Goal: Task Accomplishment & Management: Manage account settings

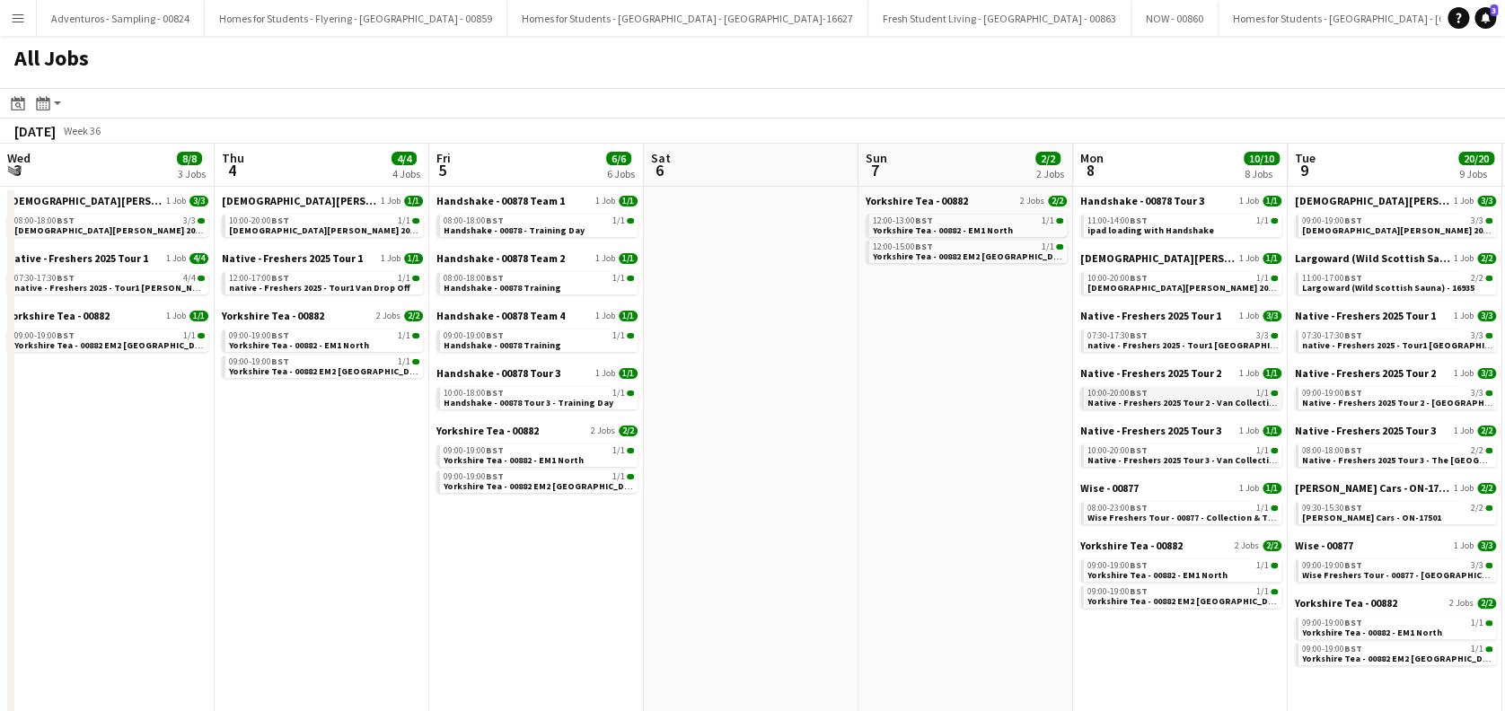
scroll to position [0, 493]
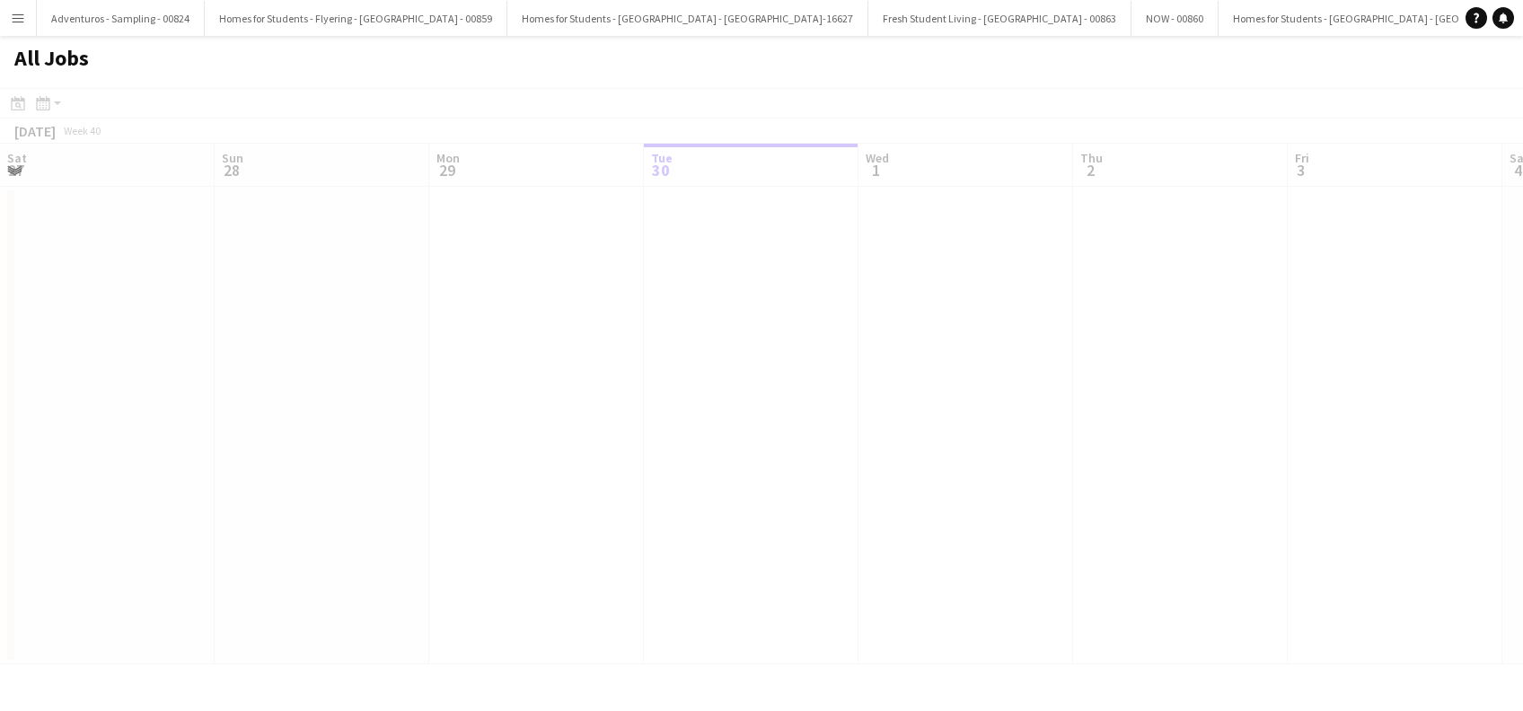
drag, startPoint x: 0, startPoint y: 0, endPoint x: 431, endPoint y: 493, distance: 655.0
click at [431, 493] on app-calendar-viewport "Sat 27 Sun 28 Mon 29 Tue 30 Wed 1 Thu 2 Fri 3 Sat 4 Sun 5 Mon 6 Tue 7 Wed 8 Thu…" at bounding box center [761, 404] width 1523 height 521
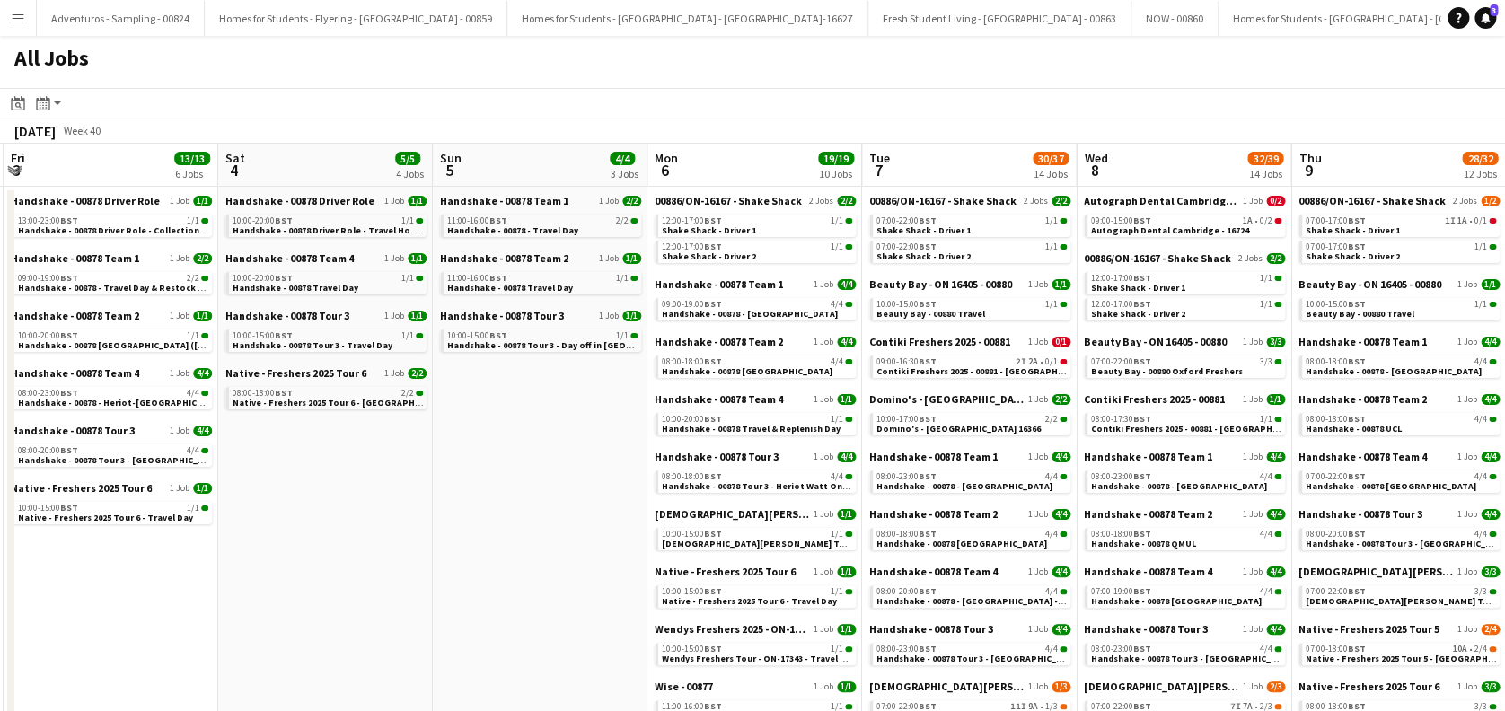
scroll to position [119, 0]
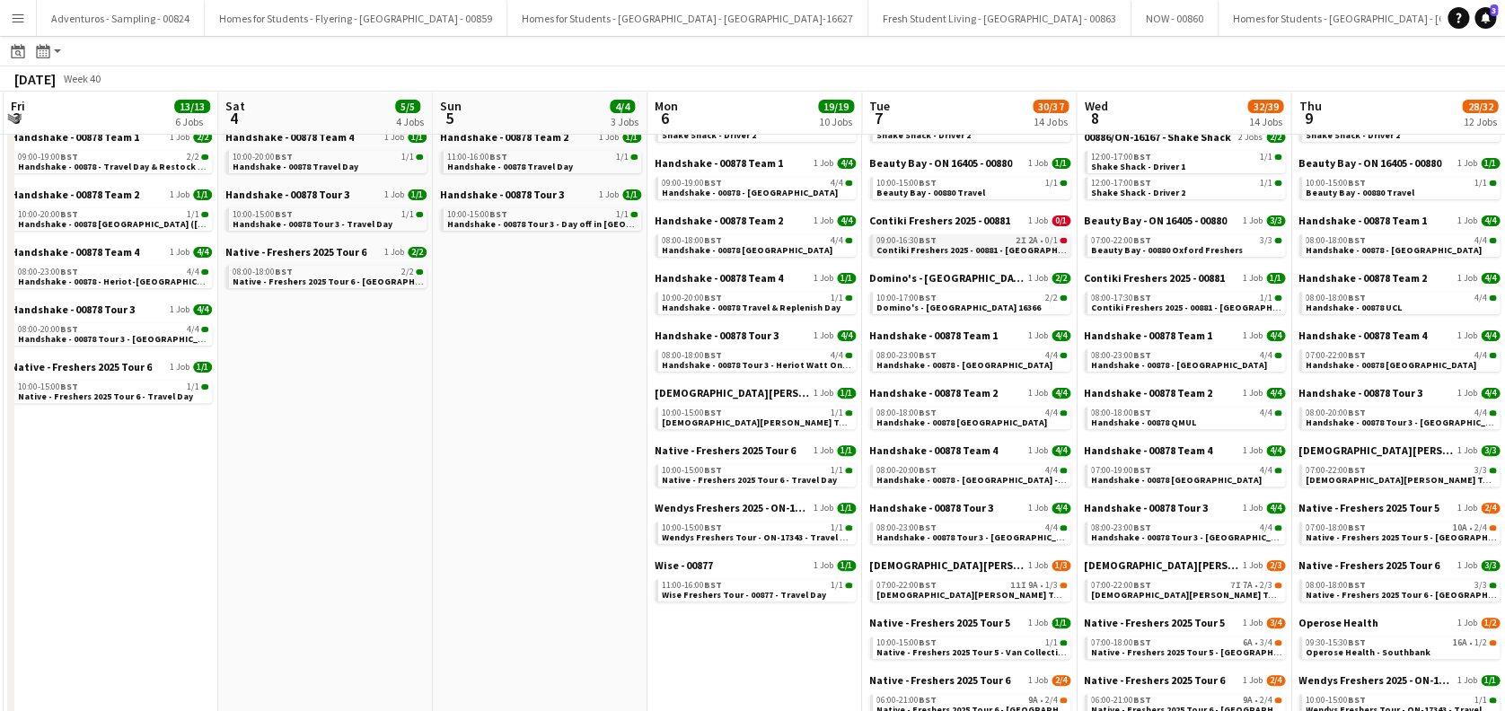
click at [983, 245] on span "Contiki Freshers 2025 - 00881 - University of Cambridge" at bounding box center [986, 250] width 219 height 12
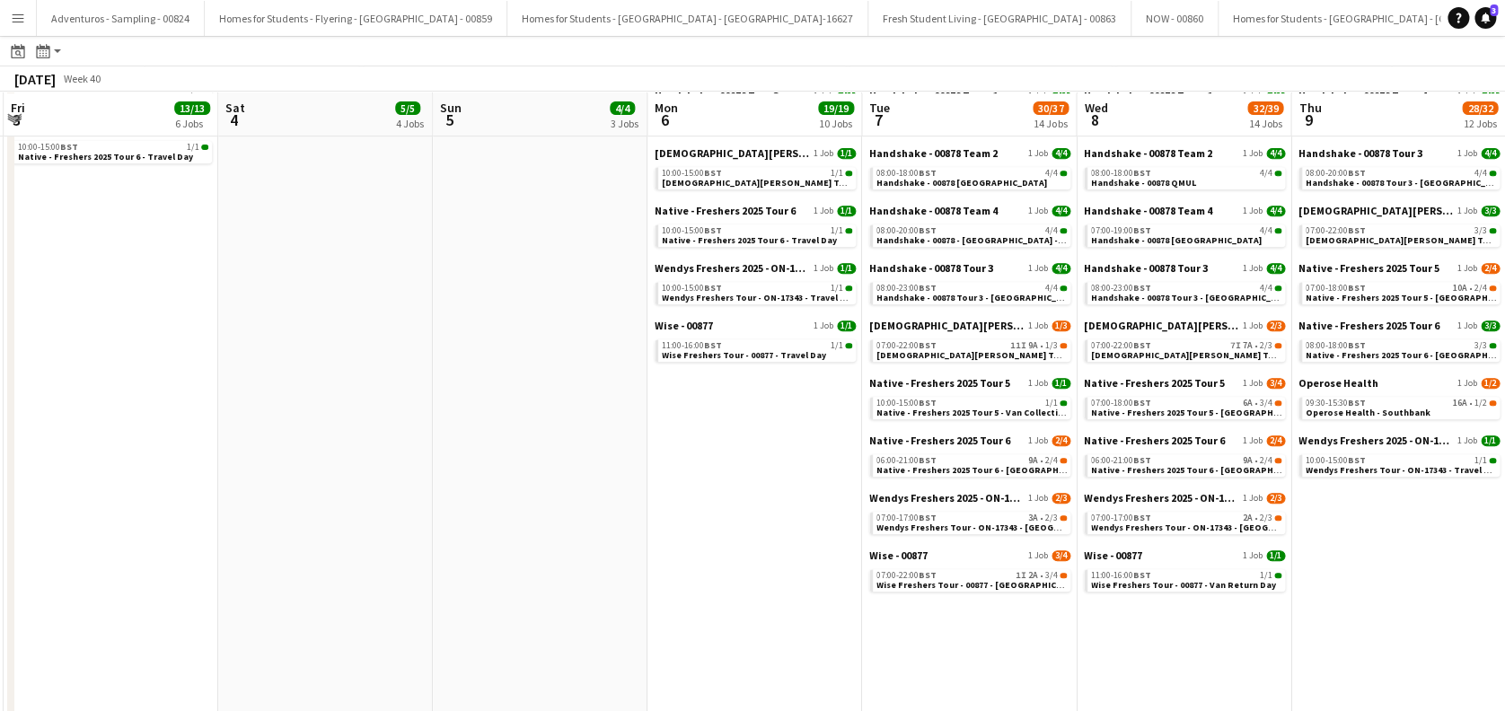
scroll to position [479, 0]
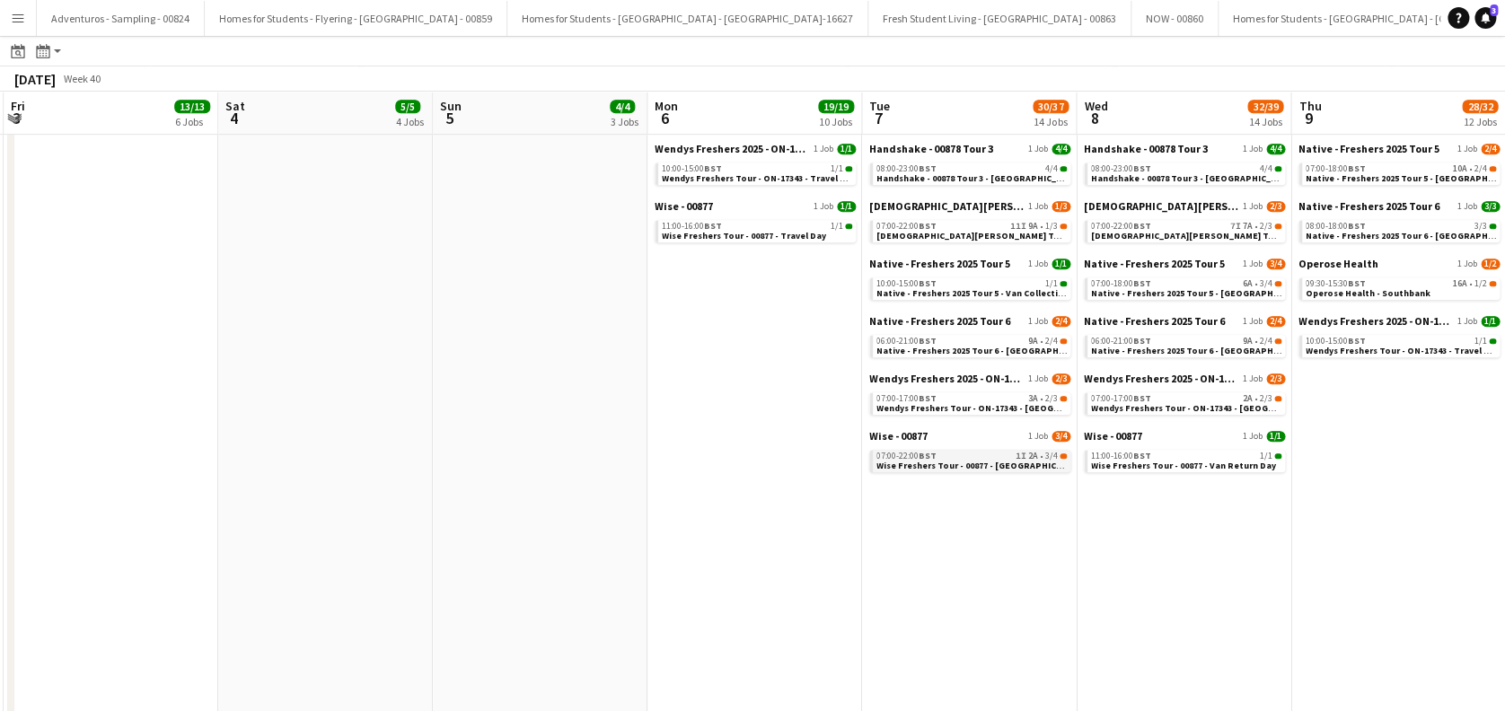
click at [975, 463] on span "Wise Freshers Tour - 00877 - University of Cambridge" at bounding box center [981, 466] width 209 height 12
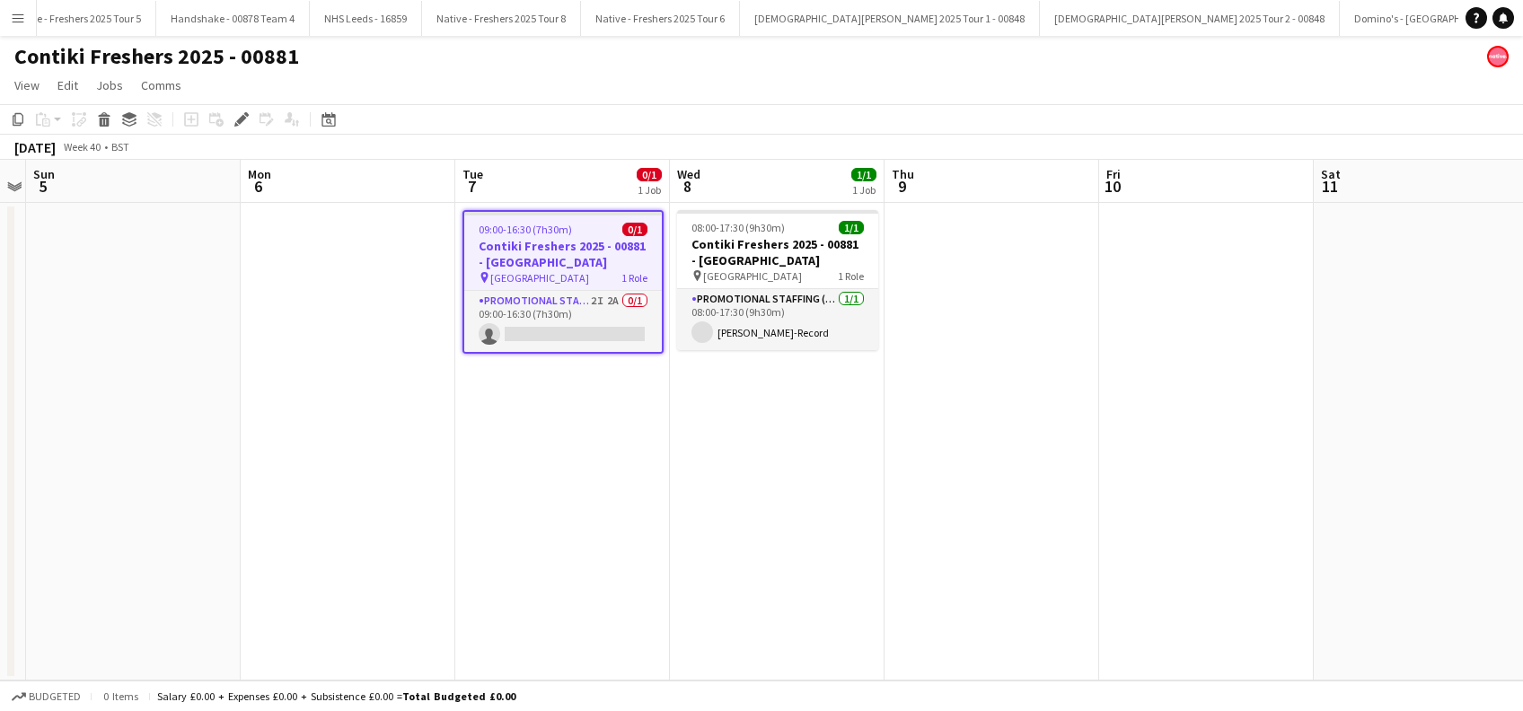
scroll to position [0, 5502]
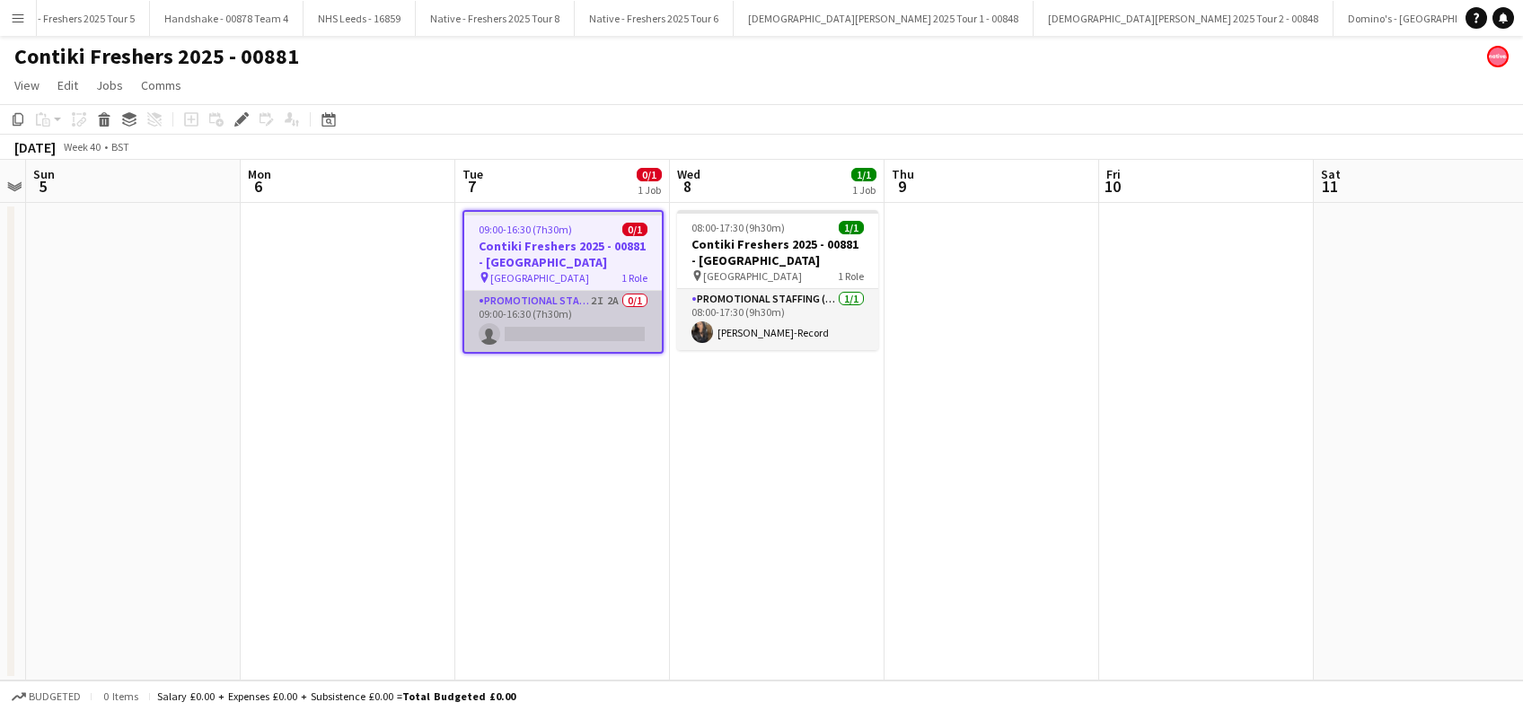
click at [564, 332] on app-card-role "Promotional Staffing (Brand Ambassadors) 2I 2A 0/1 09:00-16:30 (7h30m) single-n…" at bounding box center [563, 321] width 198 height 61
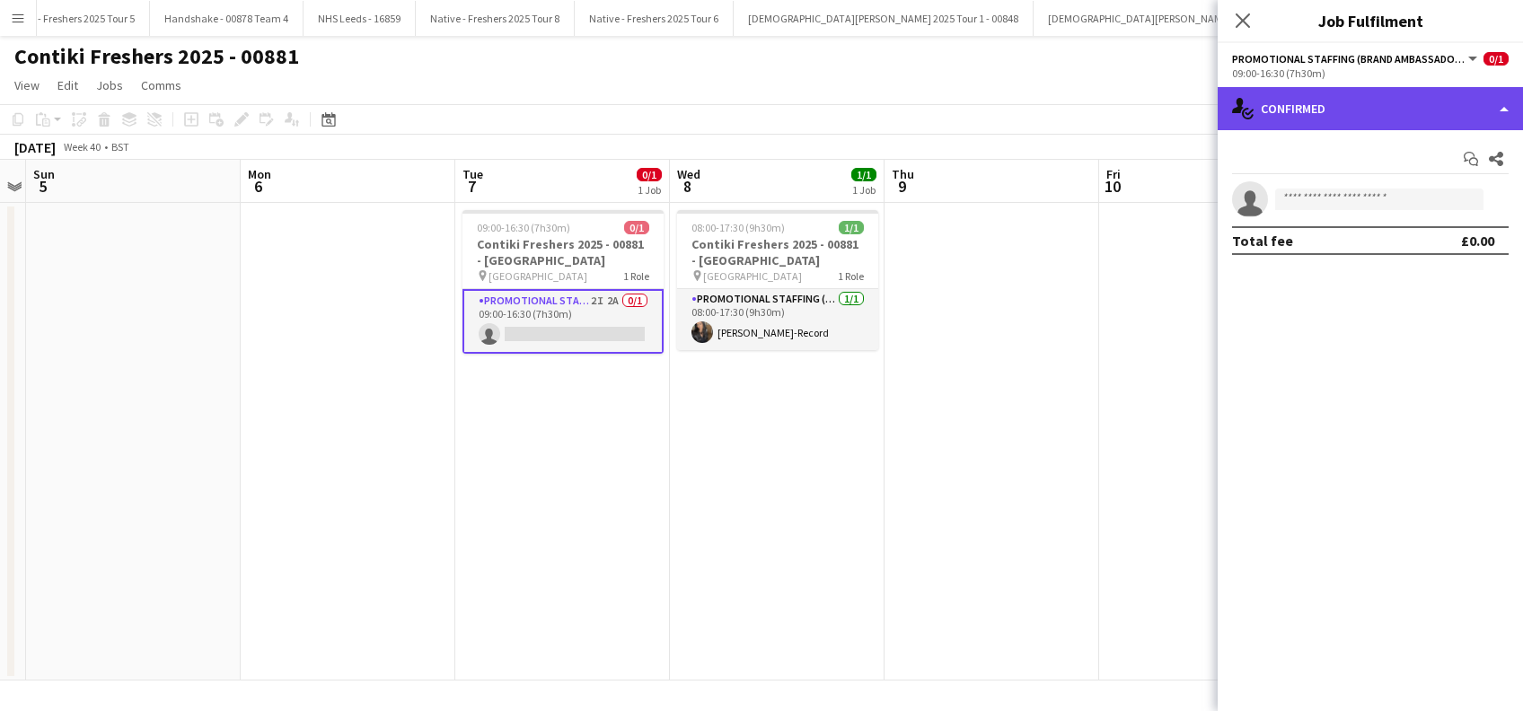
click at [1406, 102] on div "single-neutral-actions-check-2 Confirmed" at bounding box center [1370, 108] width 305 height 43
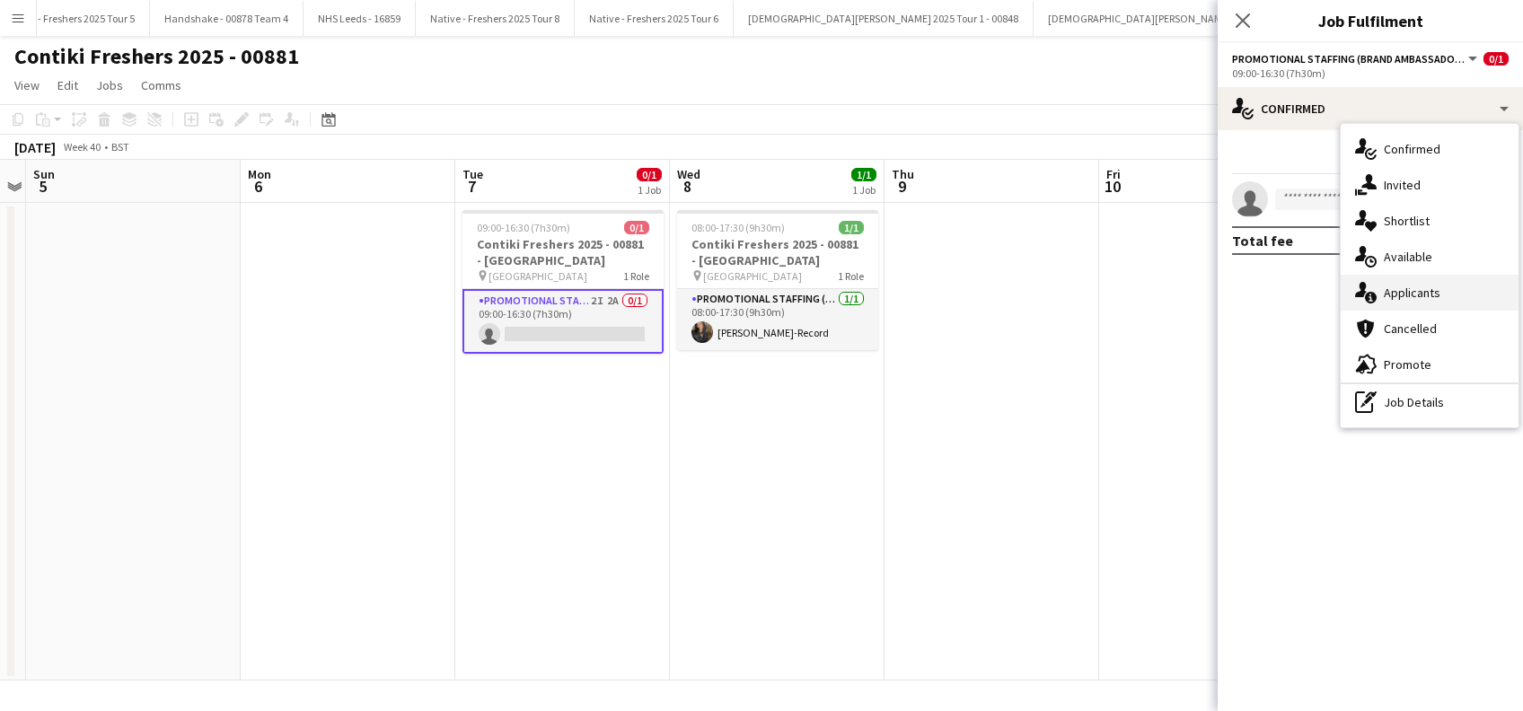
click at [1408, 289] on span "Applicants" at bounding box center [1412, 293] width 57 height 16
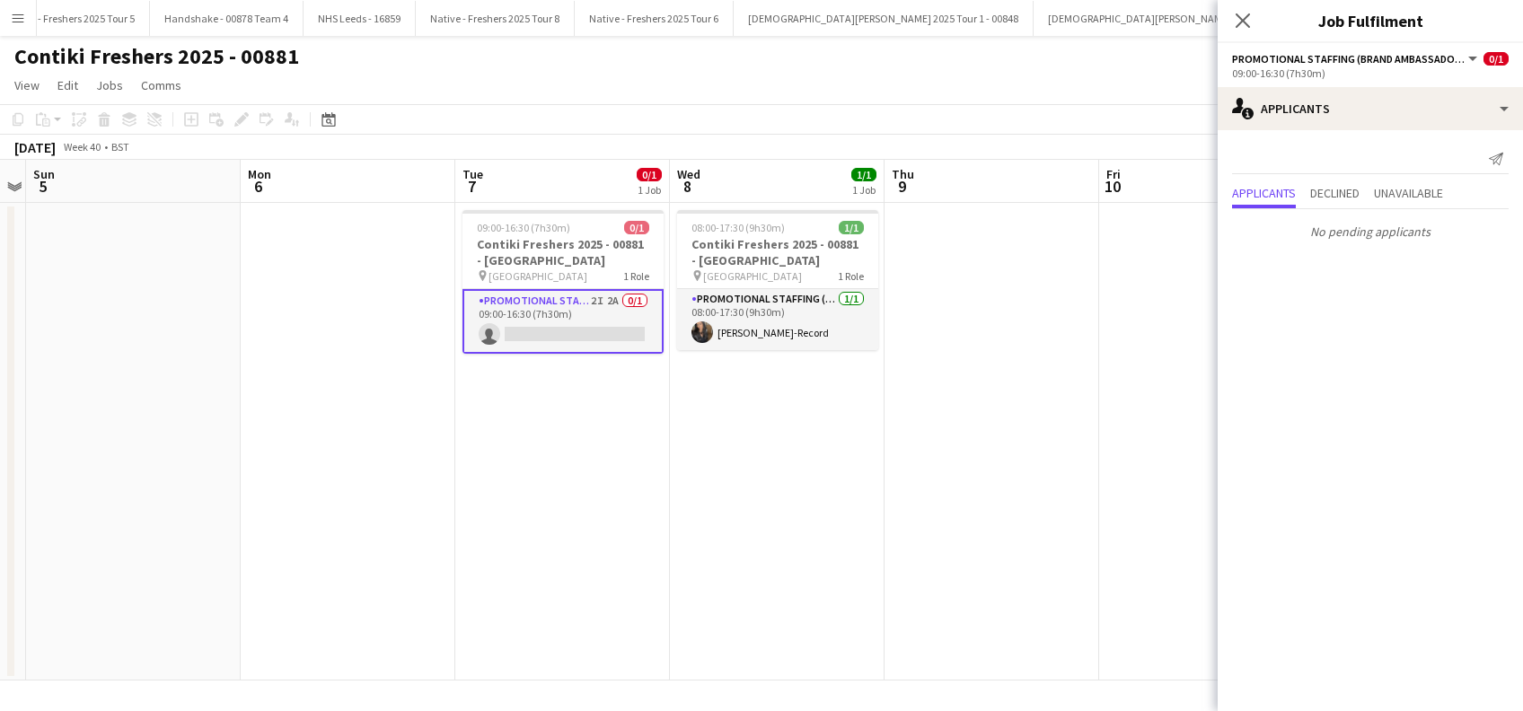
click at [582, 424] on app-date-cell "09:00-16:30 (7h30m) 0/1 Contiki Freshers 2025 - 00881 - University of Cambridge…" at bounding box center [562, 442] width 215 height 478
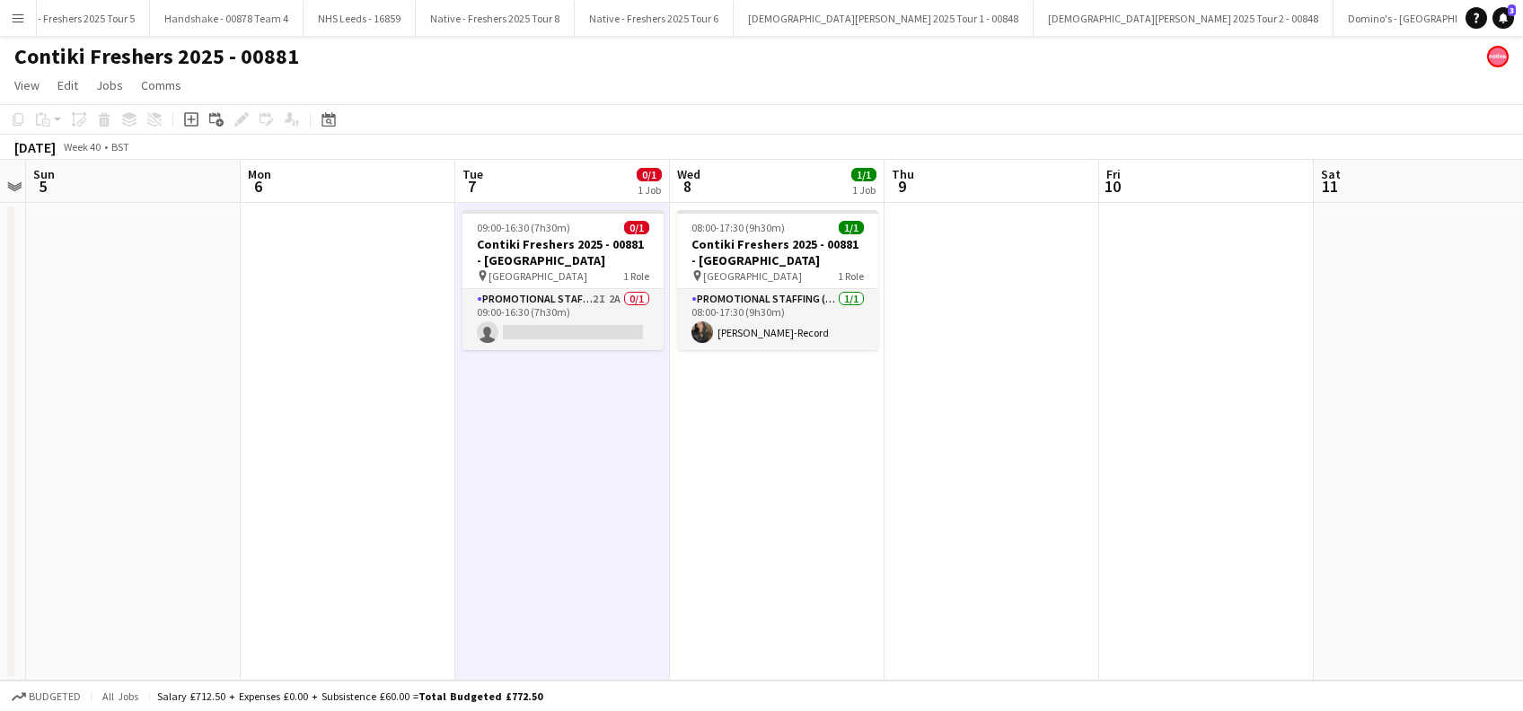
click at [800, 457] on app-date-cell "08:00-17:30 (9h30m) 1/1 Contiki Freshers 2025 - 00881 - University of Oxford pi…" at bounding box center [777, 442] width 215 height 478
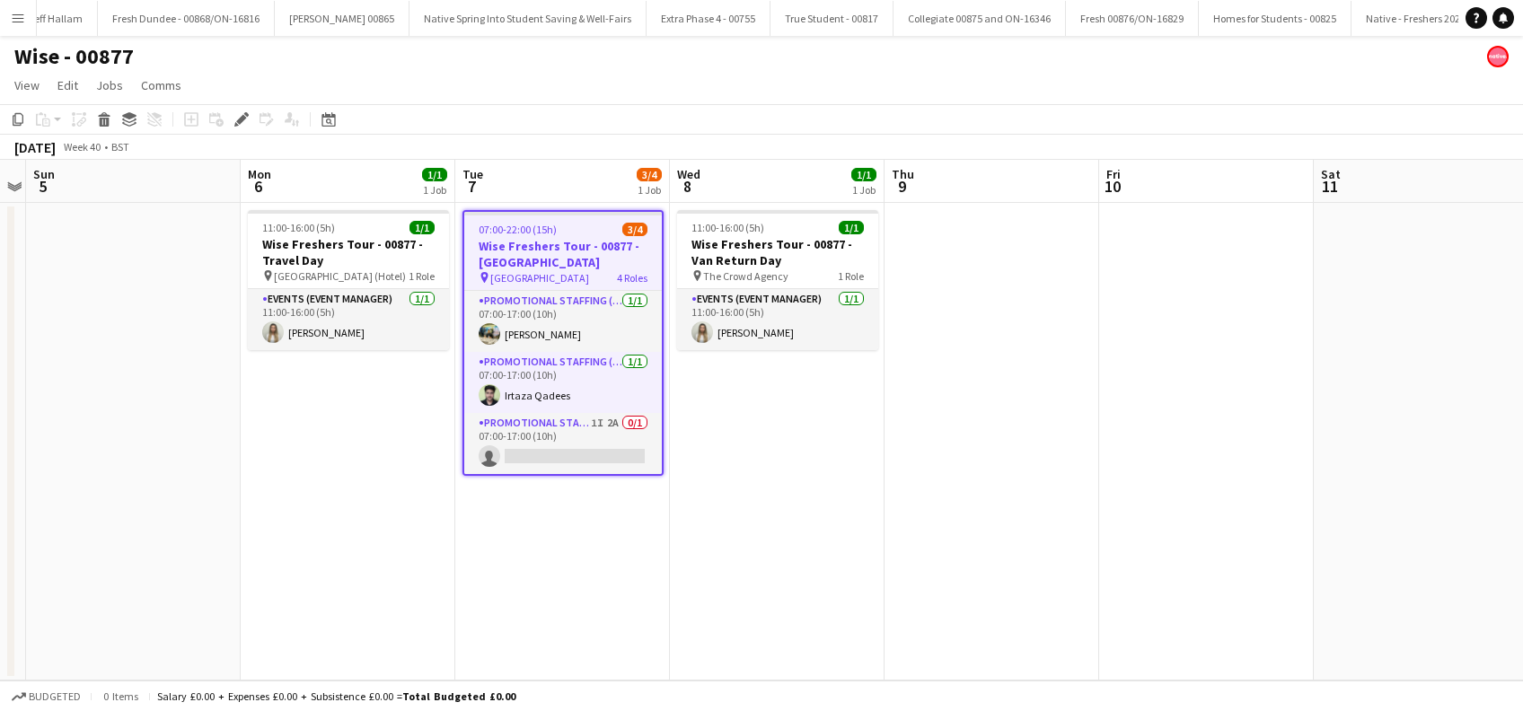
scroll to position [0, 2458]
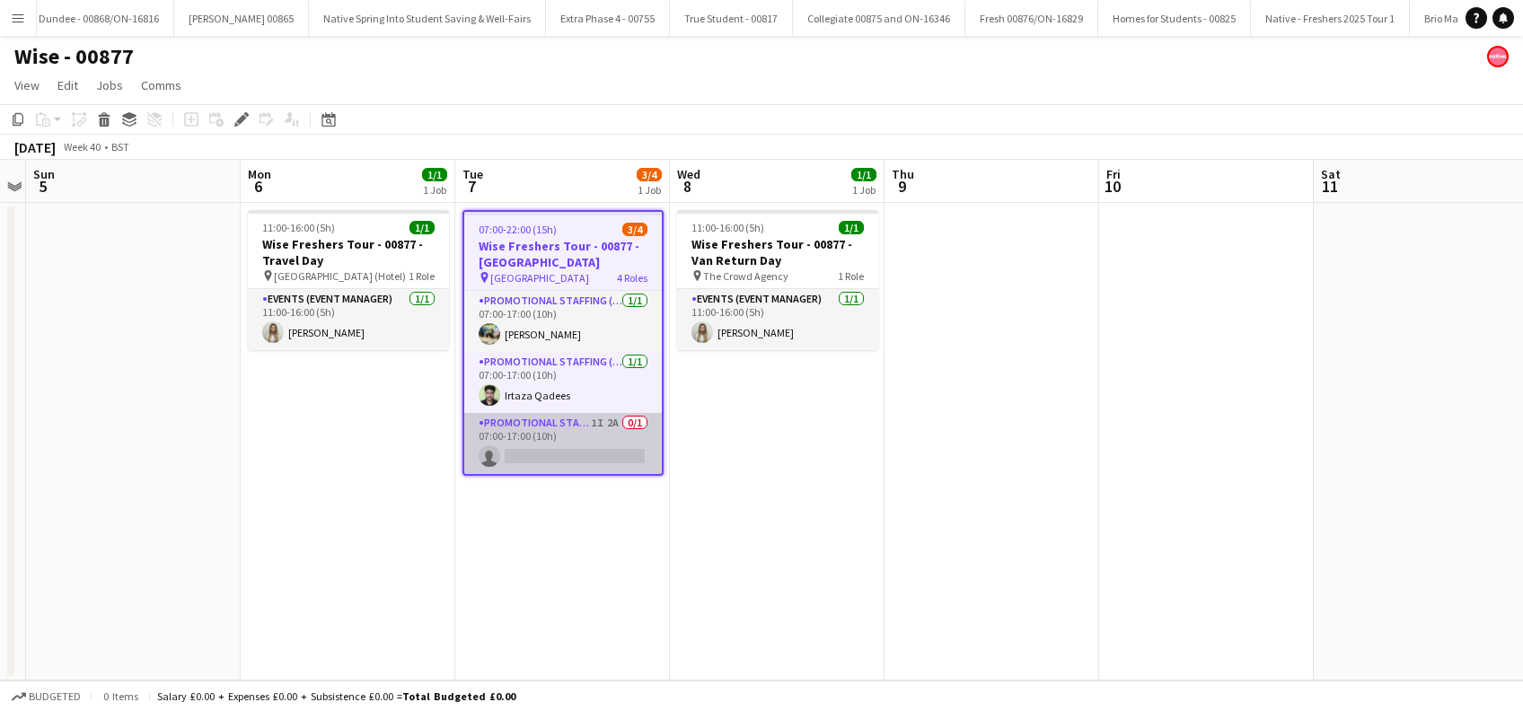
click at [551, 452] on app-card-role "Promotional Staffing (Brand Ambassadors) 1I 2A 0/1 07:00-17:00 (10h) single-neu…" at bounding box center [563, 443] width 198 height 61
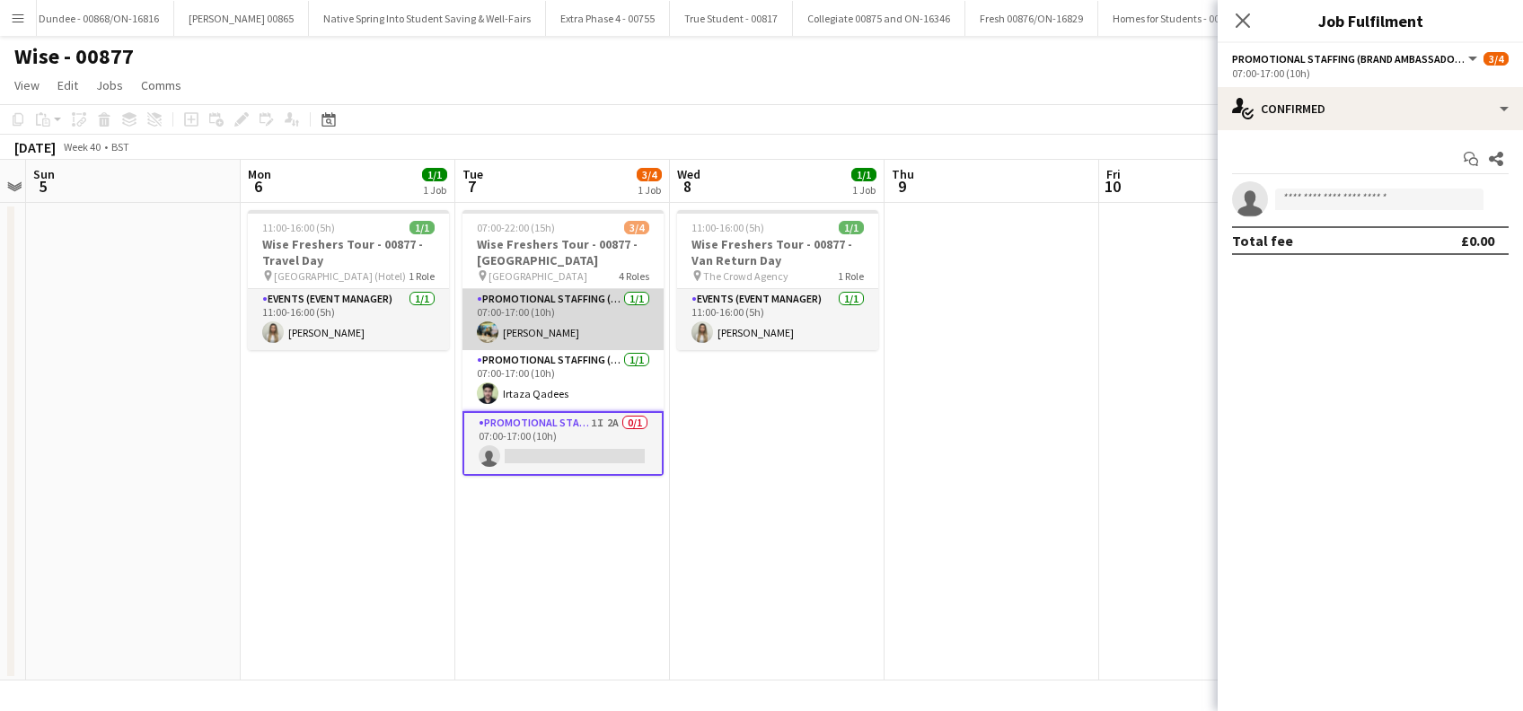
scroll to position [60, 0]
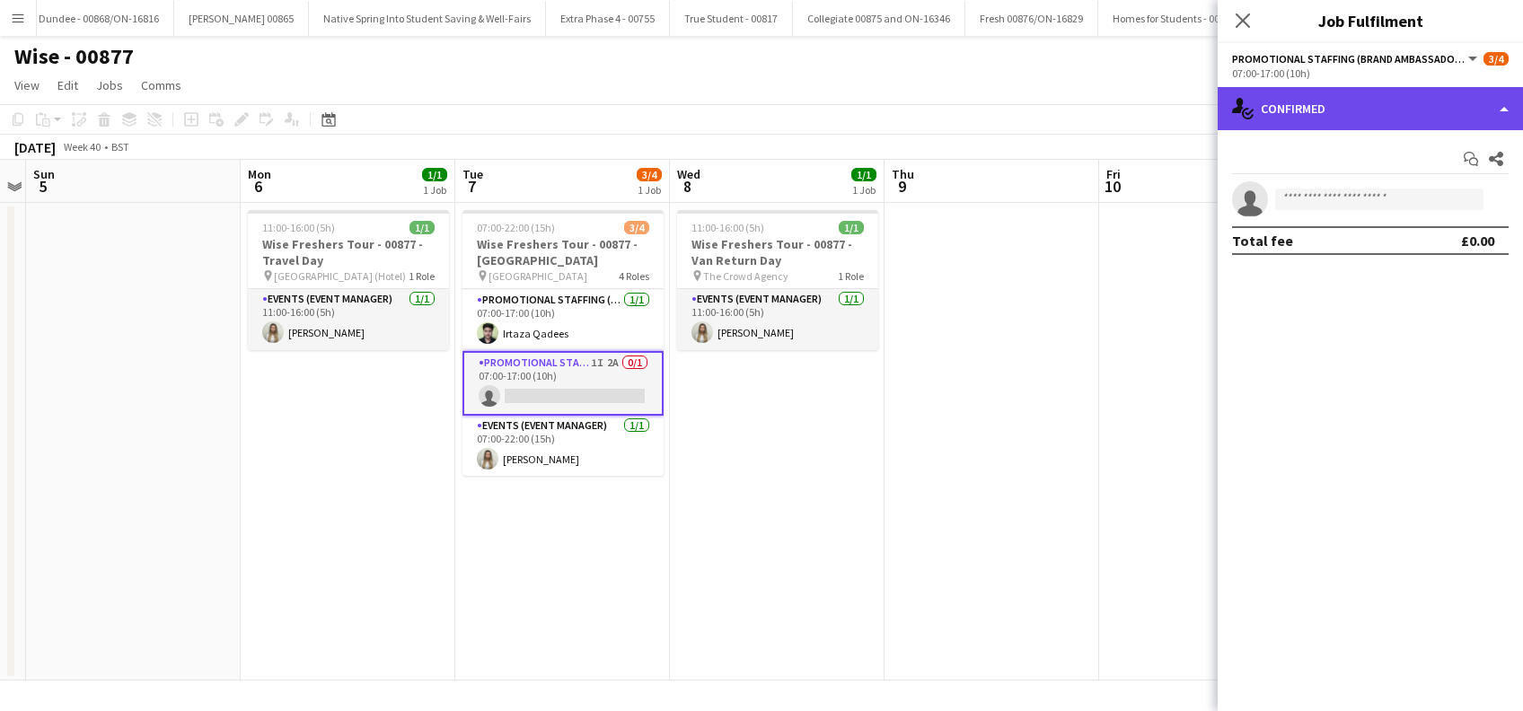
click at [1346, 96] on div "single-neutral-actions-check-2 Confirmed" at bounding box center [1370, 108] width 305 height 43
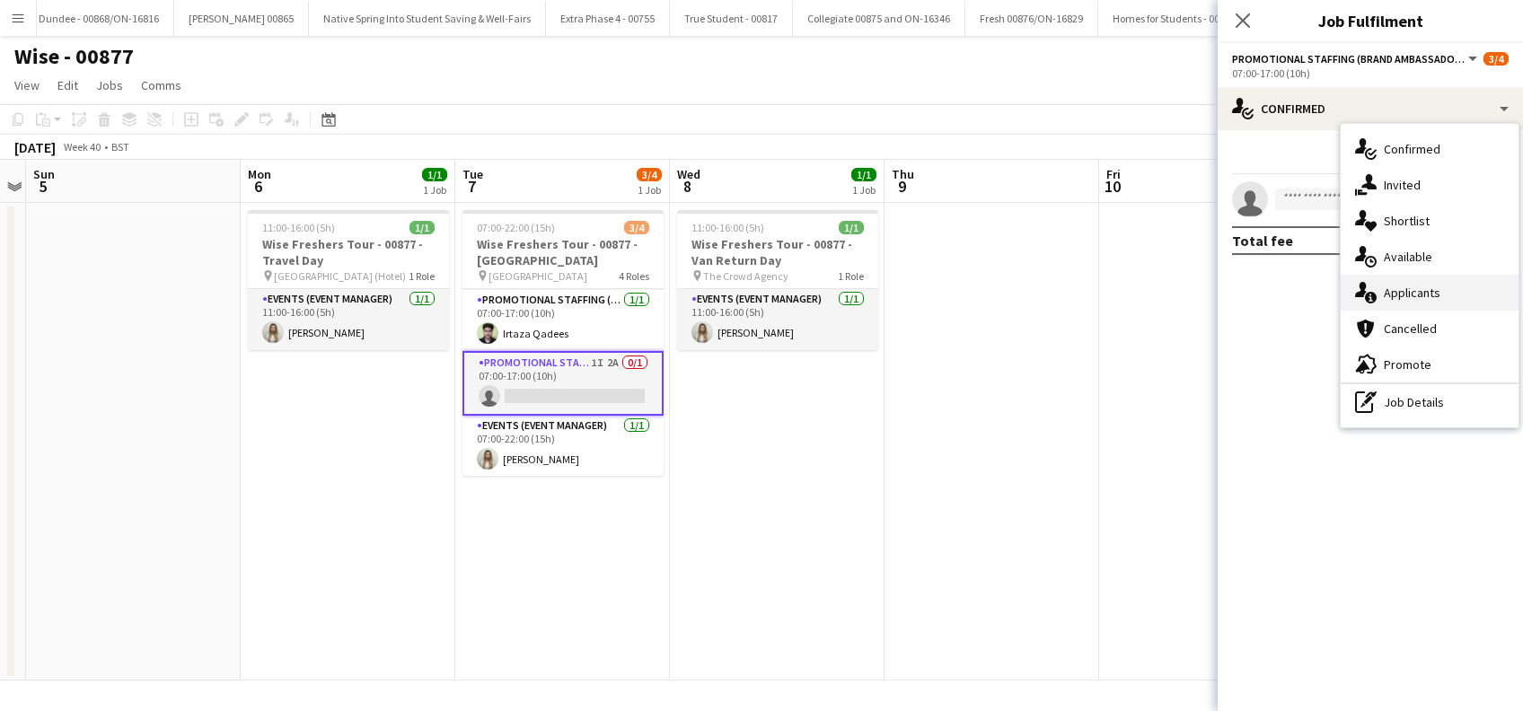
click at [1410, 289] on span "Applicants" at bounding box center [1412, 293] width 57 height 16
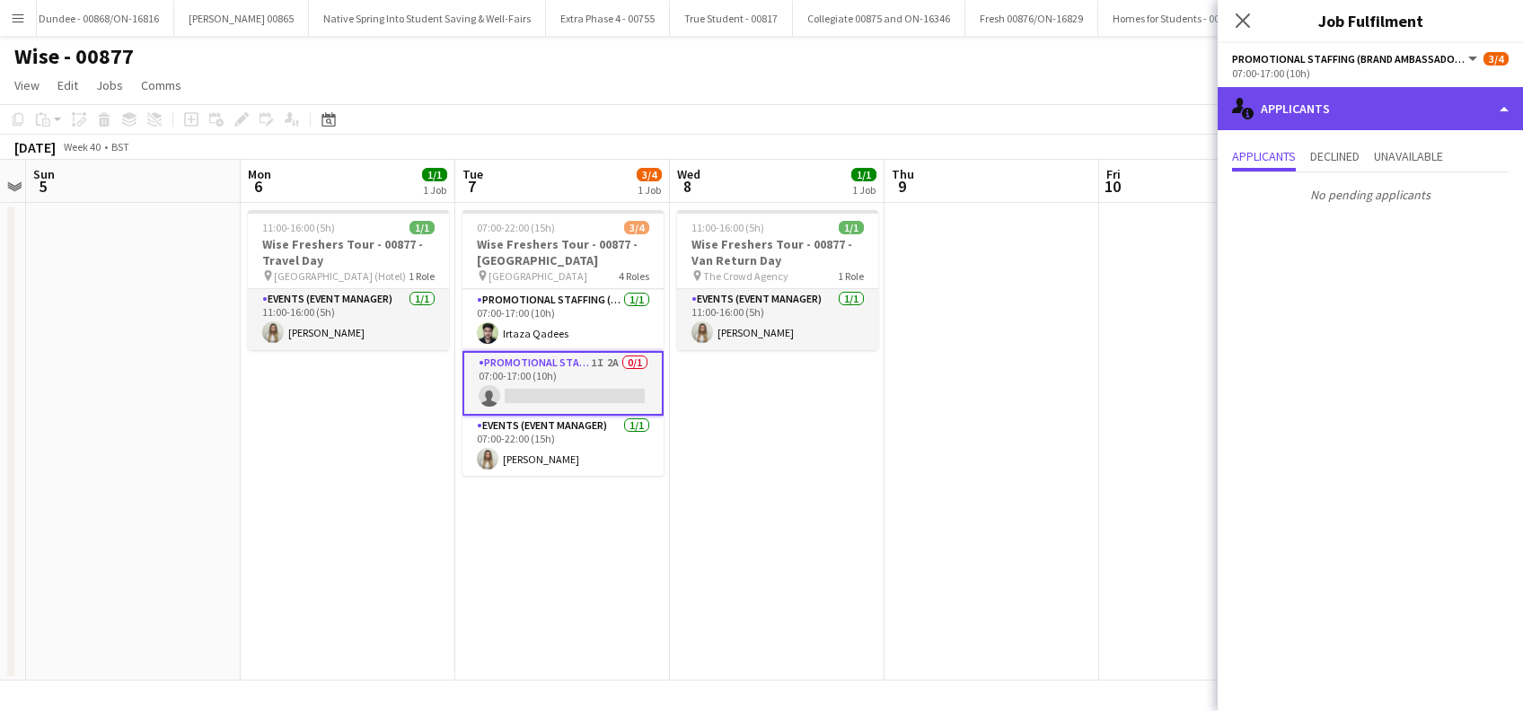
click at [1362, 101] on div "single-neutral-actions-information Applicants" at bounding box center [1370, 108] width 305 height 43
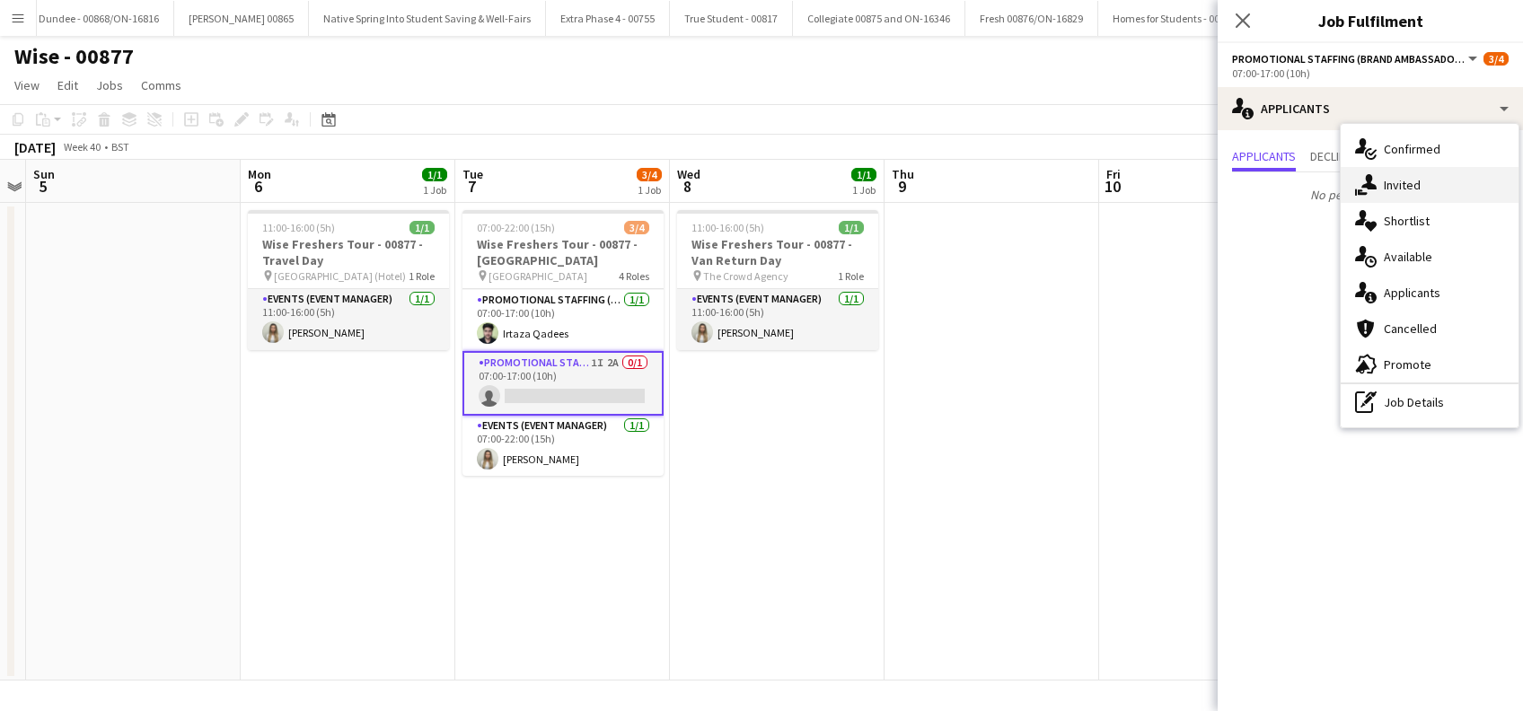
click at [1393, 181] on span "Invited" at bounding box center [1402, 185] width 37 height 16
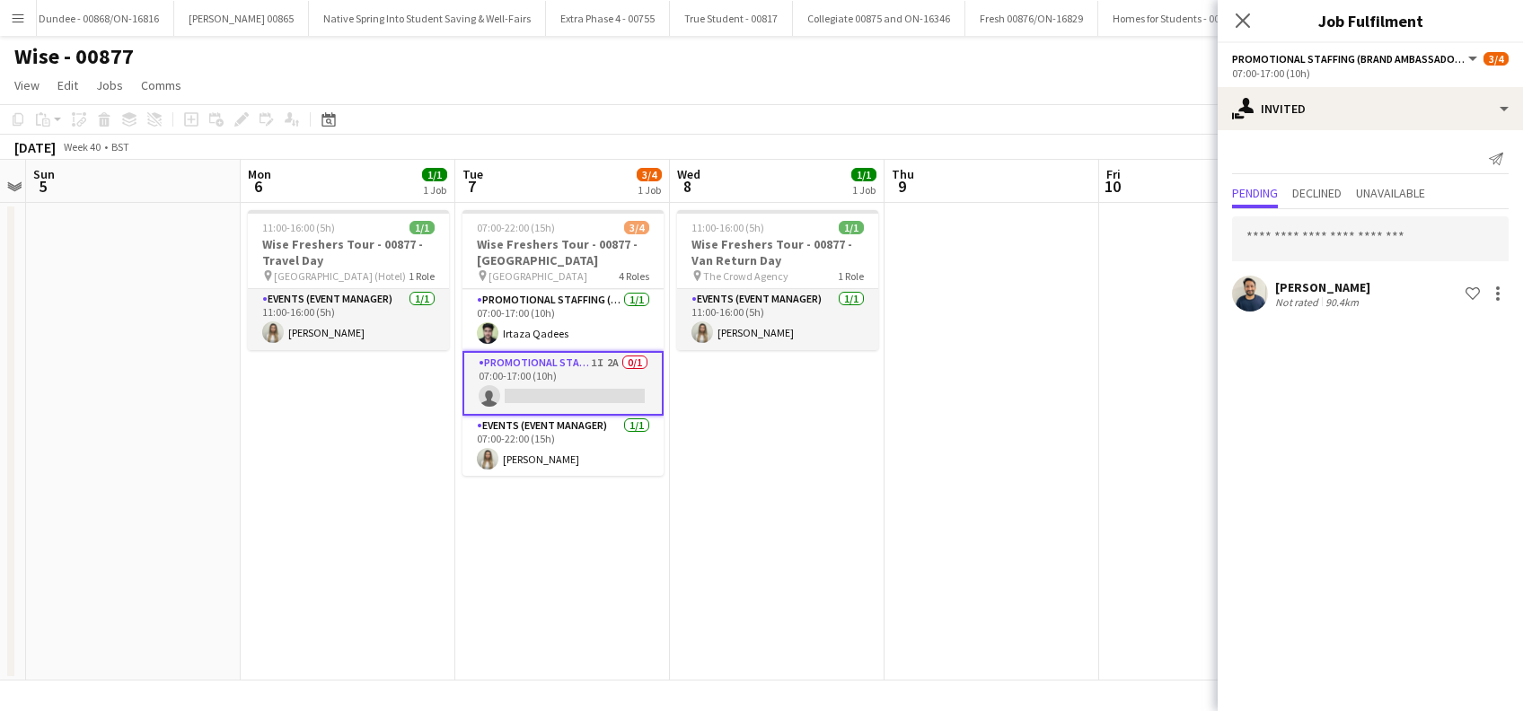
click at [1301, 284] on div "Ghulam Murtaza" at bounding box center [1322, 287] width 95 height 16
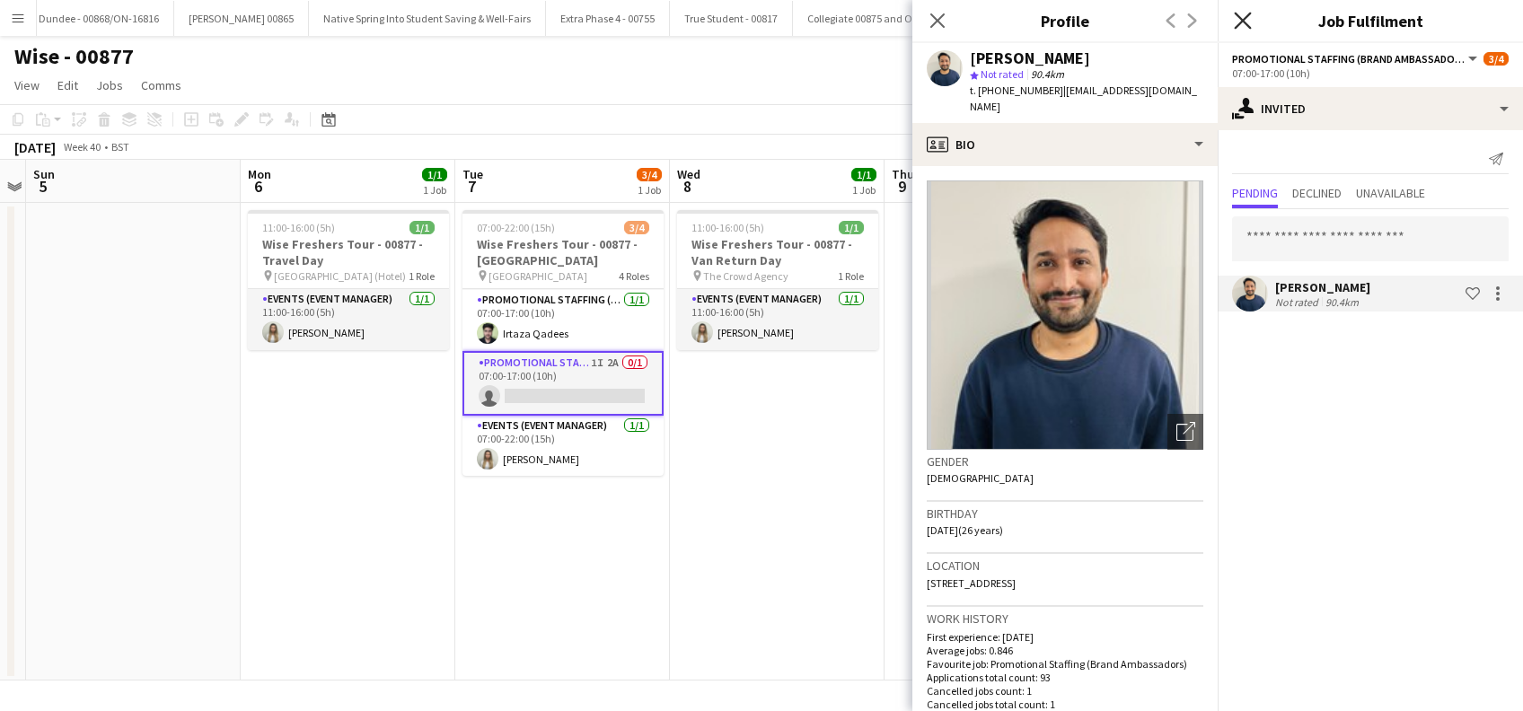
click at [1243, 23] on icon "Close pop-in" at bounding box center [1242, 20] width 17 height 17
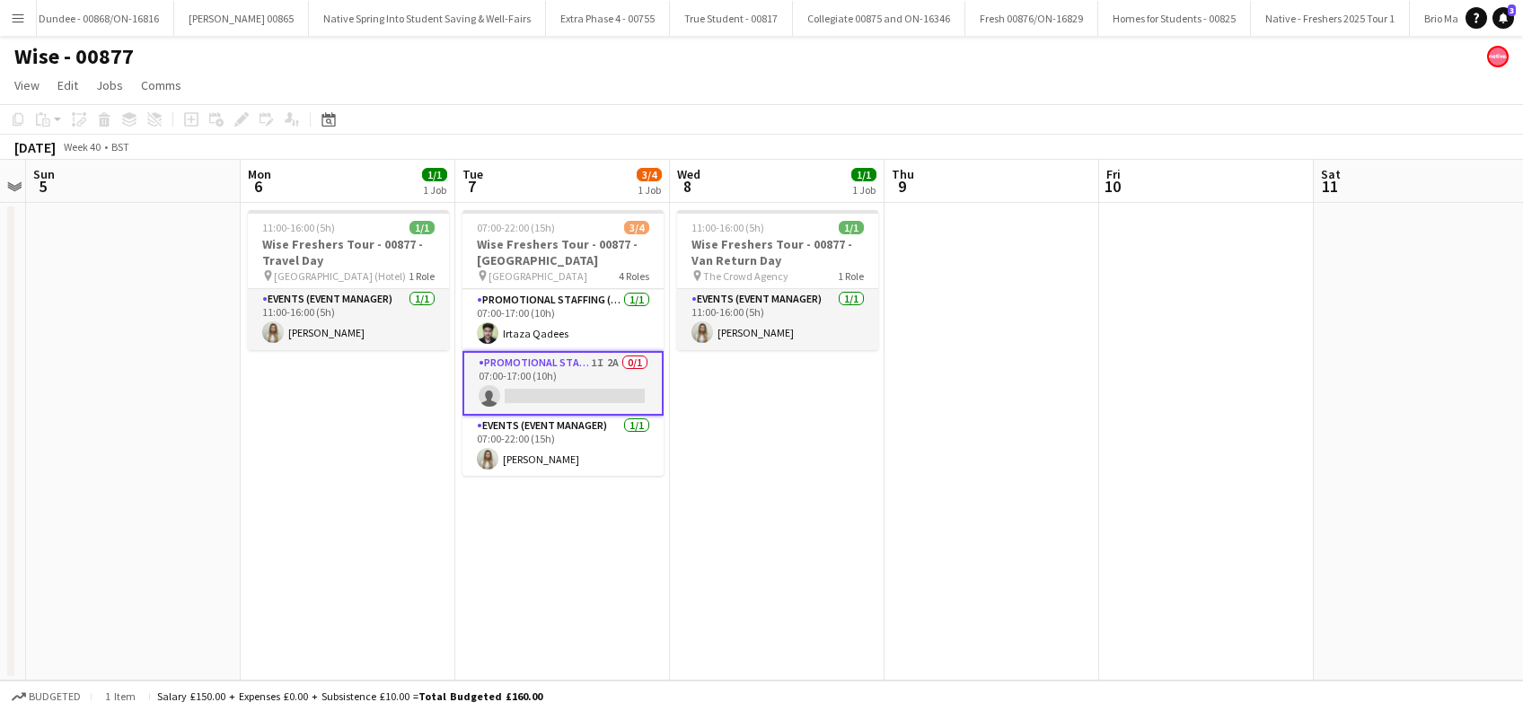
click at [597, 553] on app-date-cell "07:00-22:00 (15h) 3/4 Wise Freshers Tour - 00877 - University of Cambridge pin …" at bounding box center [562, 442] width 215 height 478
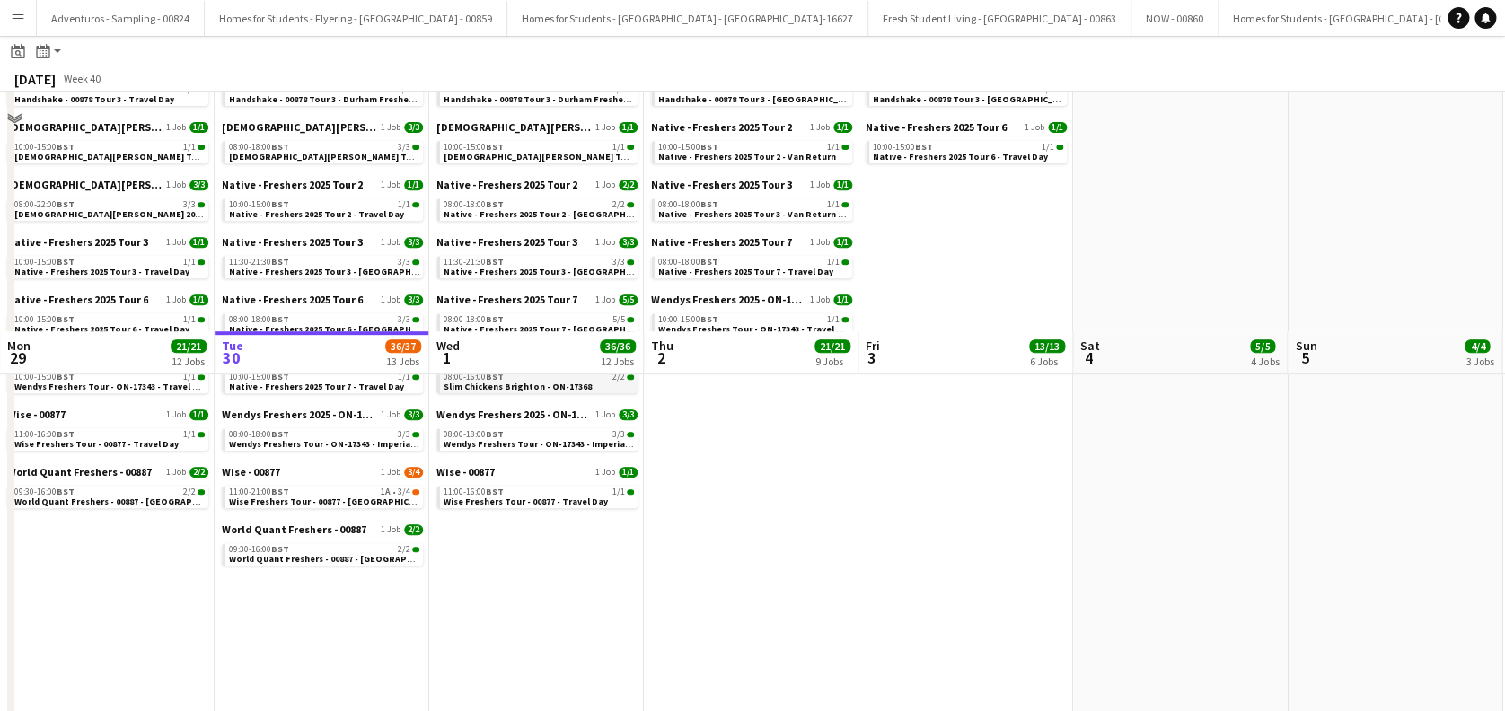
scroll to position [598, 0]
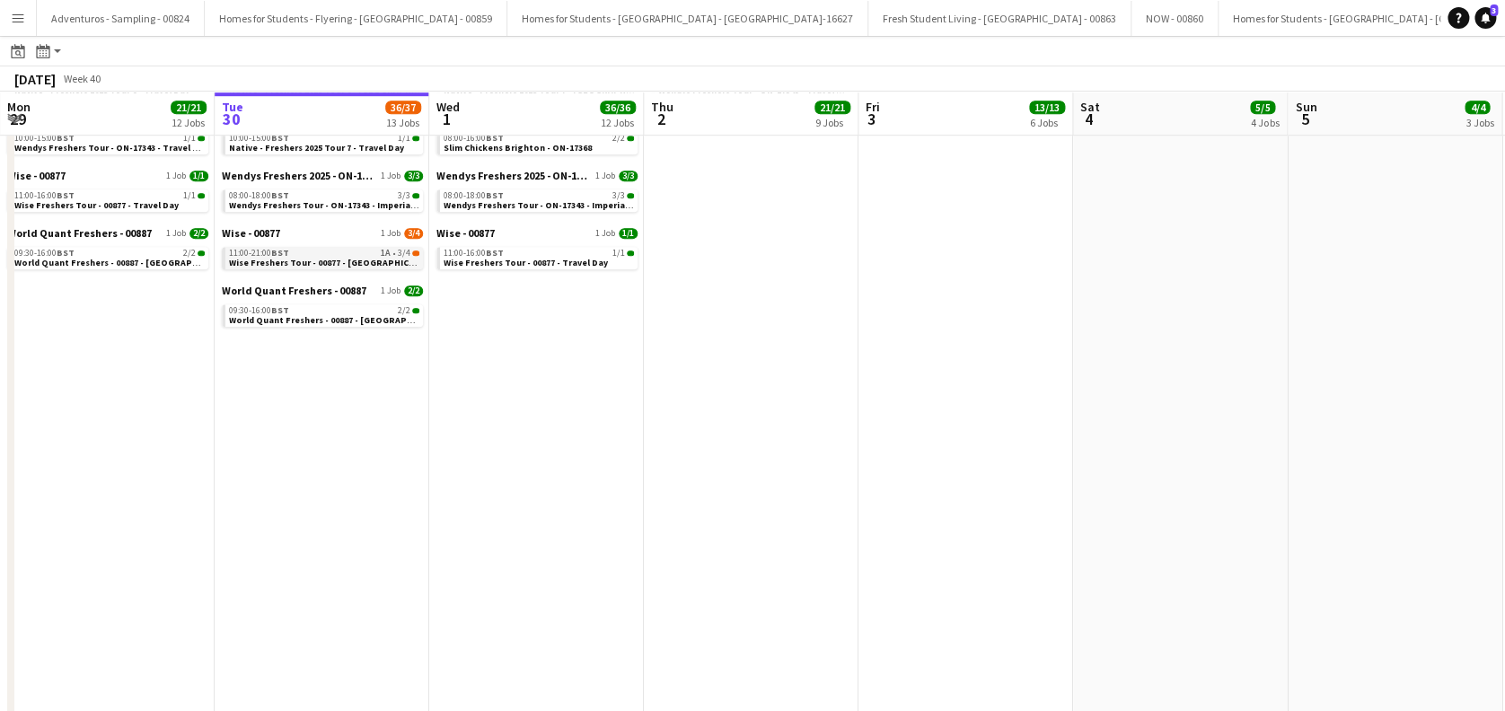
click at [352, 249] on div "11:00-21:00 BST 1A • 3/4" at bounding box center [324, 253] width 190 height 9
drag, startPoint x: 331, startPoint y: 525, endPoint x: 612, endPoint y: 520, distance: 281.2
click at [906, 525] on app-calendar-viewport "Sat 27 30/31 11 Jobs Sun 28 15/15 8 Jobs Mon 29 21/21 12 Jobs Tue 30 36/37 13 J…" at bounding box center [752, 423] width 1505 height 1866
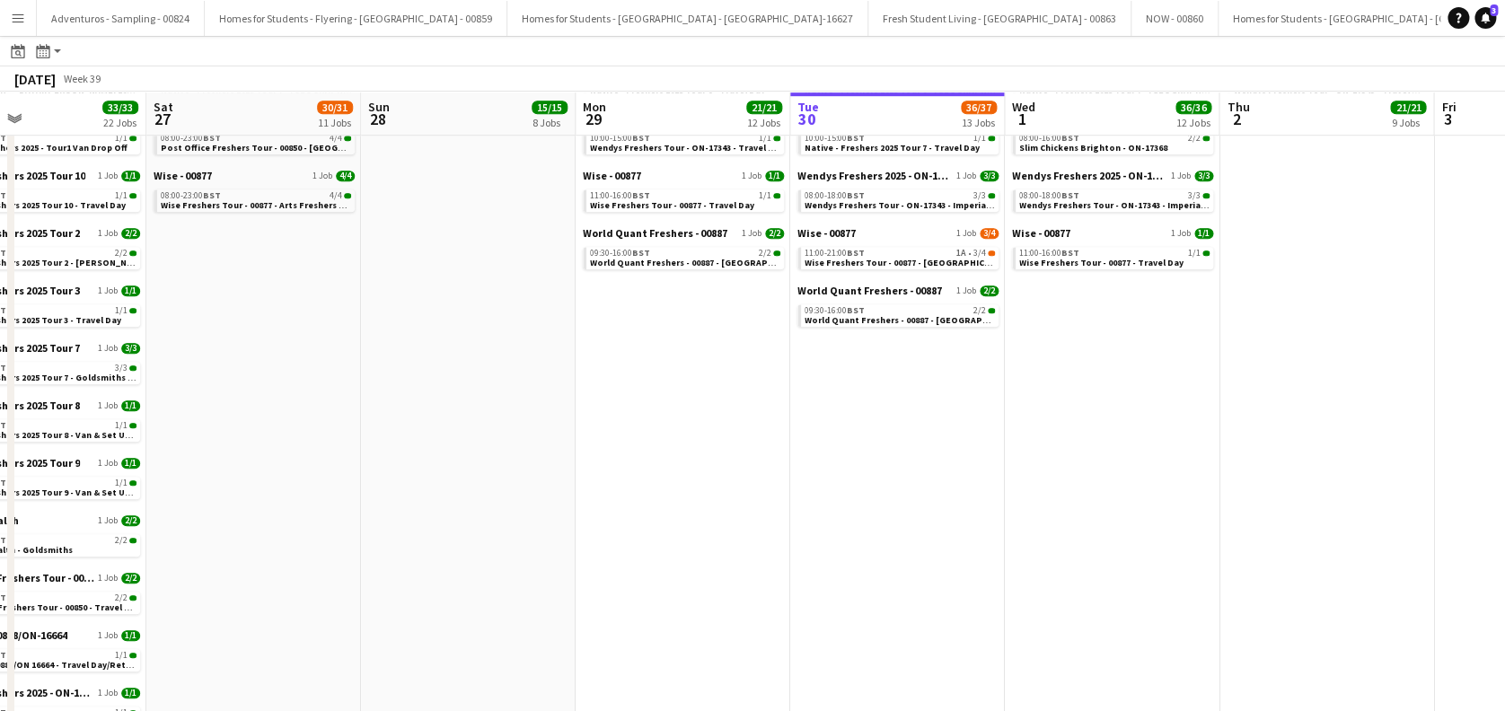
scroll to position [0, 605]
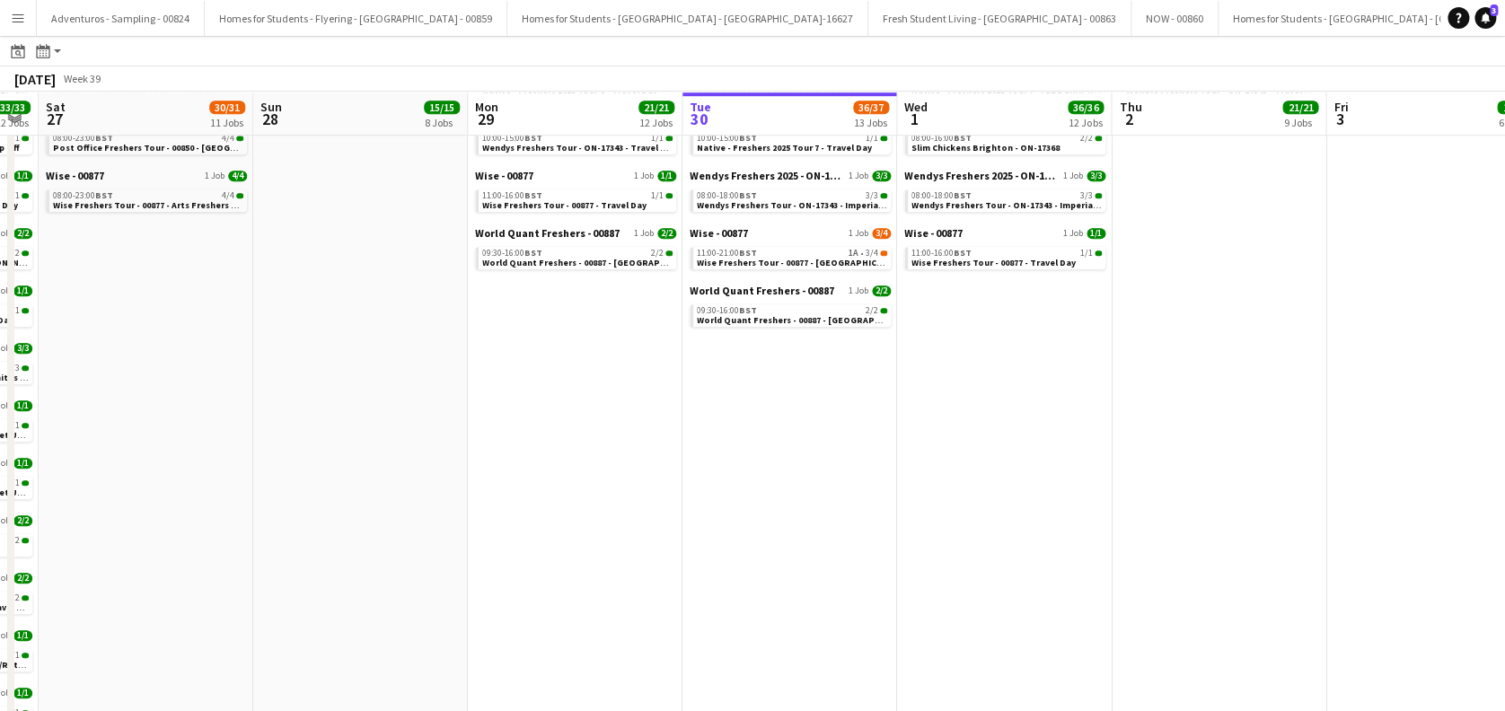
click at [948, 555] on app-all-jobs "All Jobs Date picker SEP 2025 SEP 2025 Monday M Tuesday T Wednesday W Thursday …" at bounding box center [752, 397] width 1505 height 1918
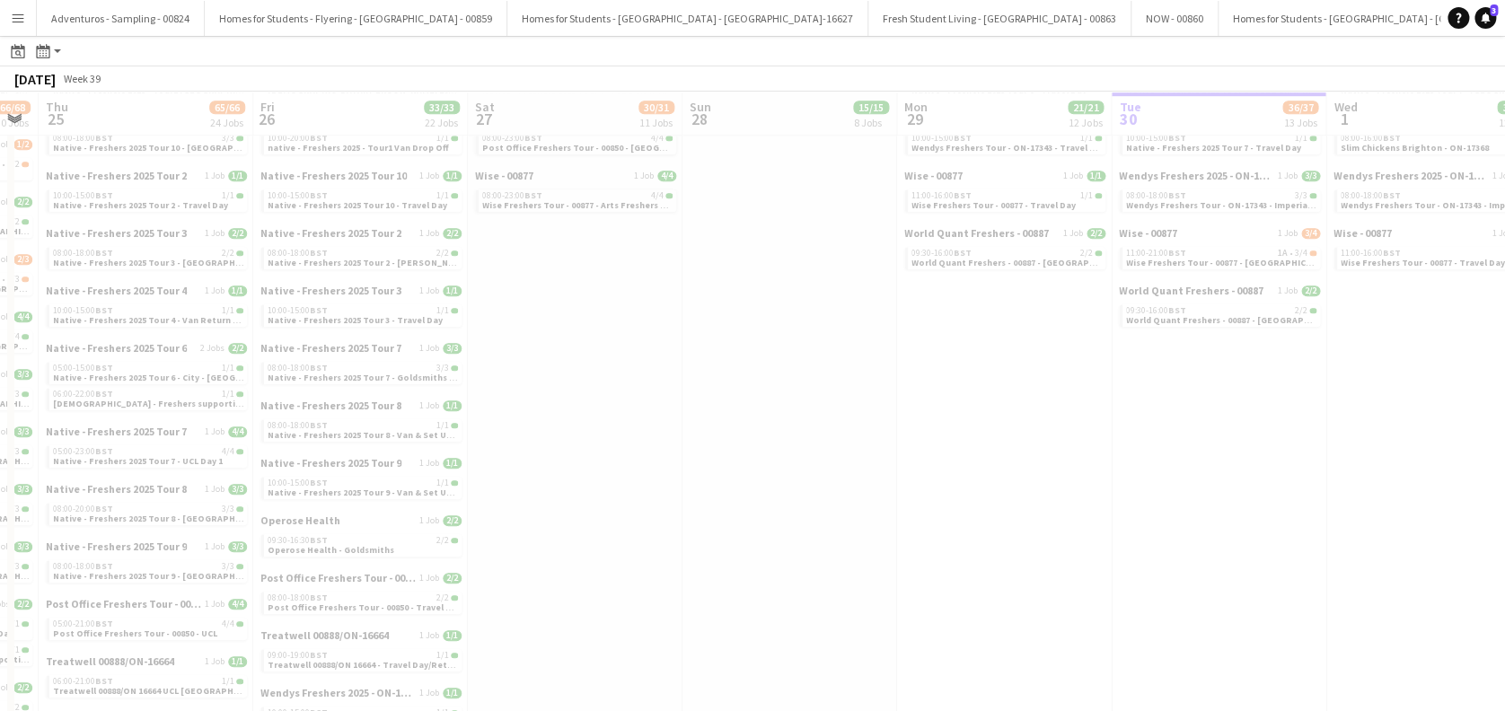
drag, startPoint x: 107, startPoint y: 539, endPoint x: 687, endPoint y: 539, distance: 580.2
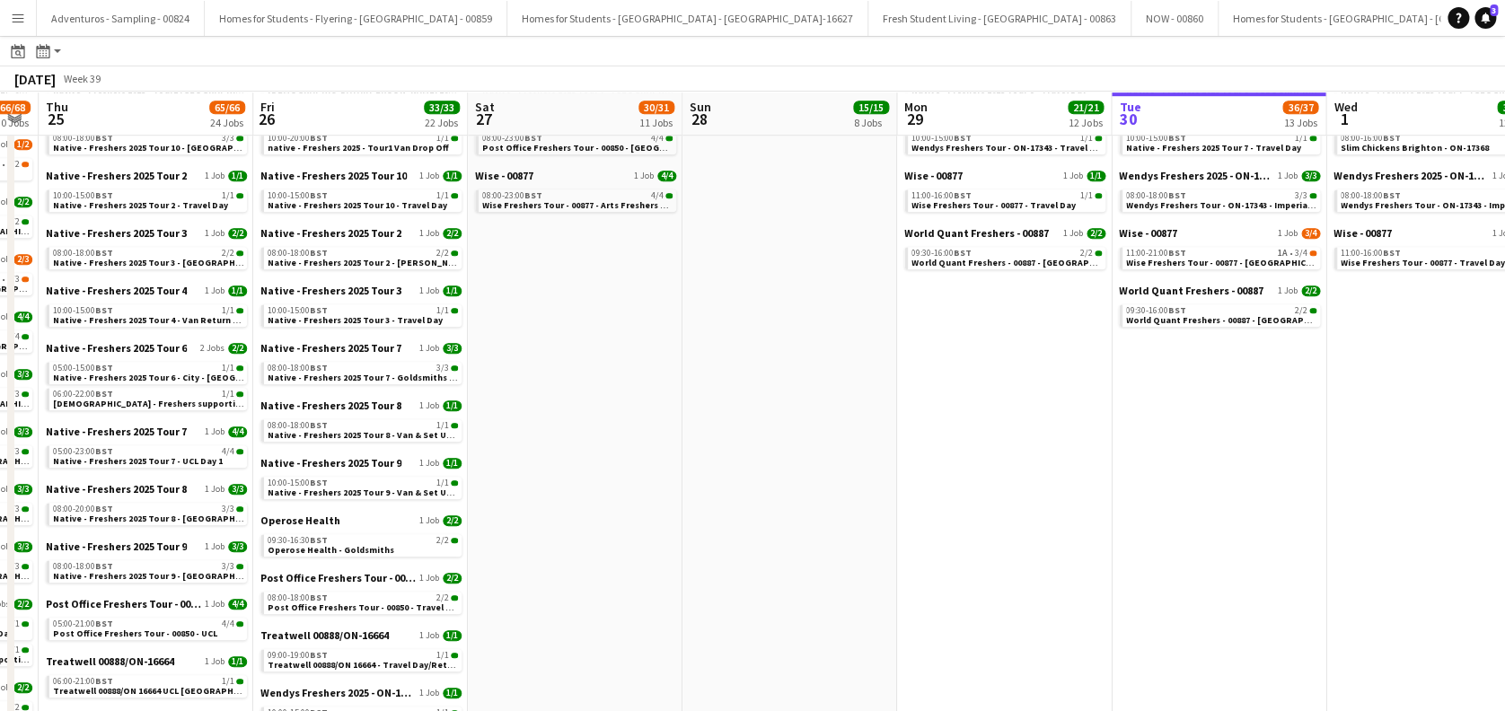
drag, startPoint x: 748, startPoint y: 516, endPoint x: 1020, endPoint y: 516, distance: 272.1
click at [1010, 516] on app-calendar-viewport "Mon 22 55/56 24 Jobs Tue 23 54/56 26 Jobs Wed 24 66/68 30 Jobs Thu 25 65/66 24 …" at bounding box center [752, 423] width 1505 height 1866
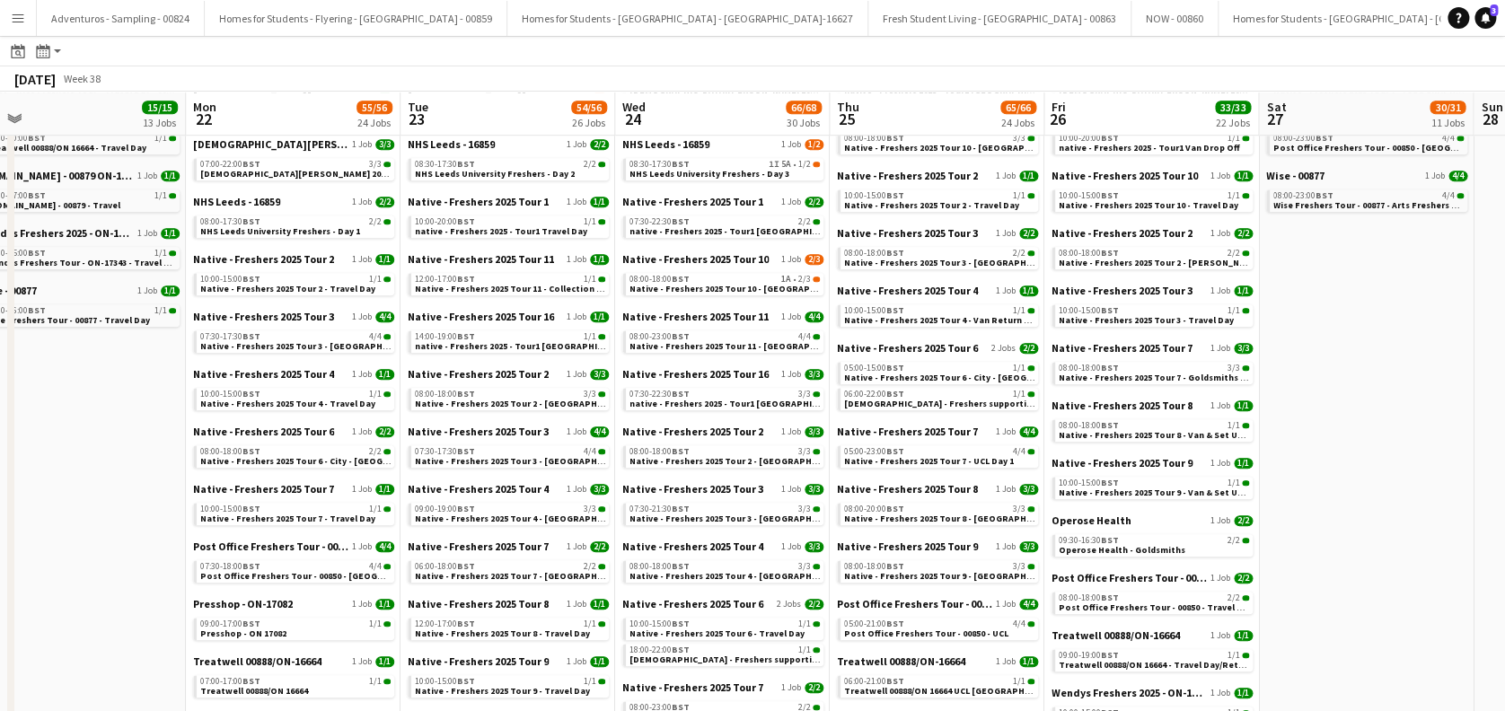
click at [686, 510] on app-all-jobs "All Jobs Date picker SEP 2025 SEP 2025 Monday M Tuesday T Wednesday W Thursday …" at bounding box center [752, 397] width 1505 height 1918
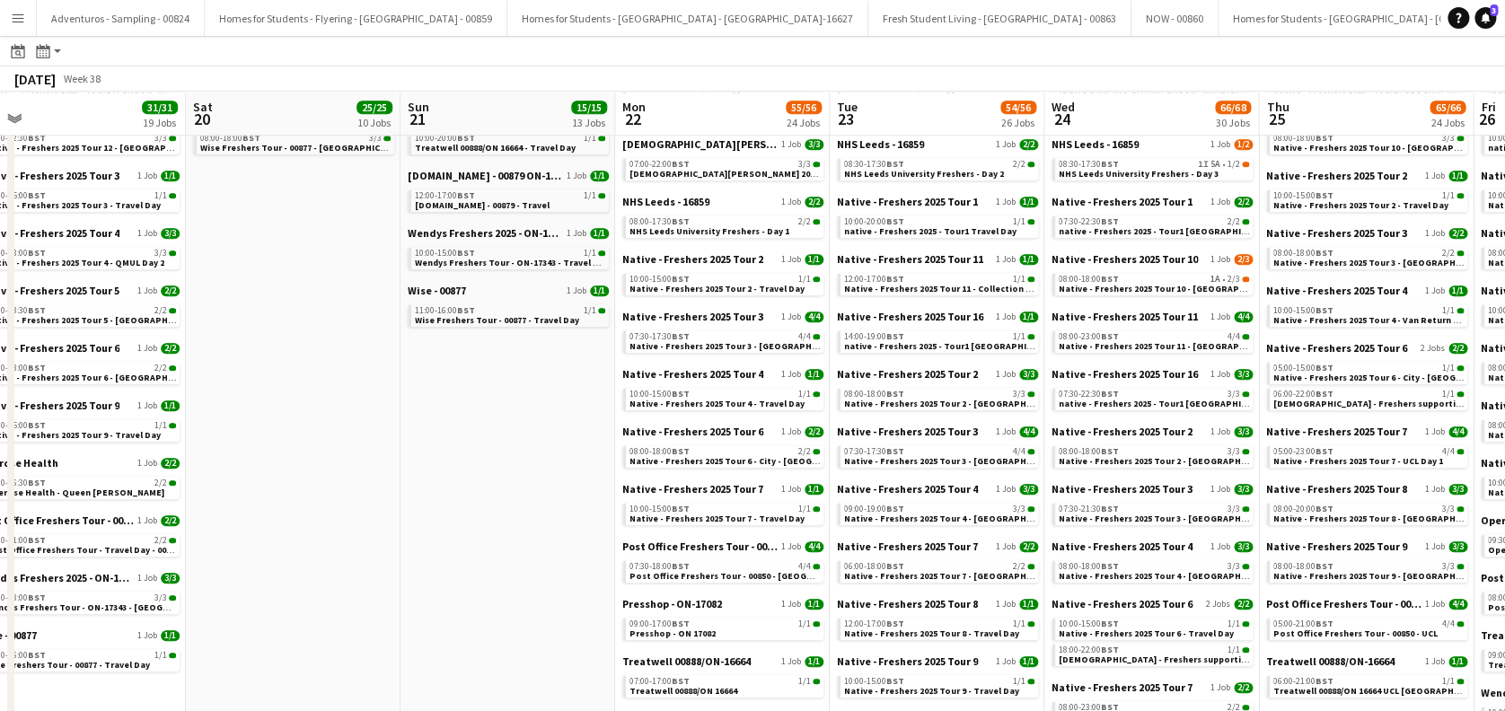
drag, startPoint x: 513, startPoint y: 481, endPoint x: 380, endPoint y: 470, distance: 133.4
click at [736, 481] on app-calendar-viewport "Wed 17 53/54 25 Jobs Thu 18 61/64 29 Jobs Fri 19 31/31 19 Jobs Sat 20 25/25 10 …" at bounding box center [752, 423] width 1505 height 1866
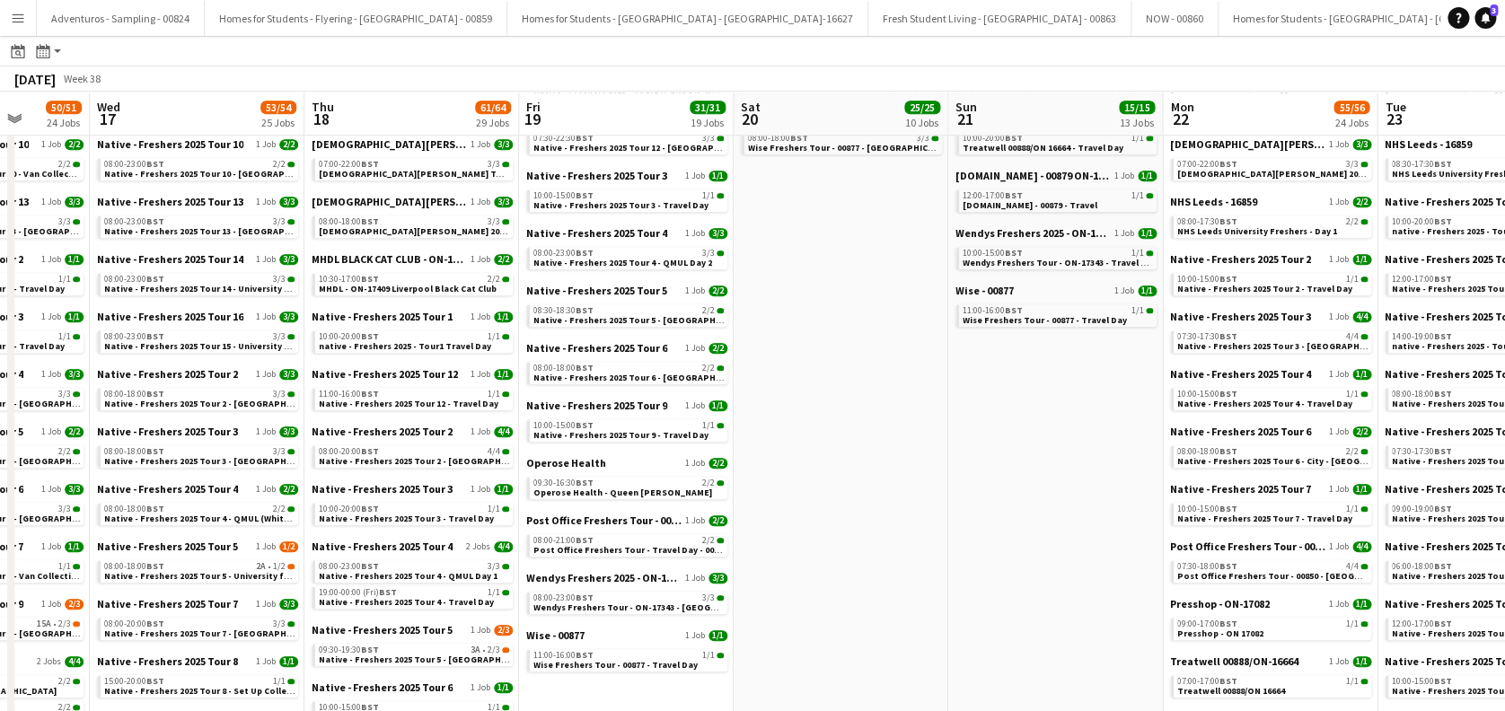
click at [675, 477] on app-all-jobs "All Jobs Date picker SEP 2025 SEP 2025 Monday M Tuesday T Wednesday W Thursday …" at bounding box center [752, 397] width 1505 height 1918
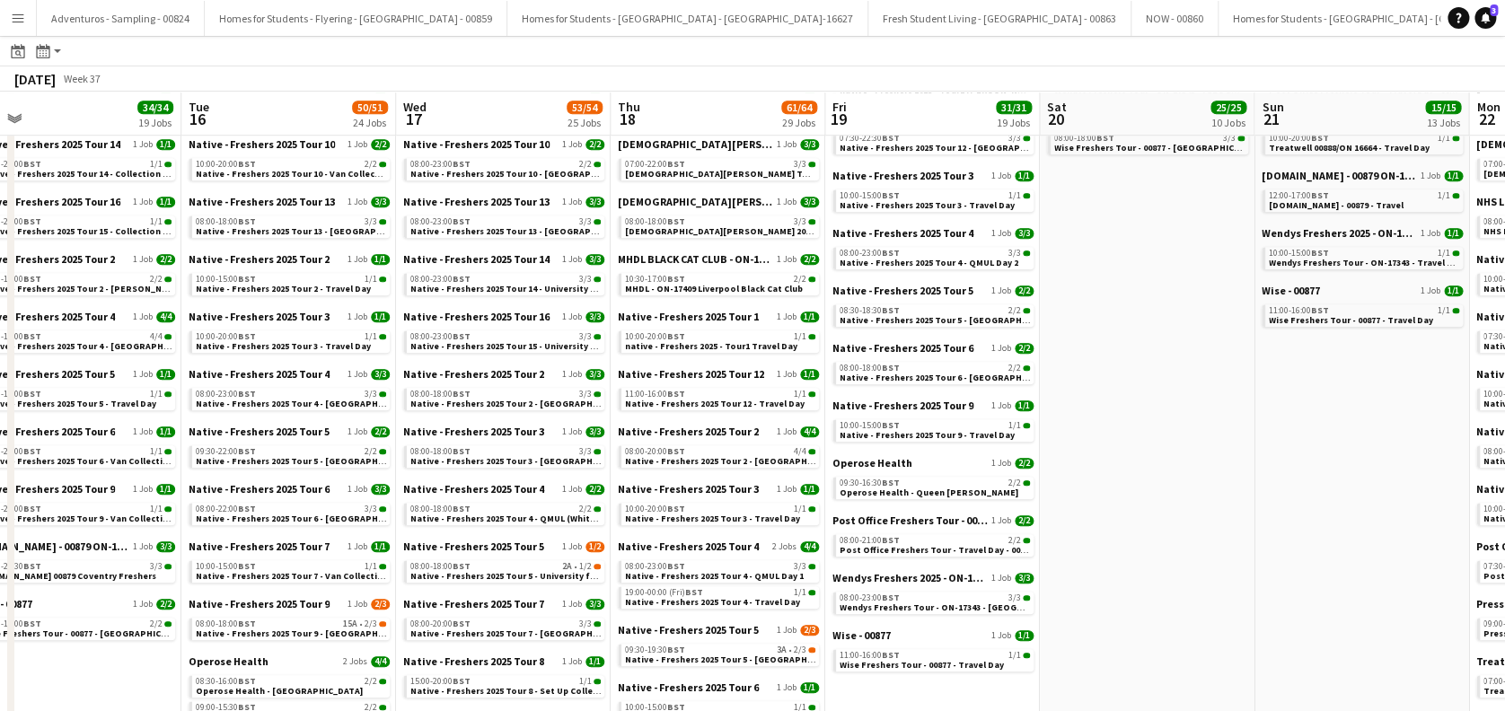
drag, startPoint x: 545, startPoint y: 467, endPoint x: 602, endPoint y: 467, distance: 56.6
click at [704, 467] on app-calendar-viewport "Sat 13 3/3 3 Jobs Sun 14 7/7 7 Jobs Mon 15 34/34 19 Jobs Tue 16 50/51 24 Jobs W…" at bounding box center [752, 423] width 1505 height 1866
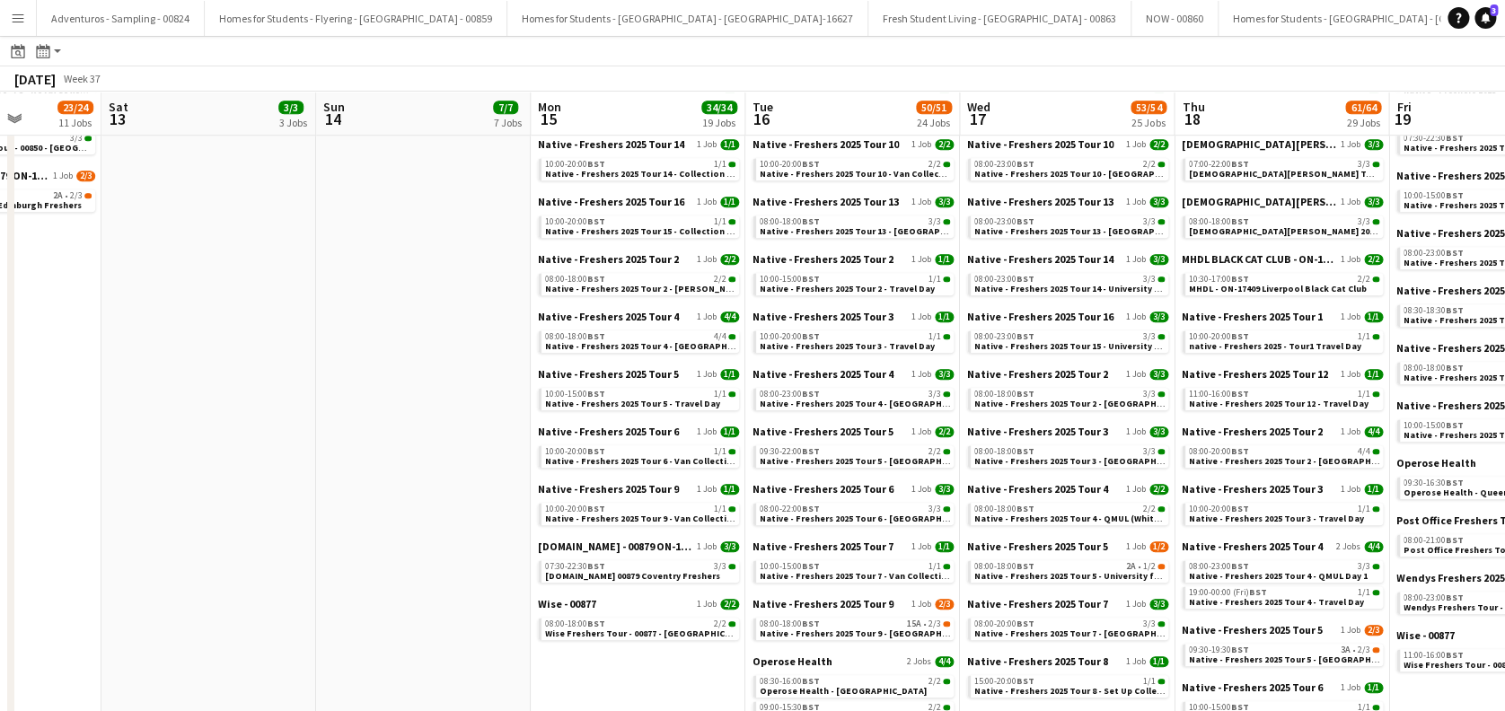
click at [773, 486] on app-all-jobs "All Jobs Date picker SEP 2025 SEP 2025 Monday M Tuesday T Wednesday W Thursday …" at bounding box center [752, 397] width 1505 height 1918
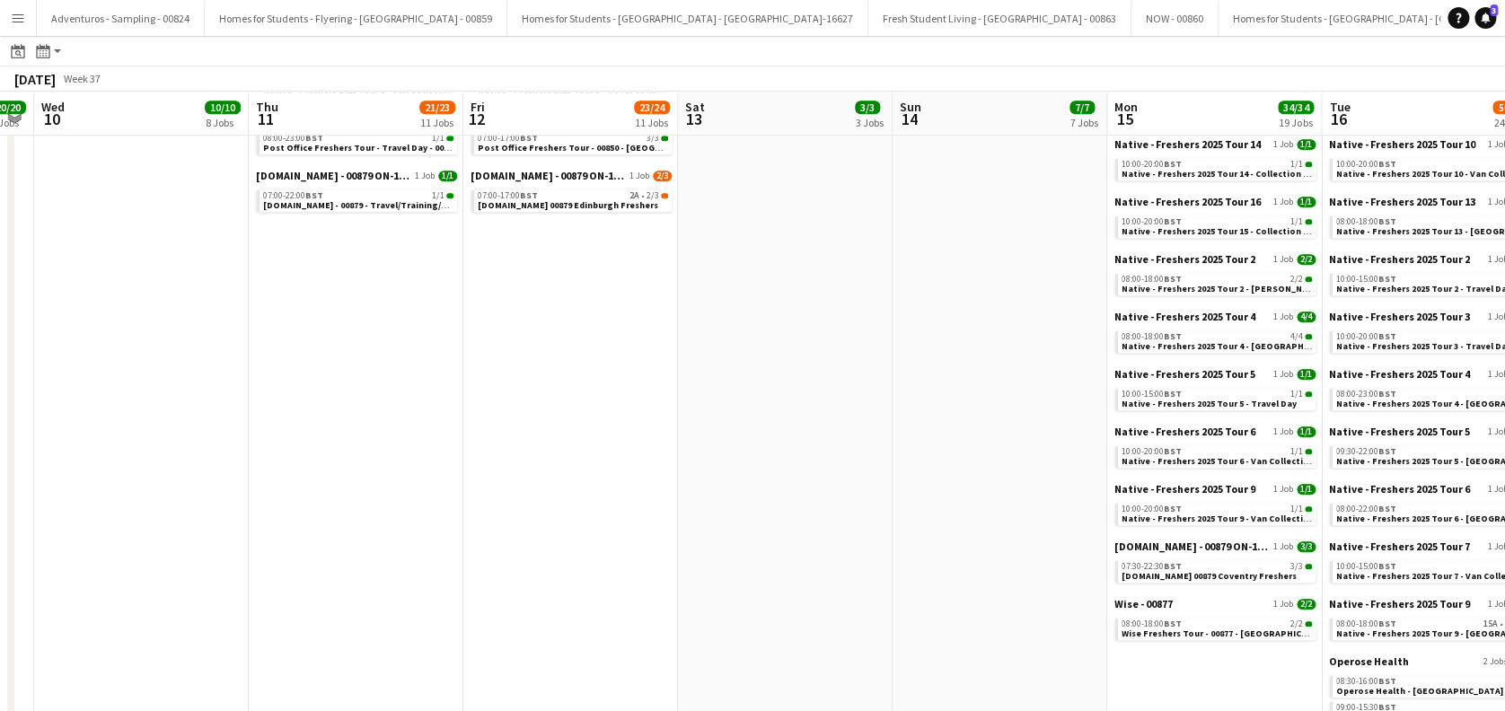
drag, startPoint x: 406, startPoint y: 489, endPoint x: 683, endPoint y: 477, distance: 276.9
click at [677, 478] on app-calendar-viewport "Mon 8 10/10 8 Jobs Tue 9 20/20 9 Jobs Wed 10 10/10 8 Jobs Thu 11 21/23 11 Jobs …" at bounding box center [752, 423] width 1505 height 1866
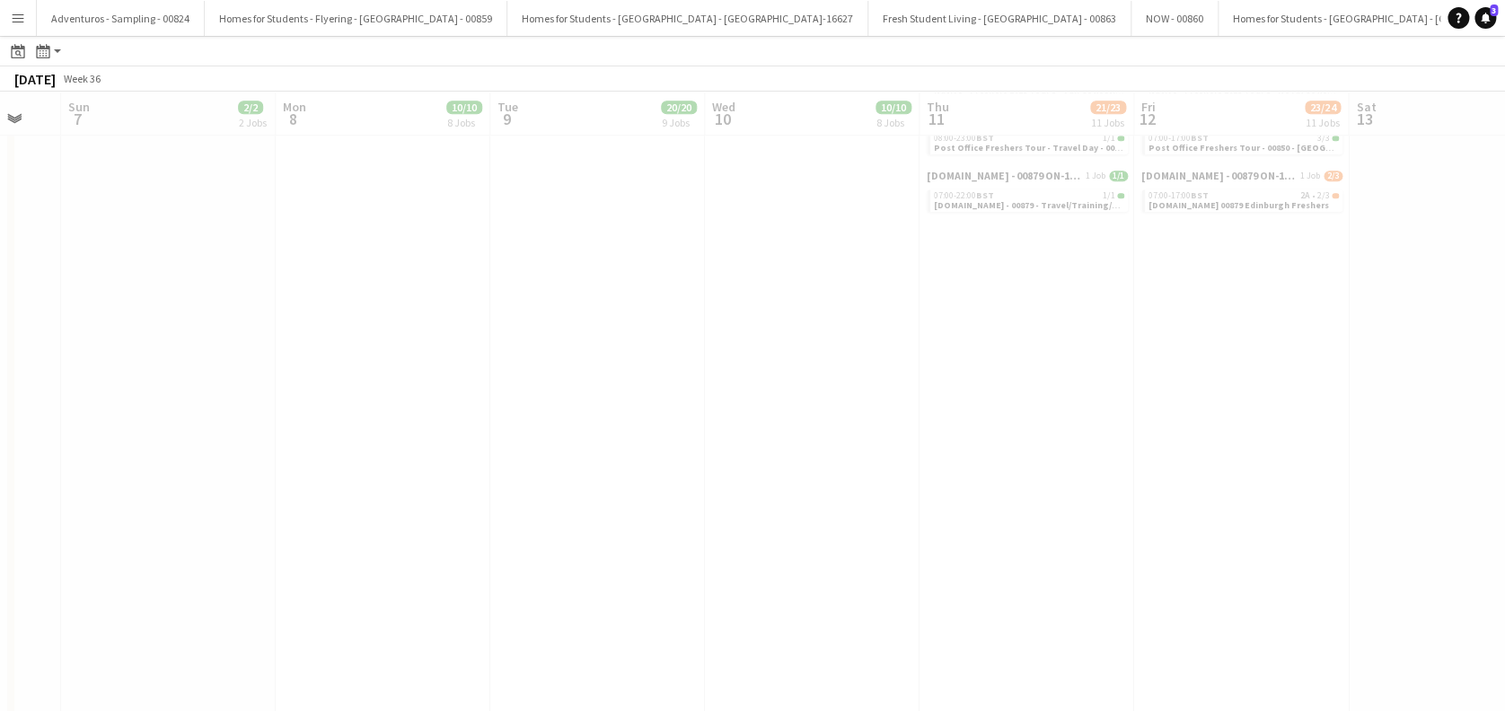
drag, startPoint x: 274, startPoint y: 489, endPoint x: 728, endPoint y: 477, distance: 453.7
click at [697, 483] on app-all-jobs "All Jobs Date picker SEP 2025 SEP 2025 Monday M Tuesday T Wednesday W Thursday …" at bounding box center [752, 397] width 1505 height 1918
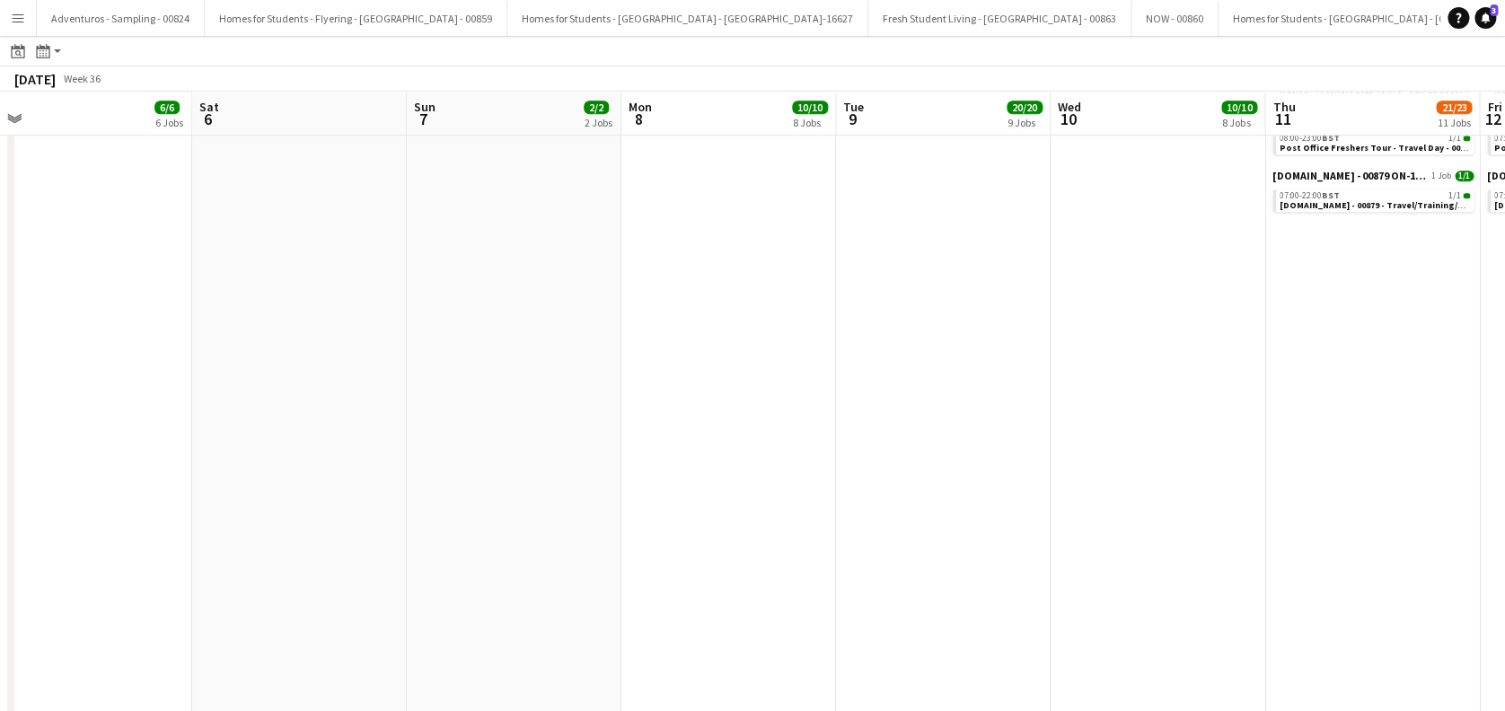
scroll to position [0, 508]
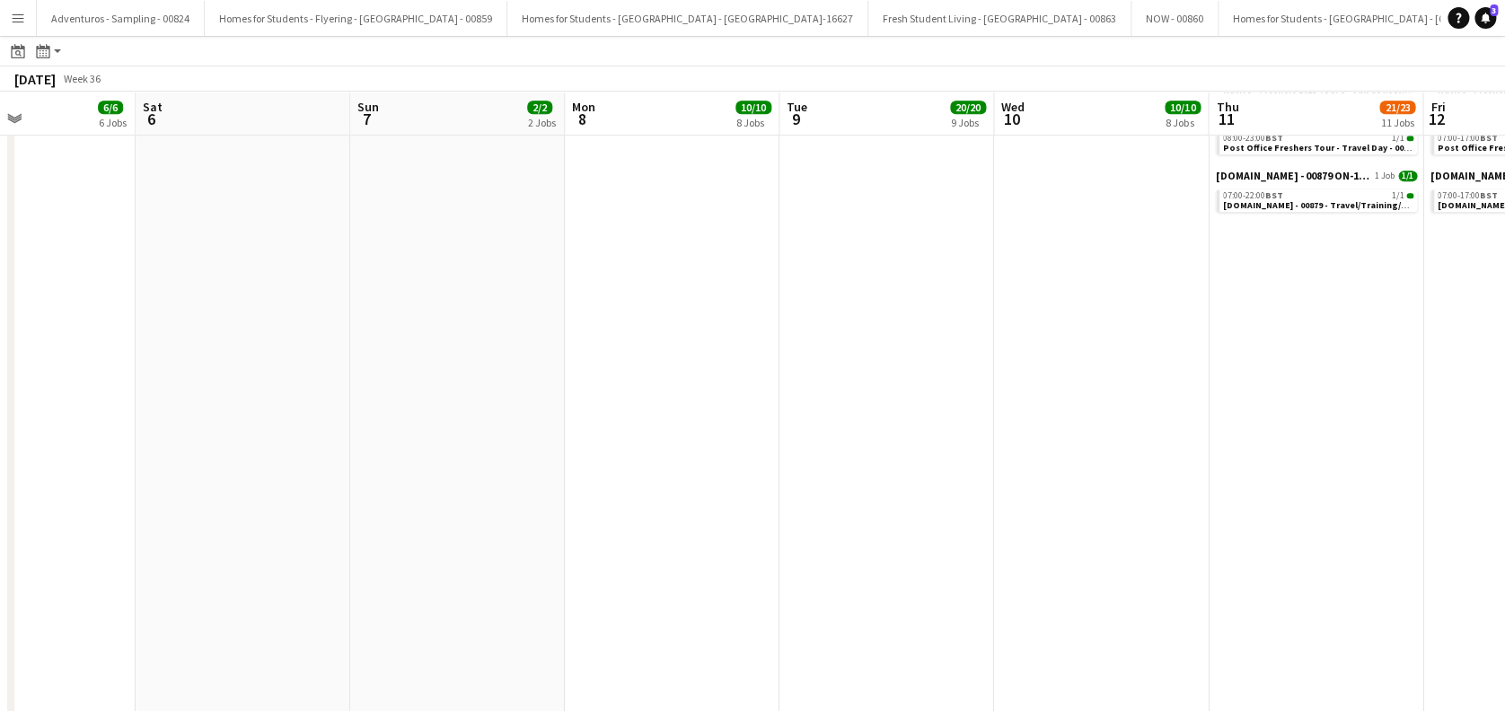
drag, startPoint x: 344, startPoint y: 507, endPoint x: 703, endPoint y: 507, distance: 359.3
click at [703, 507] on app-calendar-viewport "Wed 3 8/8 3 Jobs Thu 4 4/4 4 Jobs Fri 5 6/6 6 Jobs Sat 6 Sun 7 2/2 2 Jobs Mon 8…" at bounding box center [752, 423] width 1505 height 1866
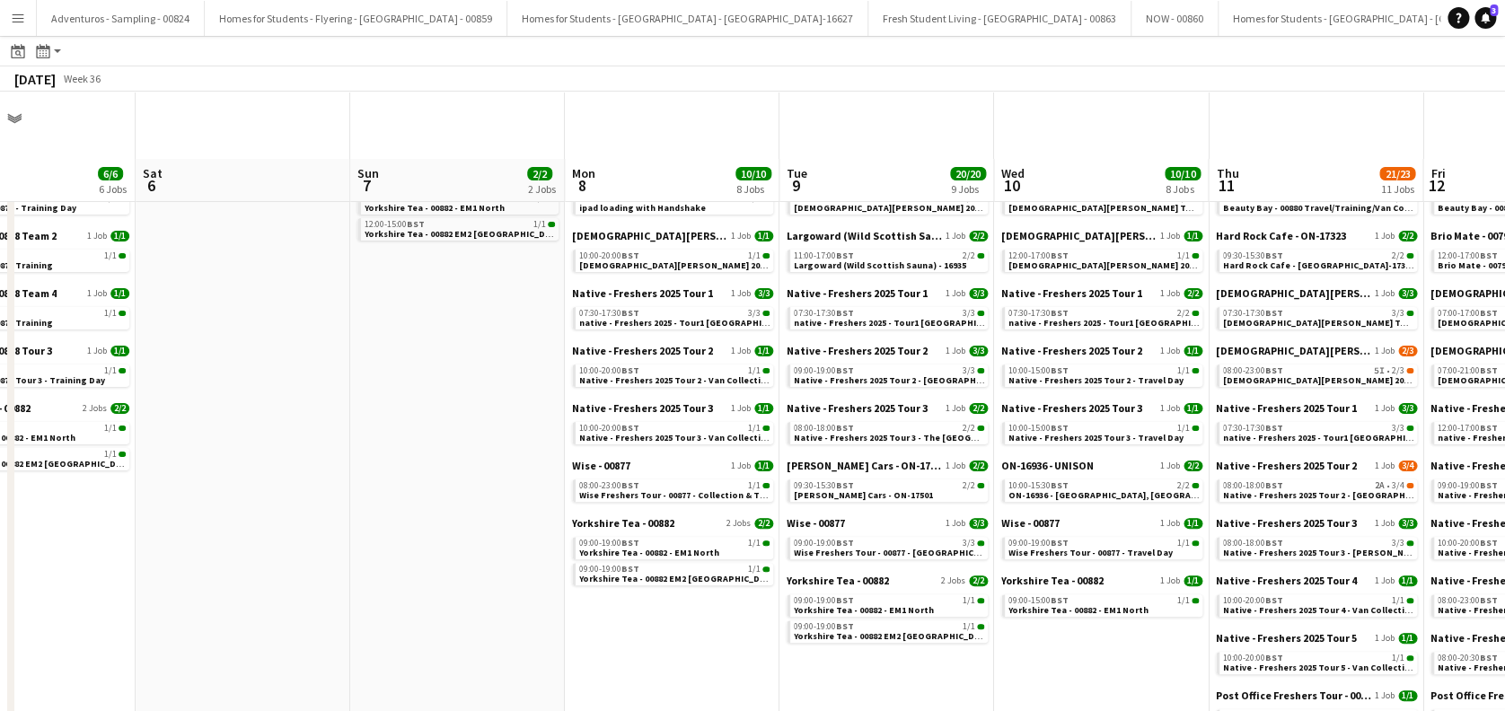
scroll to position [0, 0]
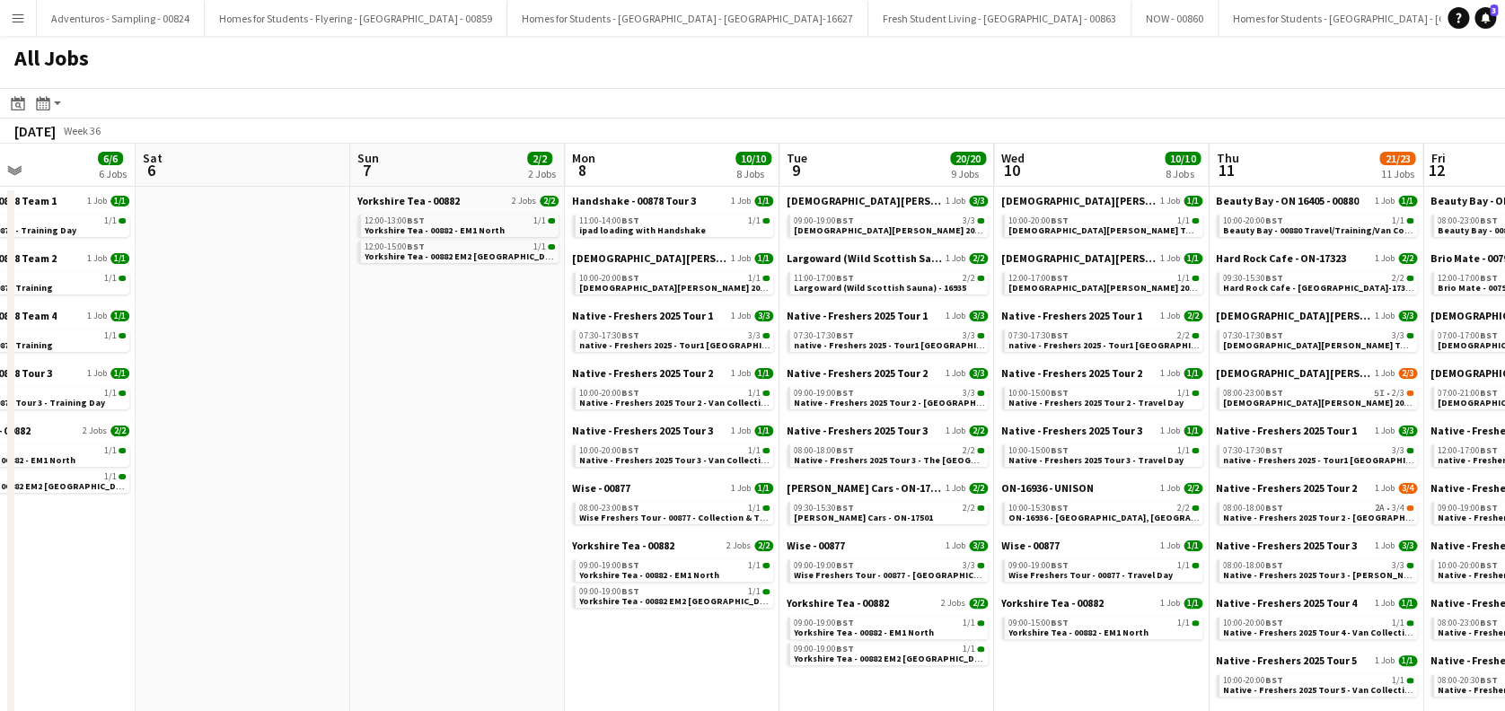
click at [887, 295] on div "Largoward (Wild Scottish Sauna) - ON-16935 1 Job 2/2 11:00-17:00 BST 2/2 Largow…" at bounding box center [887, 279] width 201 height 57
click at [887, 284] on span "Largoward (Wild Scottish Sauna) - 16935" at bounding box center [880, 288] width 172 height 12
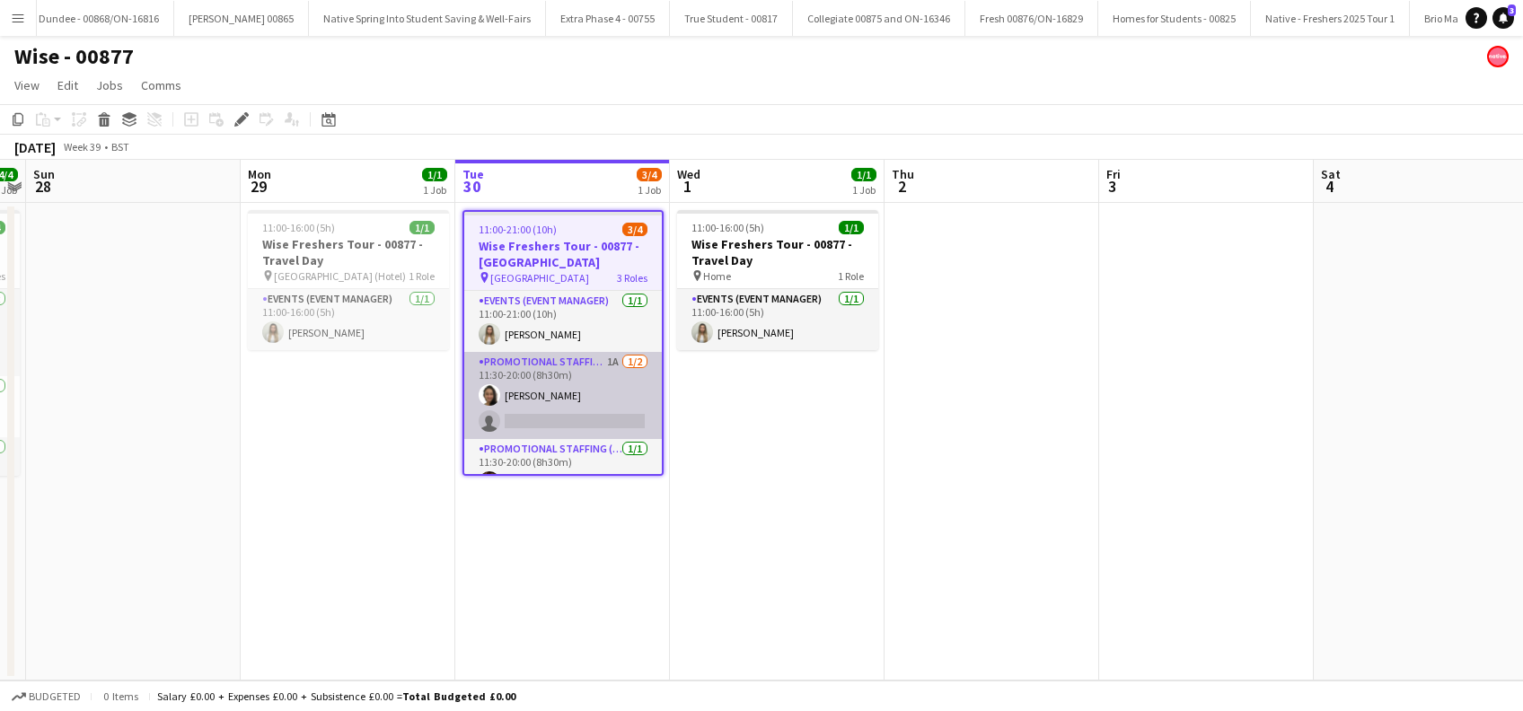
scroll to position [25, 0]
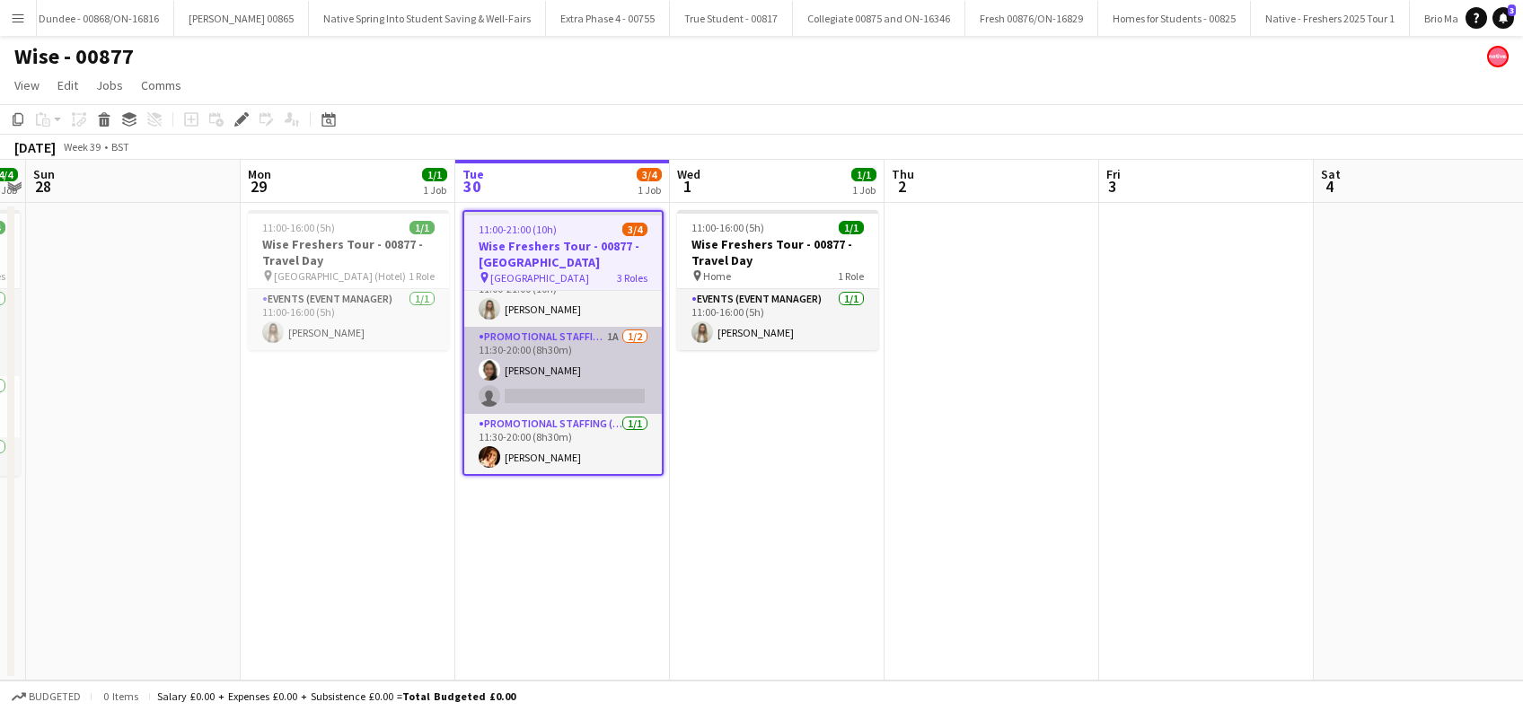
click at [564, 384] on app-card-role "Promotional Staffing (Brand Ambassadors) 1A [DATE] 11:30-20:00 (8h30m) [PERSON_…" at bounding box center [563, 370] width 198 height 87
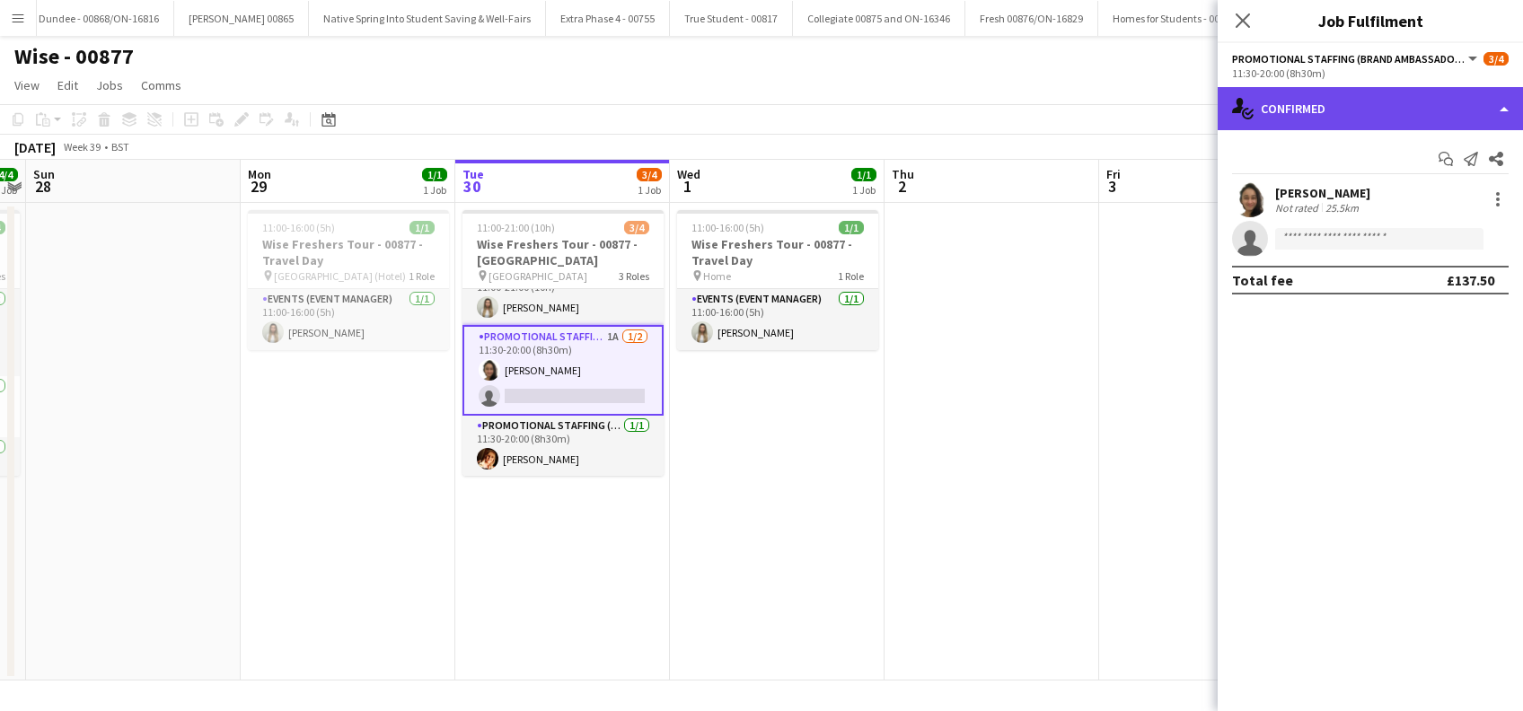
click at [1363, 112] on div "single-neutral-actions-check-2 Confirmed" at bounding box center [1370, 108] width 305 height 43
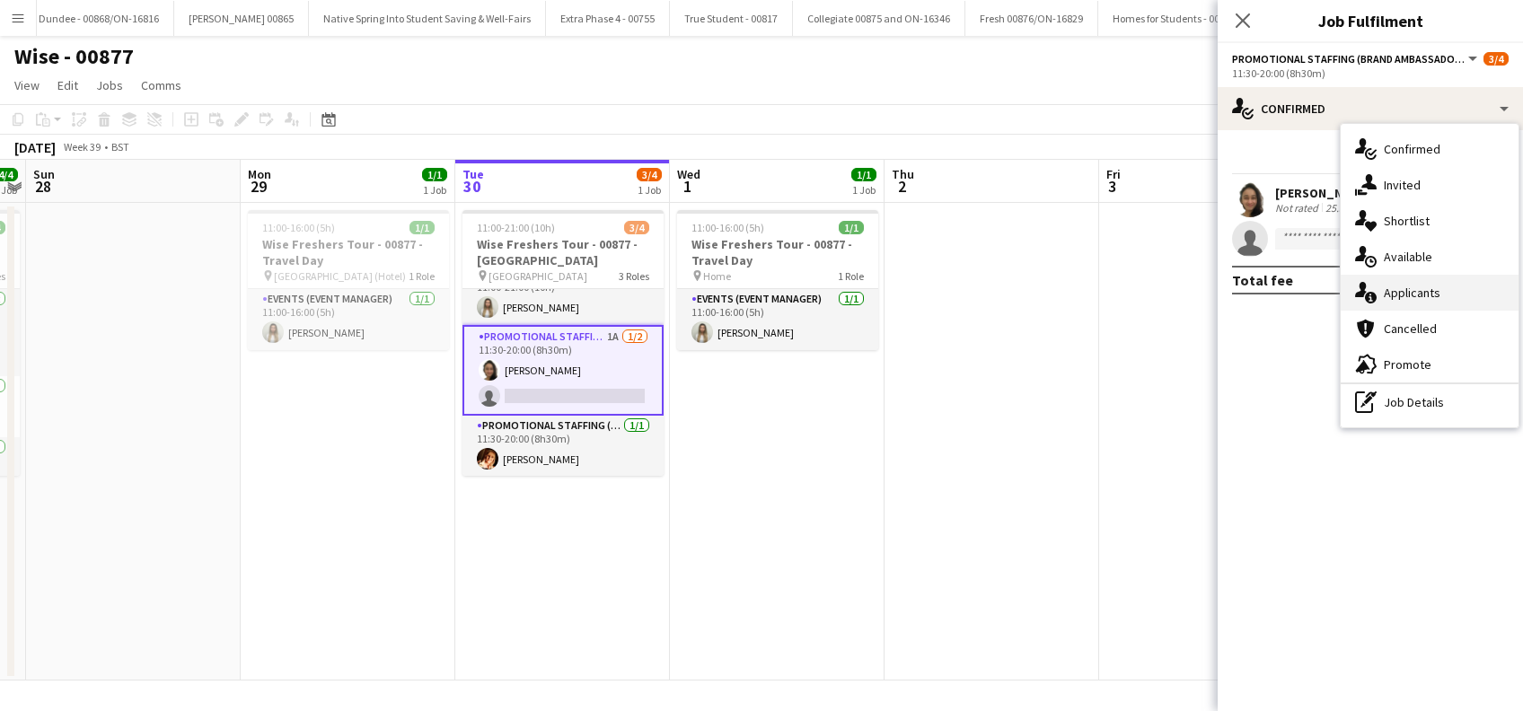
click at [1417, 302] on div "single-neutral-actions-information Applicants" at bounding box center [1430, 293] width 178 height 36
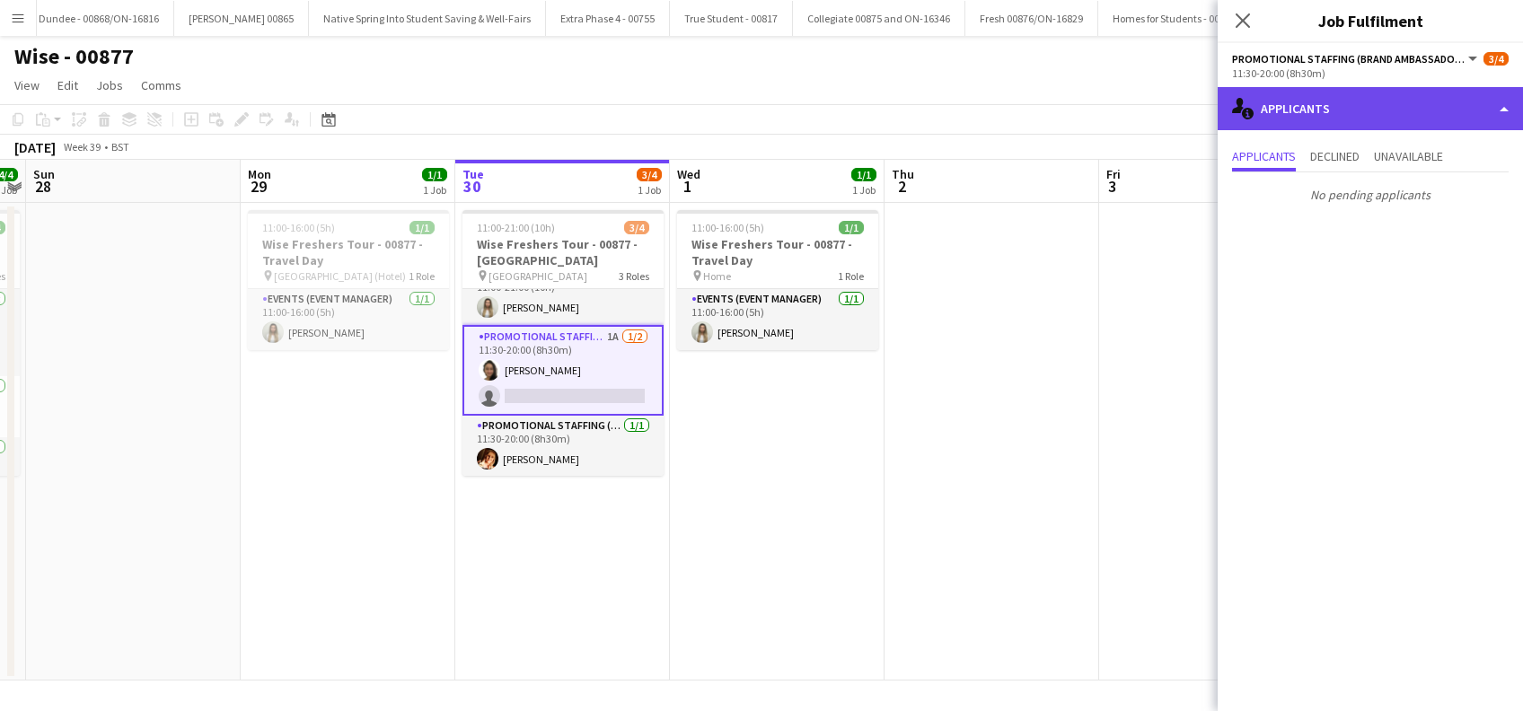
click at [1350, 110] on div "single-neutral-actions-information Applicants" at bounding box center [1370, 108] width 305 height 43
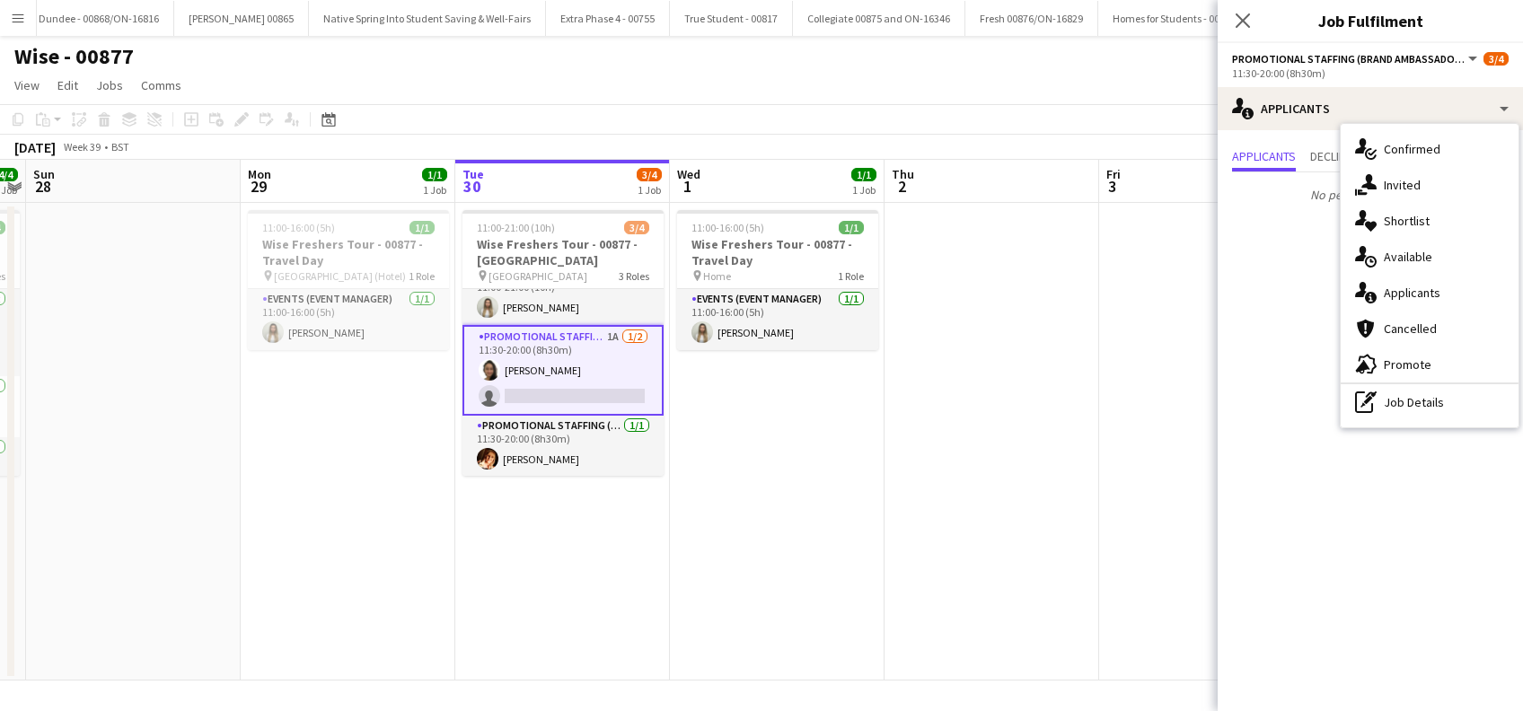
drag, startPoint x: 912, startPoint y: 490, endPoint x: 891, endPoint y: 492, distance: 20.7
click at [912, 491] on app-date-cell at bounding box center [992, 442] width 215 height 478
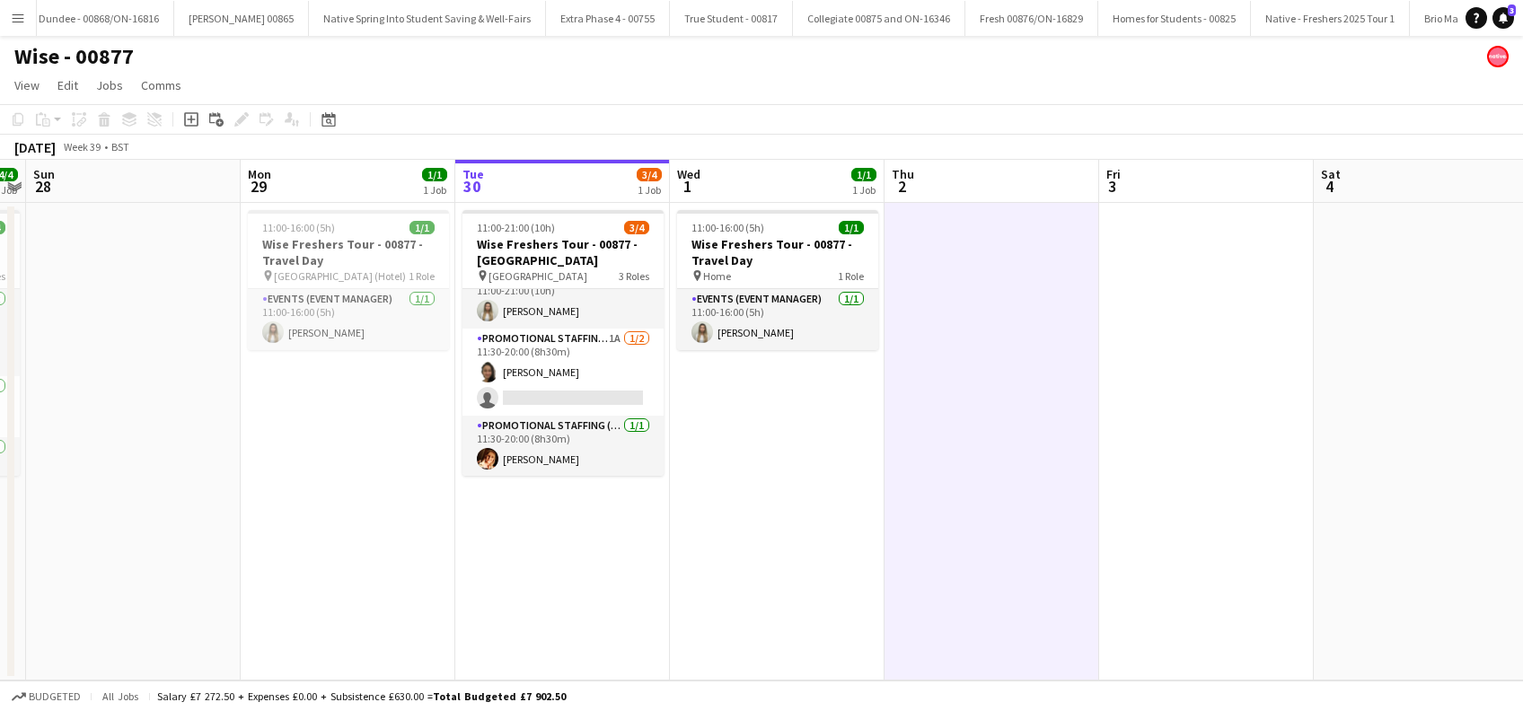
click at [757, 486] on app-date-cell "11:00-16:00 (5h) 1/1 Wise Freshers Tour - 00877 - Travel Day pin Home 1 Role Ev…" at bounding box center [777, 442] width 215 height 478
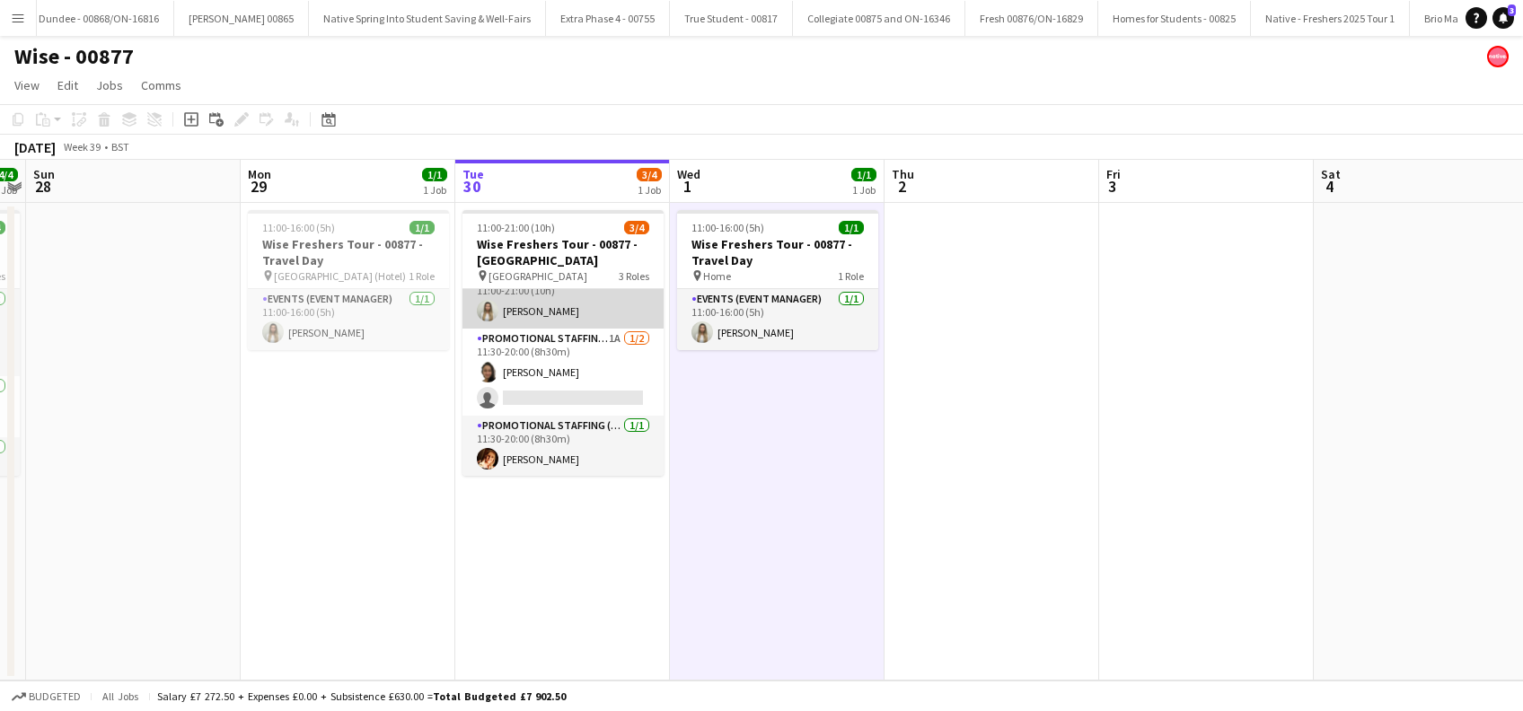
scroll to position [0, 0]
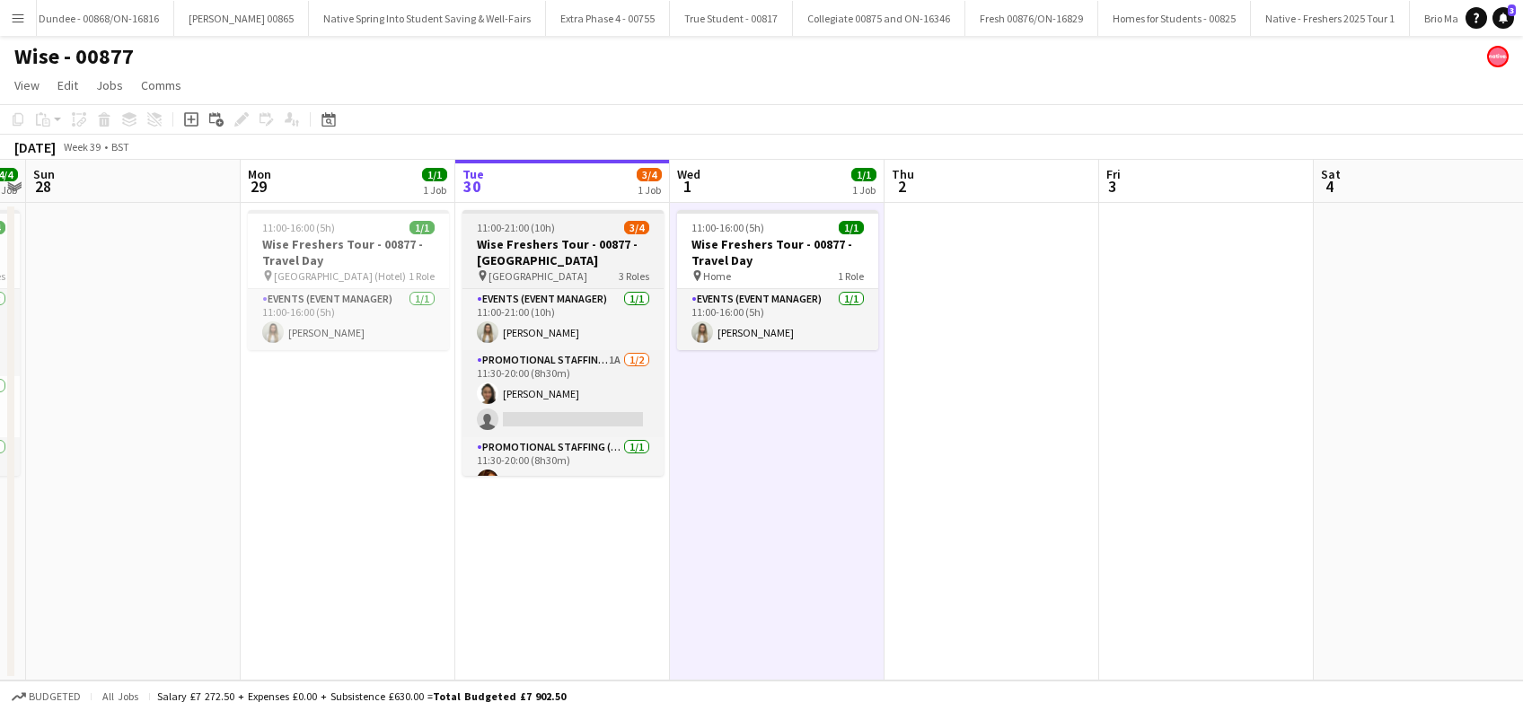
click at [543, 242] on h3 "Wise Freshers Tour - 00877 - Durham University" at bounding box center [563, 252] width 201 height 32
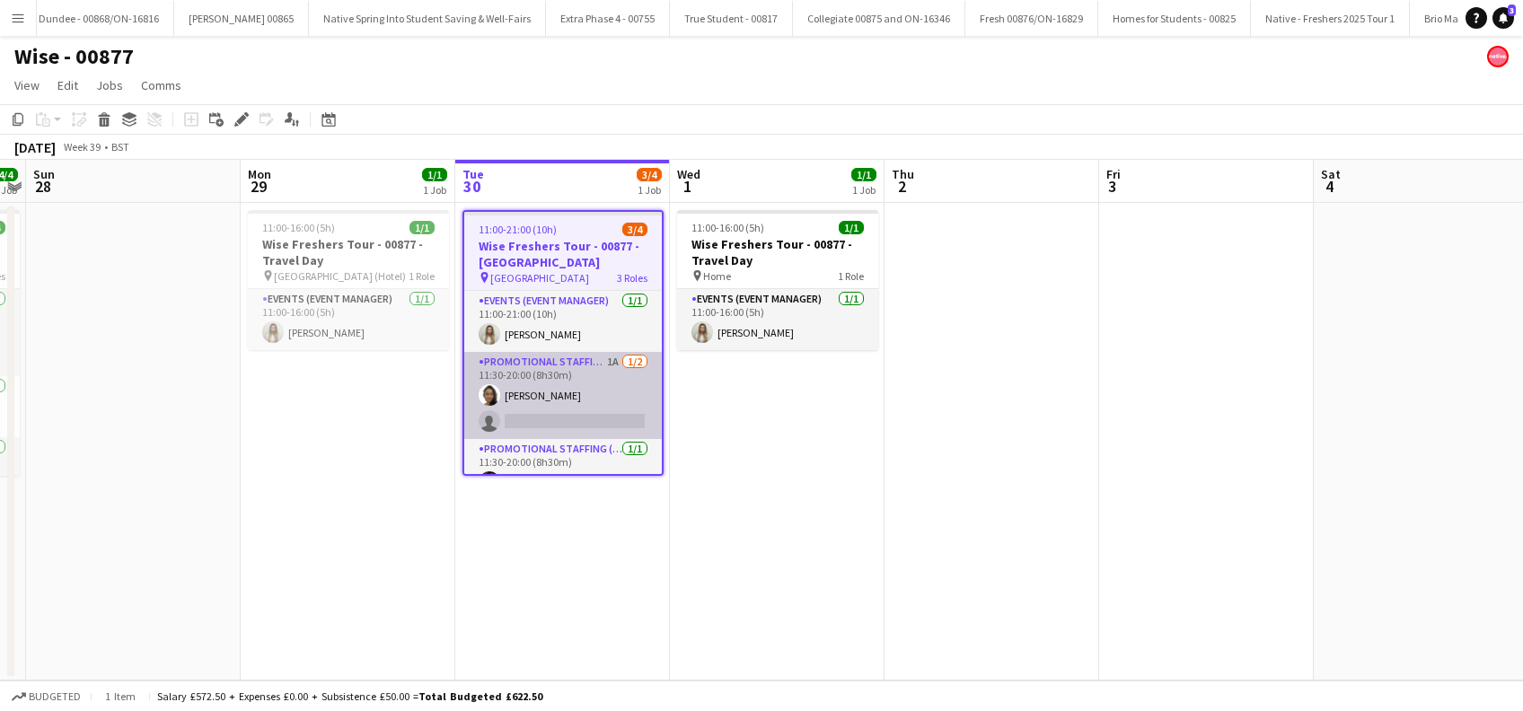
click at [546, 413] on app-card-role "Promotional Staffing (Brand Ambassadors) 1A 1/2 11:30-20:00 (8h30m) Adlina Othm…" at bounding box center [563, 395] width 198 height 87
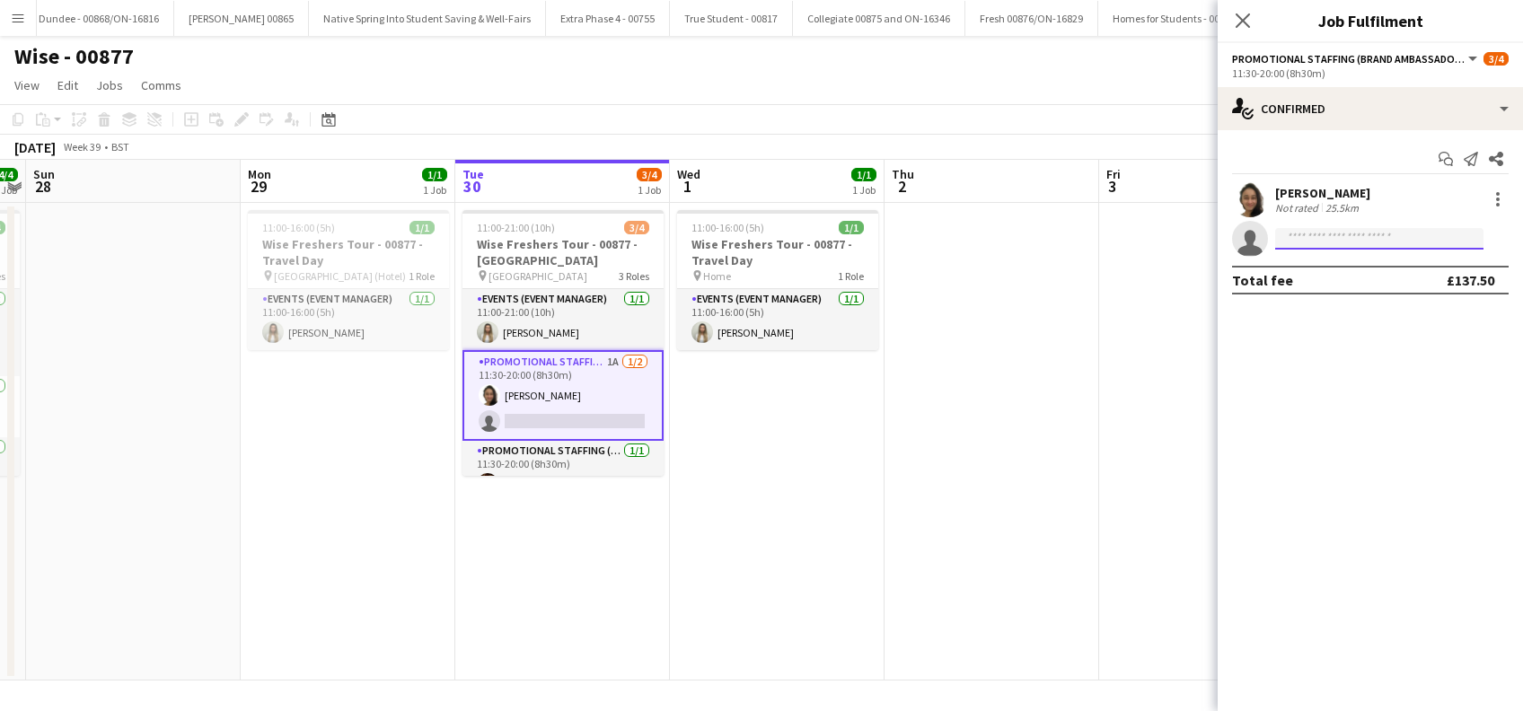
click at [1380, 235] on input at bounding box center [1379, 239] width 208 height 22
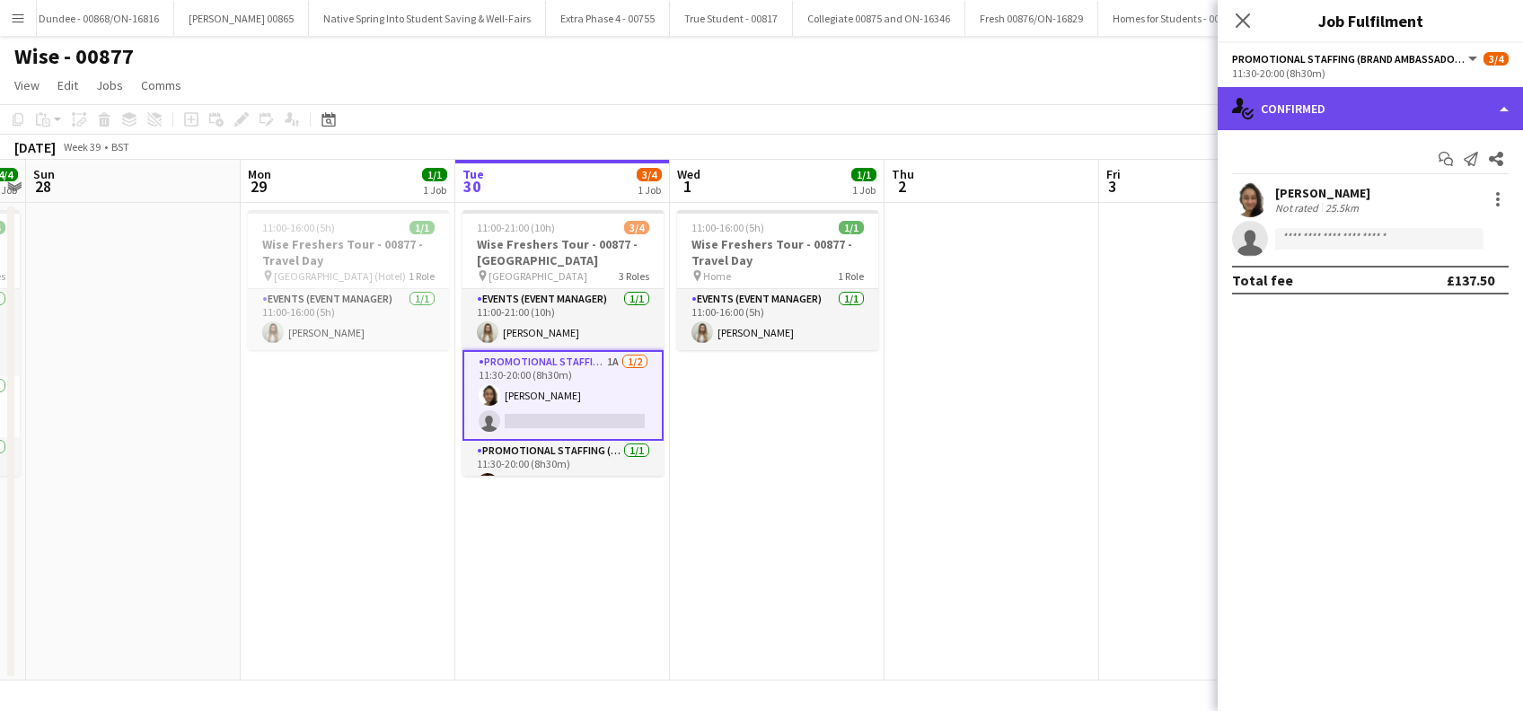
click at [1436, 117] on div "single-neutral-actions-check-2 Confirmed" at bounding box center [1370, 108] width 305 height 43
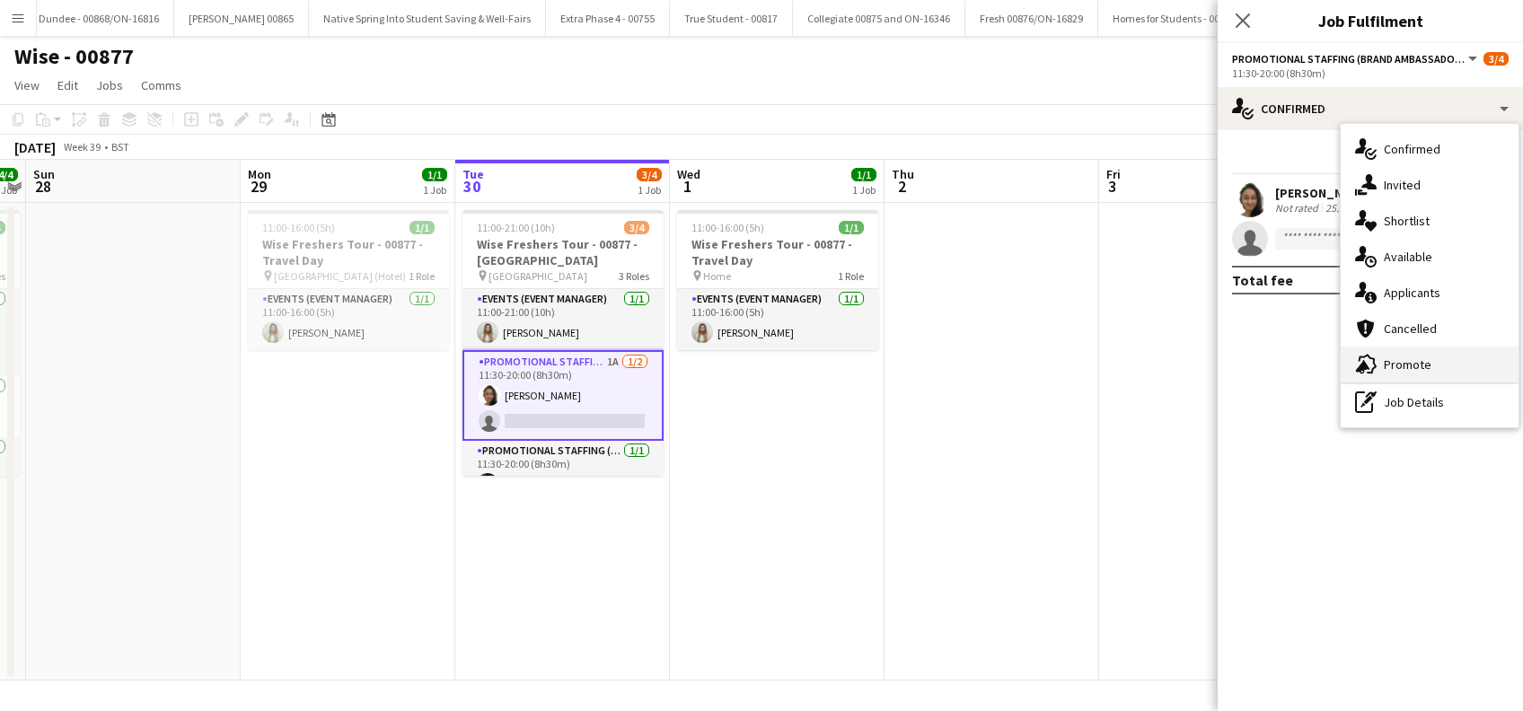
click at [1421, 361] on span "Promote" at bounding box center [1408, 365] width 48 height 16
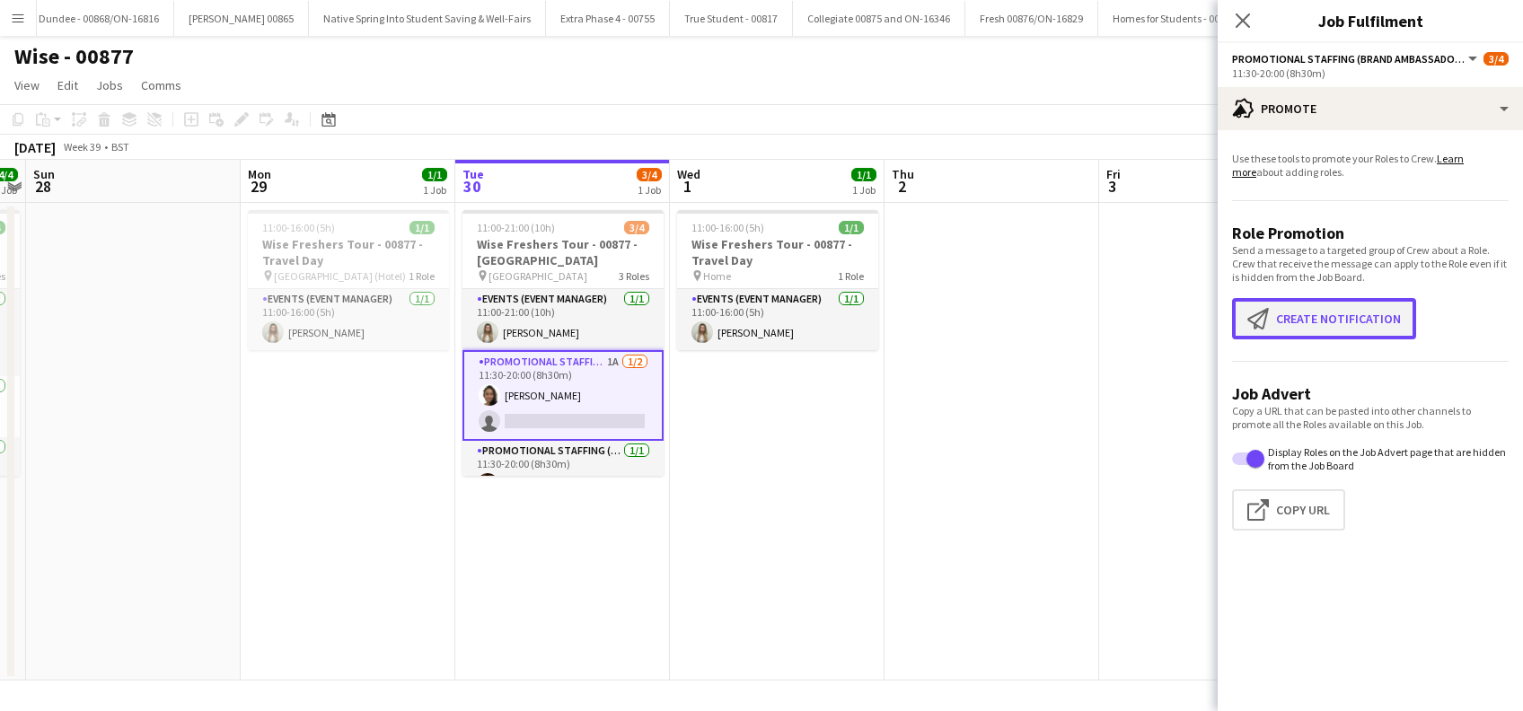
click at [1348, 323] on button "Create notification Create notification" at bounding box center [1324, 318] width 184 height 41
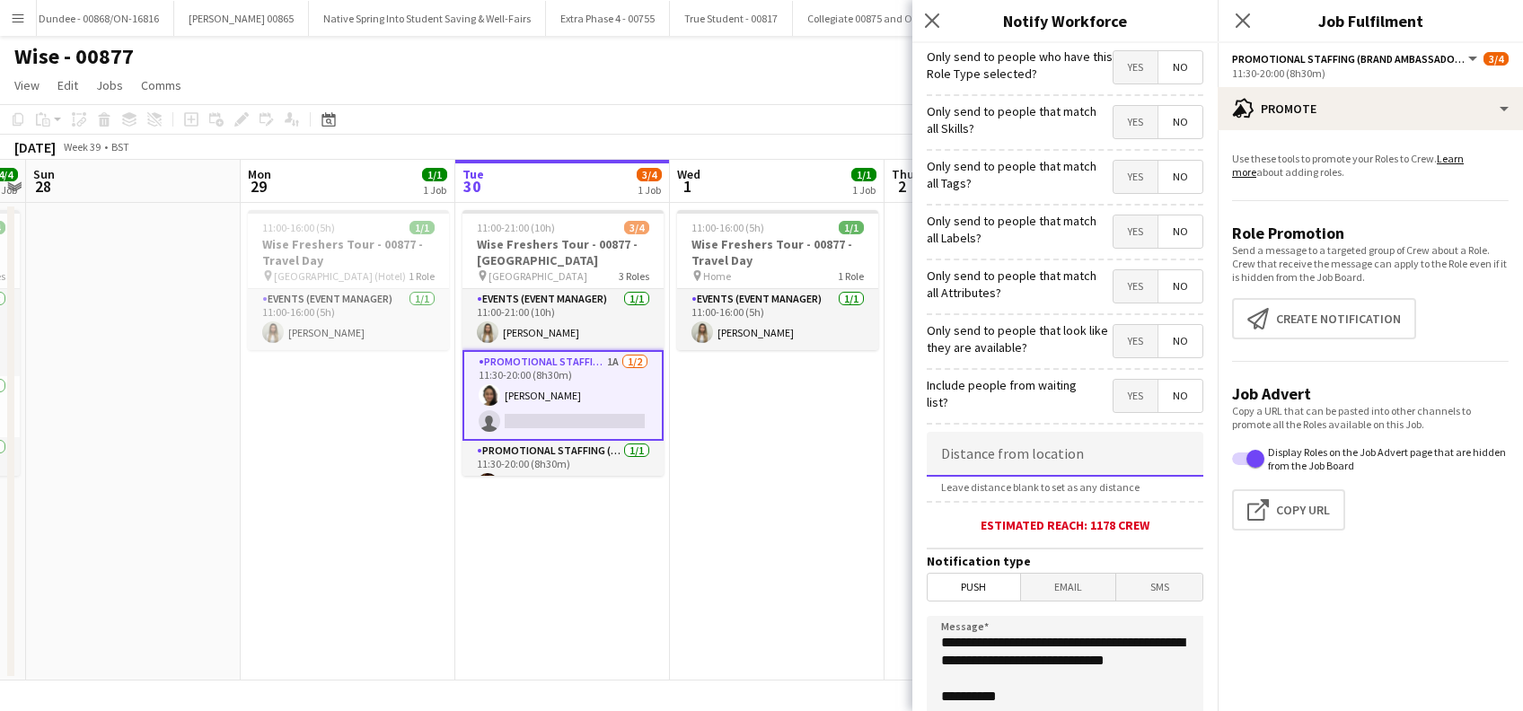
click at [1010, 466] on input at bounding box center [1065, 454] width 277 height 45
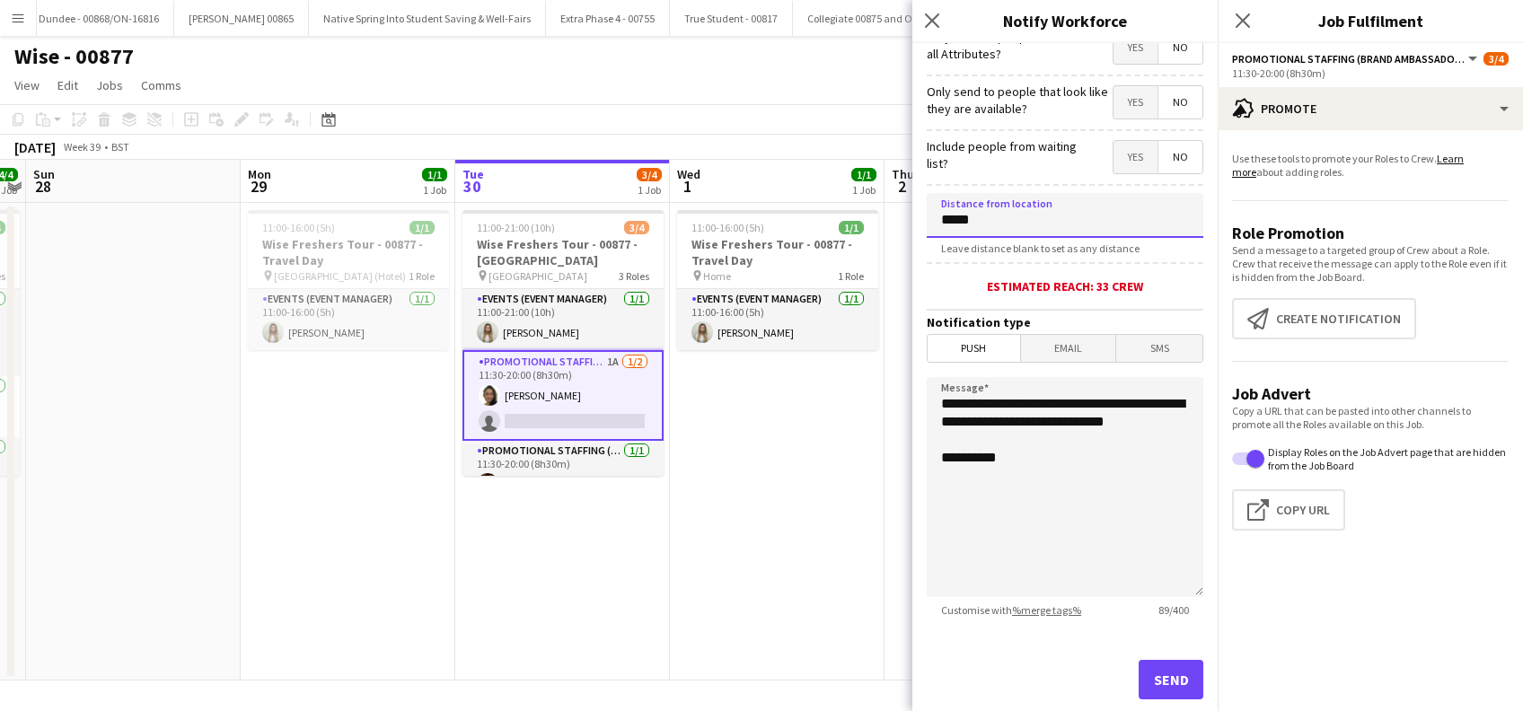
type input "*****"
click at [984, 351] on span "Push" at bounding box center [974, 348] width 93 height 27
click at [1045, 359] on span "Email" at bounding box center [1068, 348] width 95 height 27
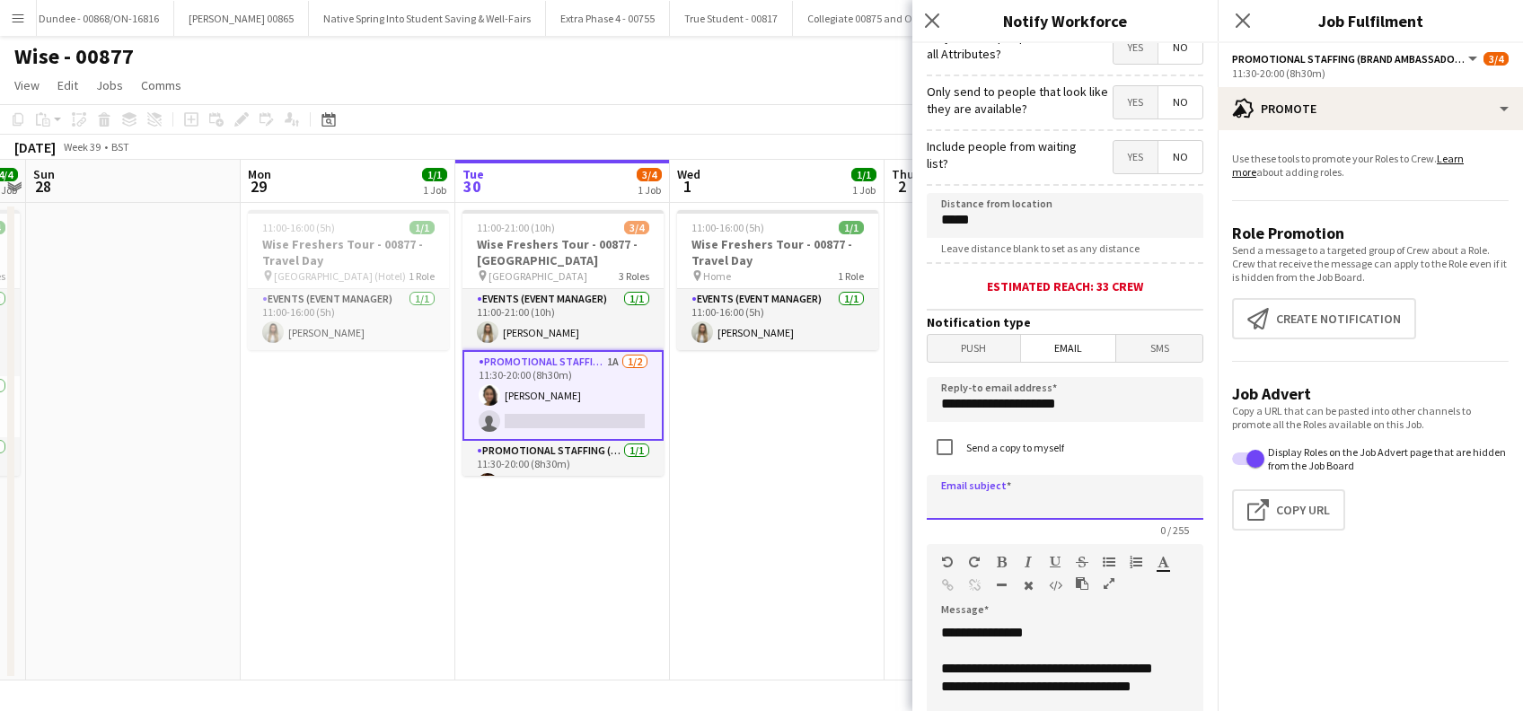
click at [1054, 497] on input at bounding box center [1065, 497] width 277 height 45
type input "**********"
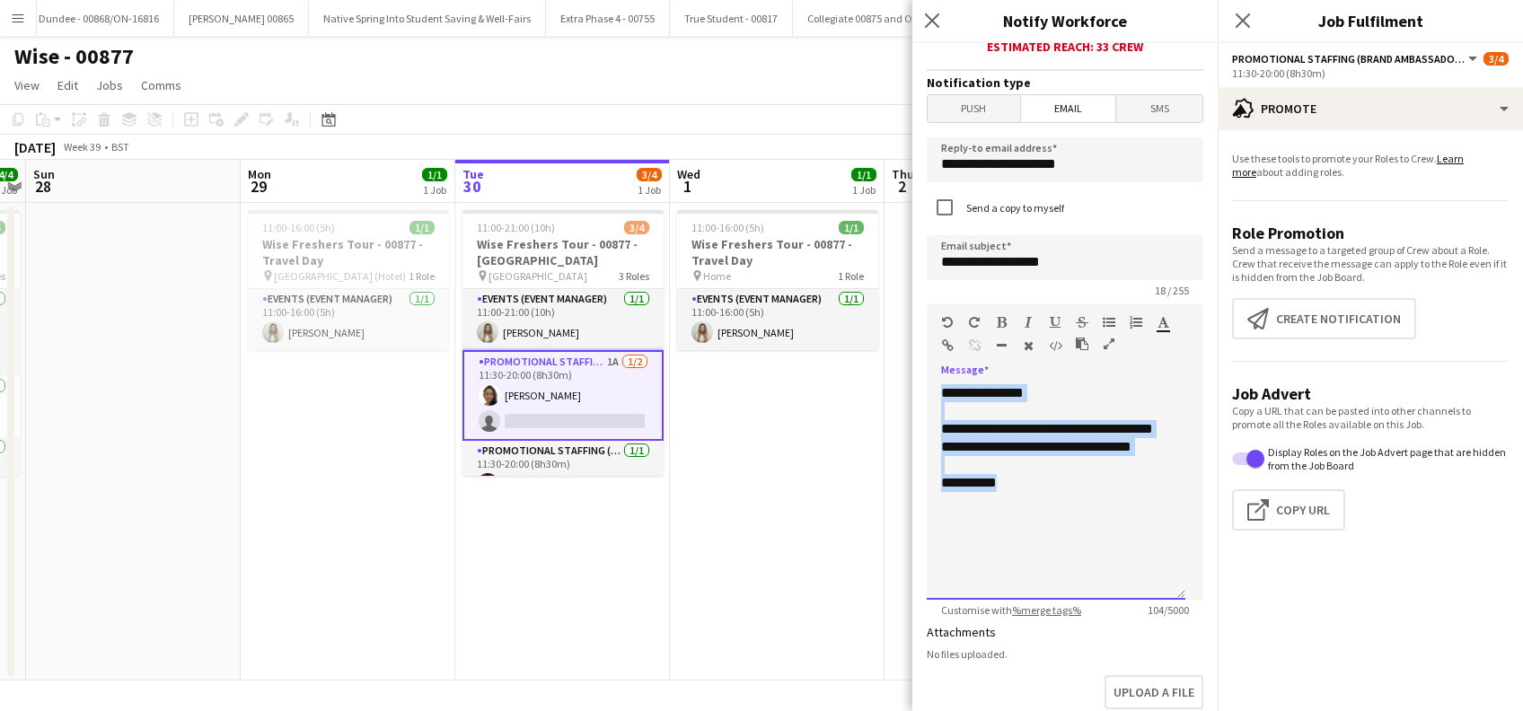
drag, startPoint x: 1029, startPoint y: 510, endPoint x: 906, endPoint y: 395, distance: 168.4
click at [906, 395] on body "Menu Boards Boards Boards All jobs Status Workforce Workforce My Workforce Recr…" at bounding box center [761, 355] width 1523 height 711
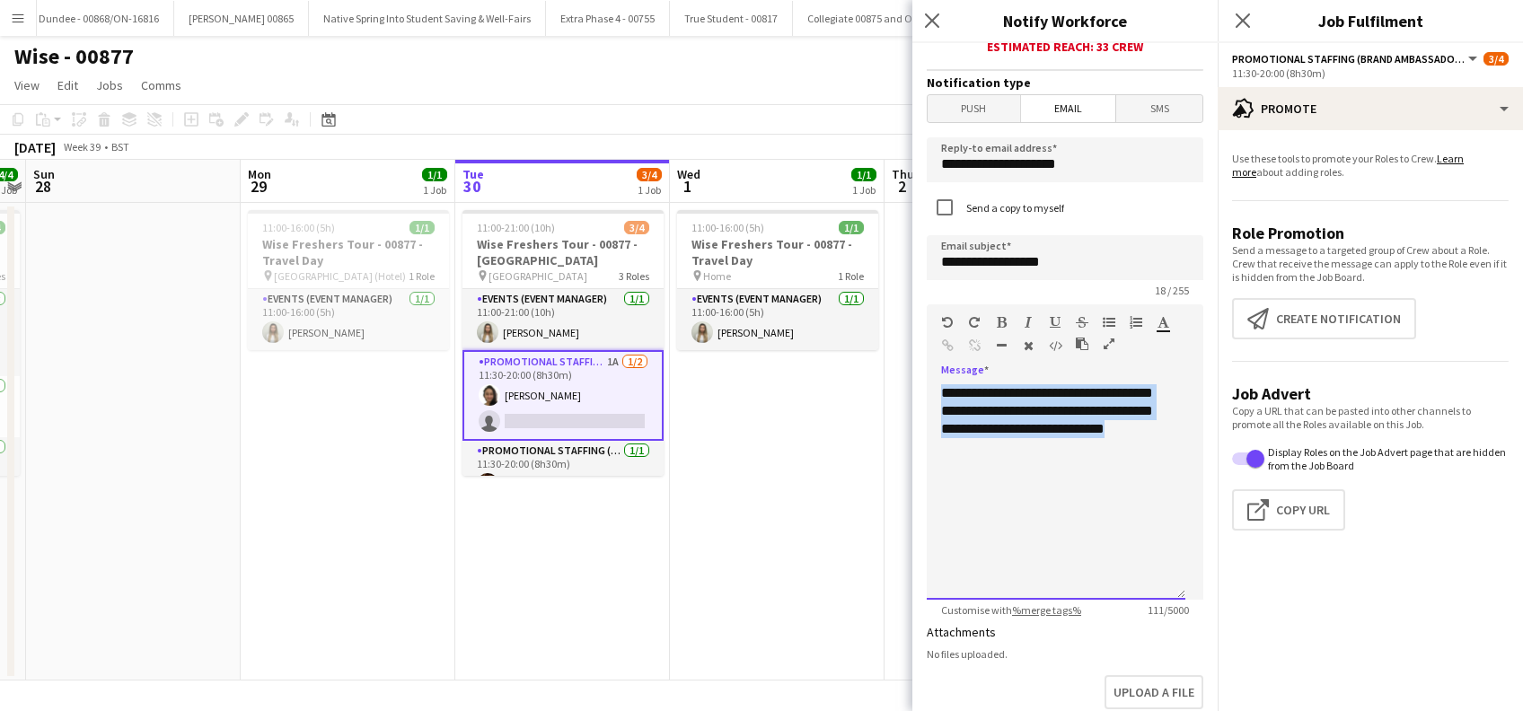
drag, startPoint x: 1069, startPoint y: 457, endPoint x: 934, endPoint y: 394, distance: 148.7
click at [934, 394] on div "**********" at bounding box center [1056, 492] width 259 height 216
click at [1092, 452] on div "**********" at bounding box center [1056, 492] width 259 height 216
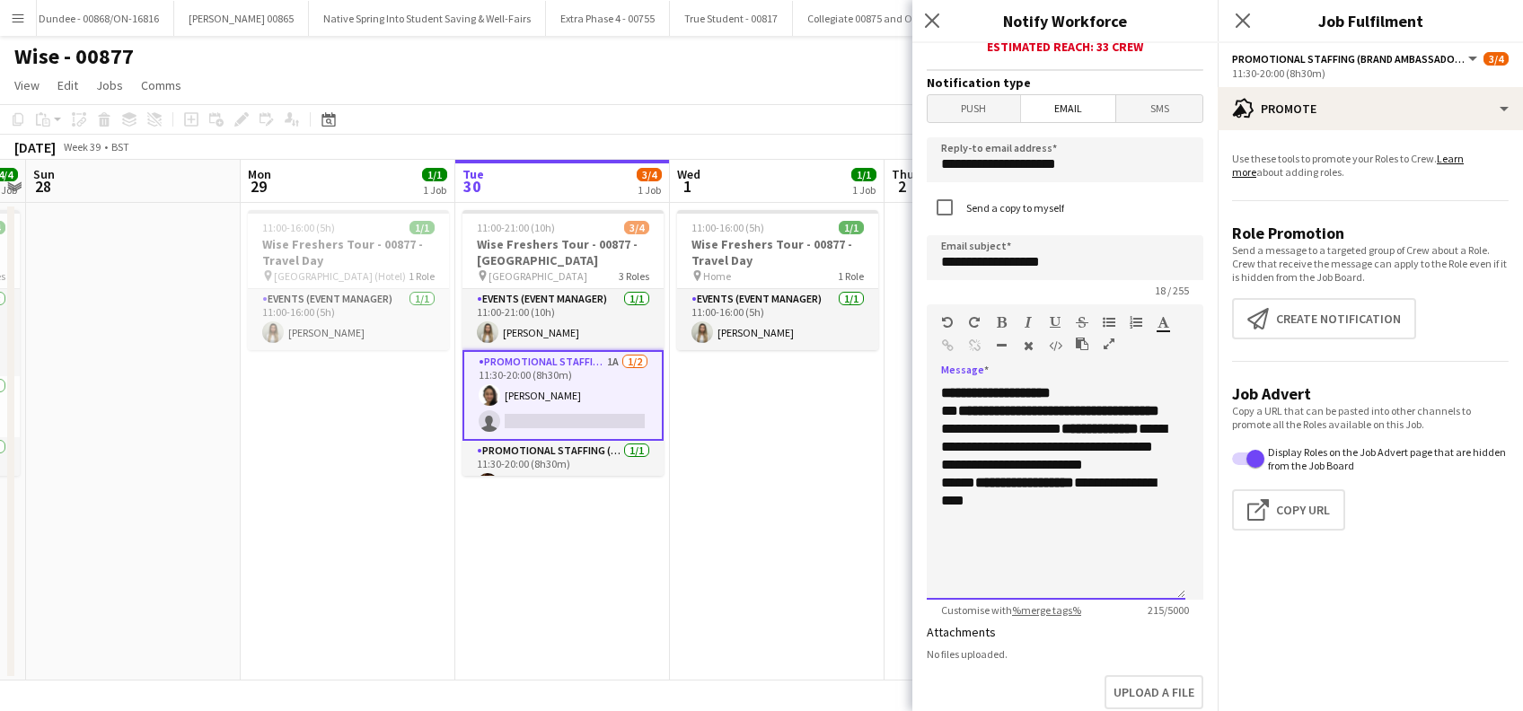
click at [1101, 395] on p "**********" at bounding box center [1056, 465] width 230 height 162
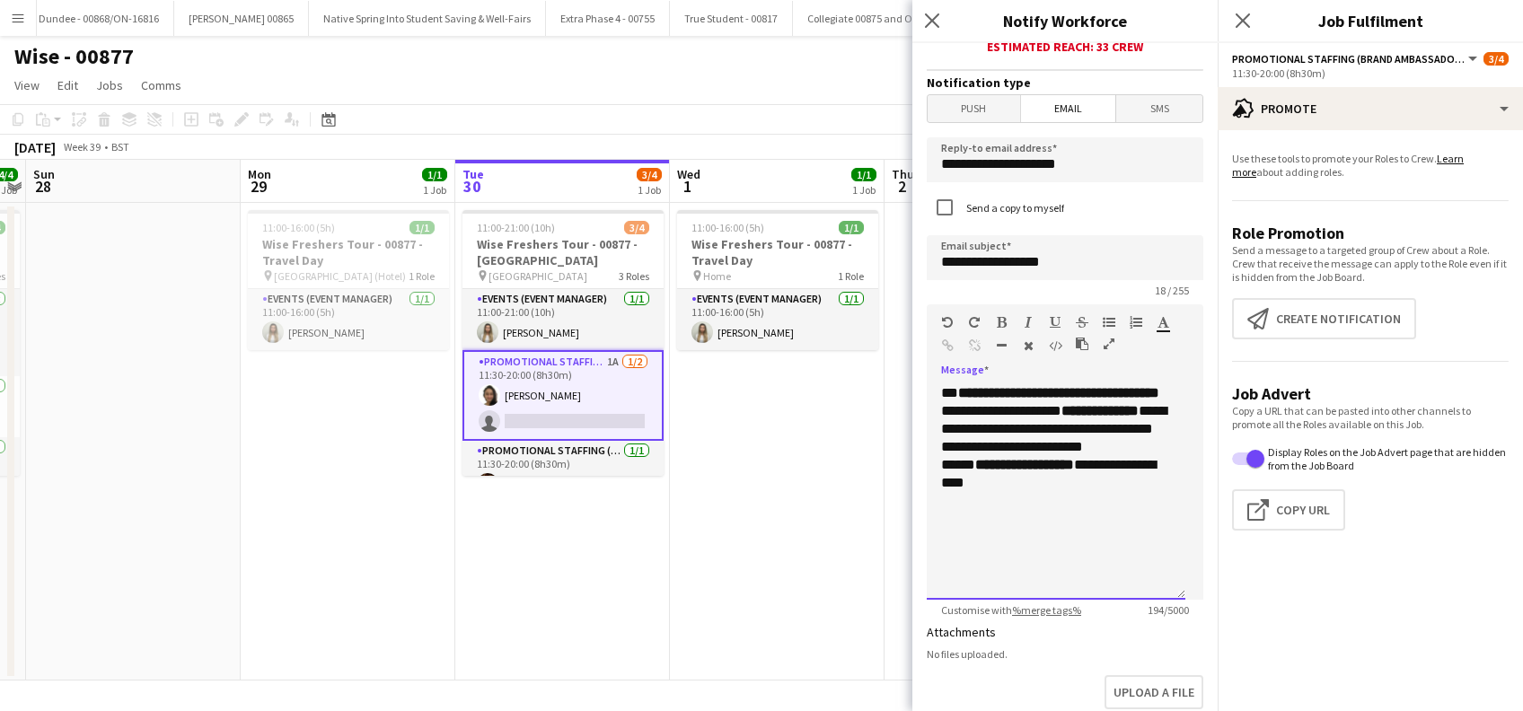
click at [1054, 593] on div "**********" at bounding box center [1056, 492] width 259 height 216
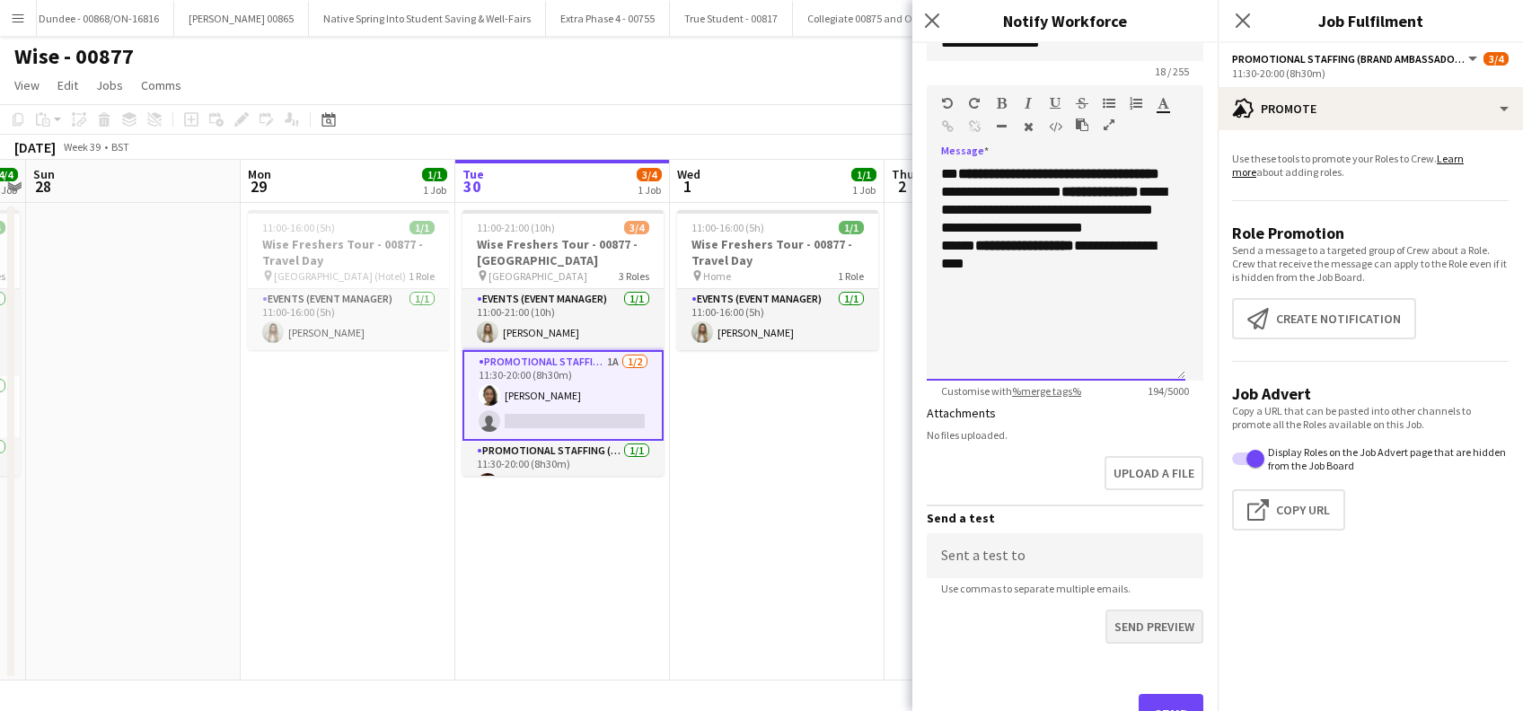
scroll to position [774, 0]
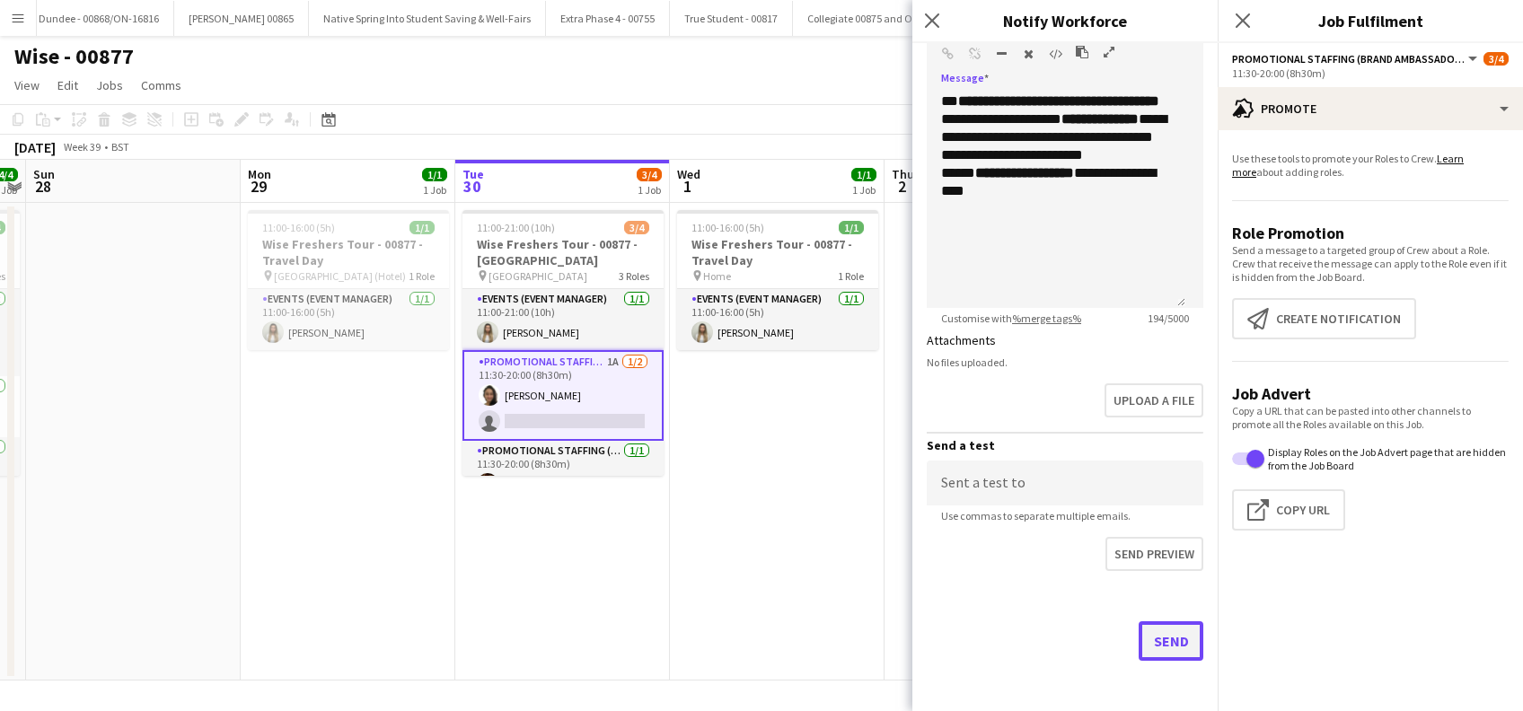
click at [1152, 647] on button "Send" at bounding box center [1171, 642] width 65 height 40
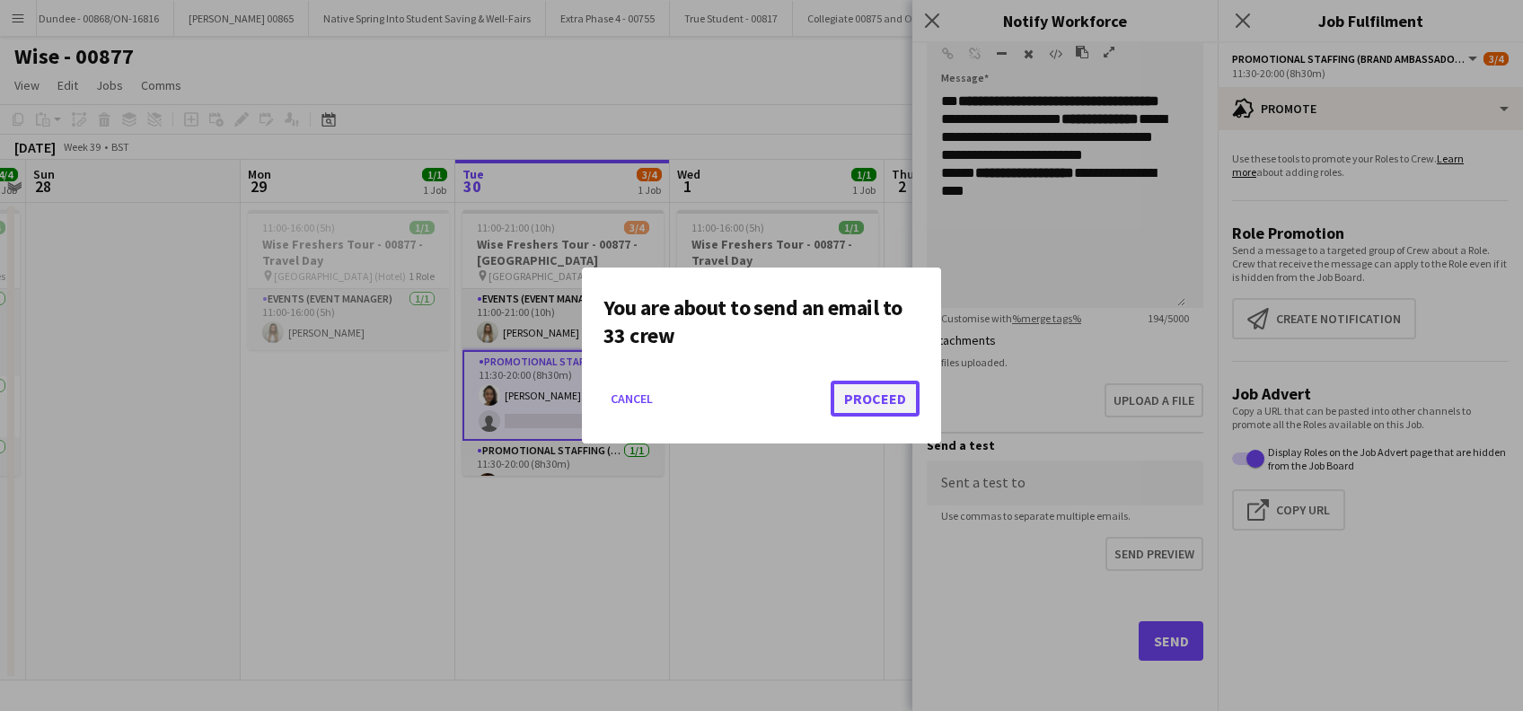
click at [884, 400] on button "Proceed" at bounding box center [875, 399] width 89 height 36
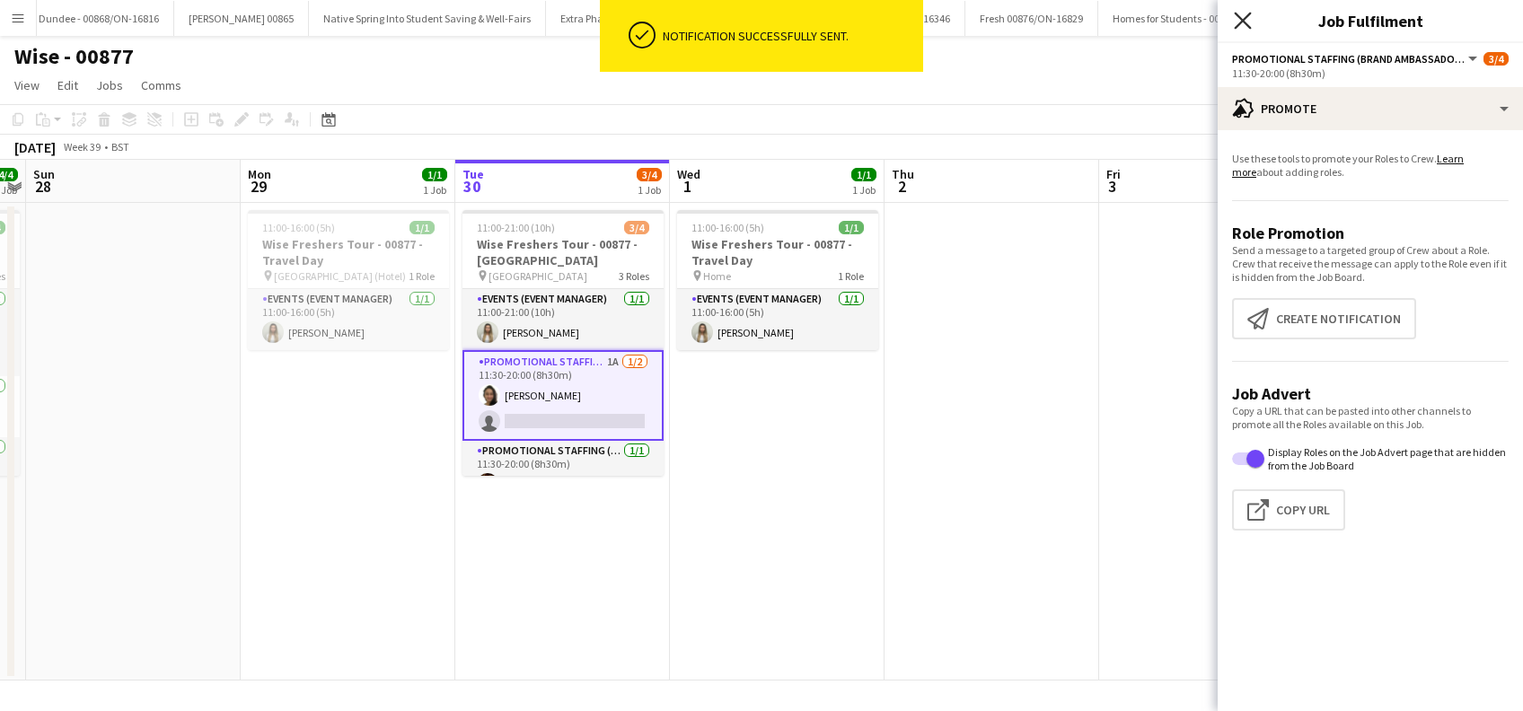
click at [1238, 12] on icon "Close pop-in" at bounding box center [1242, 20] width 17 height 17
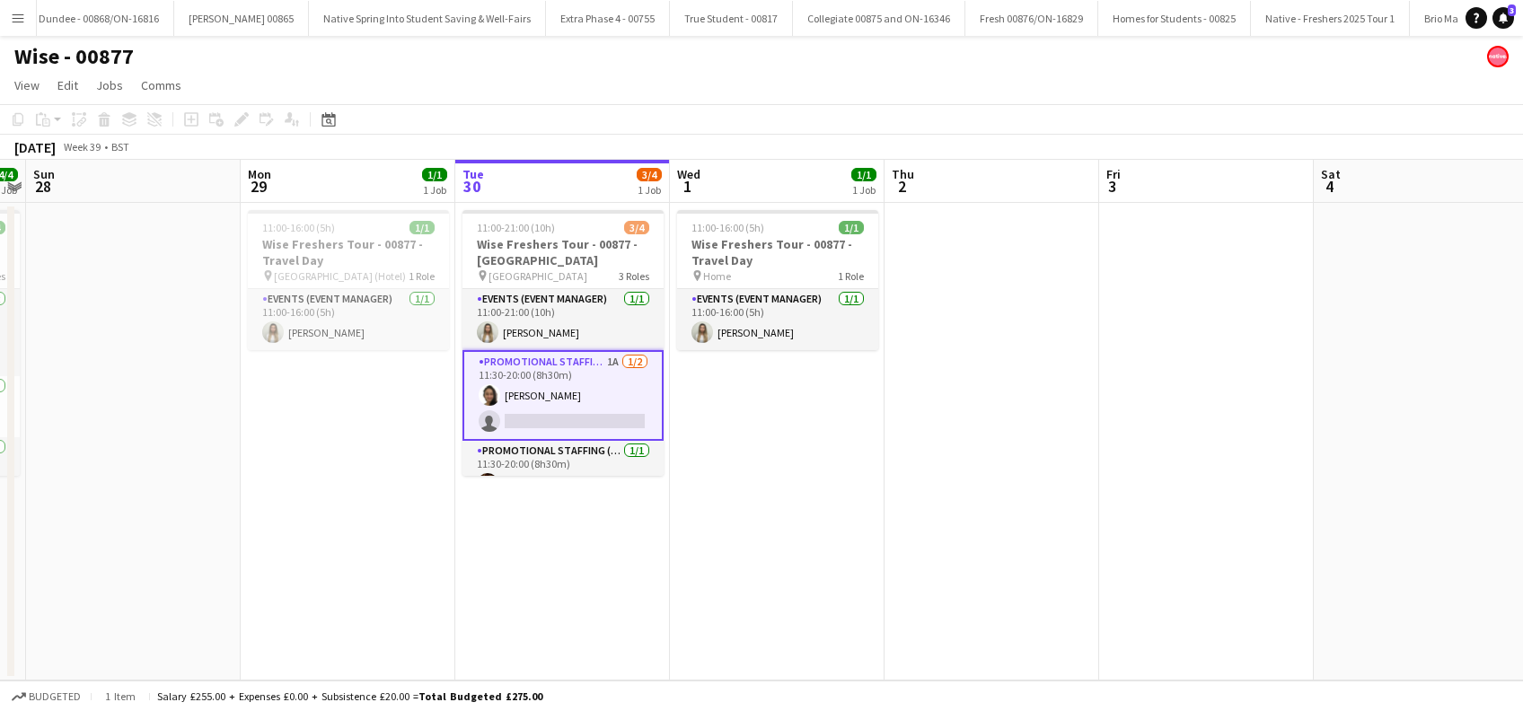
click at [534, 542] on app-date-cell "11:00-21:00 (10h) 3/4 Wise Freshers Tour - 00877 - Durham University pin Durham…" at bounding box center [562, 442] width 215 height 478
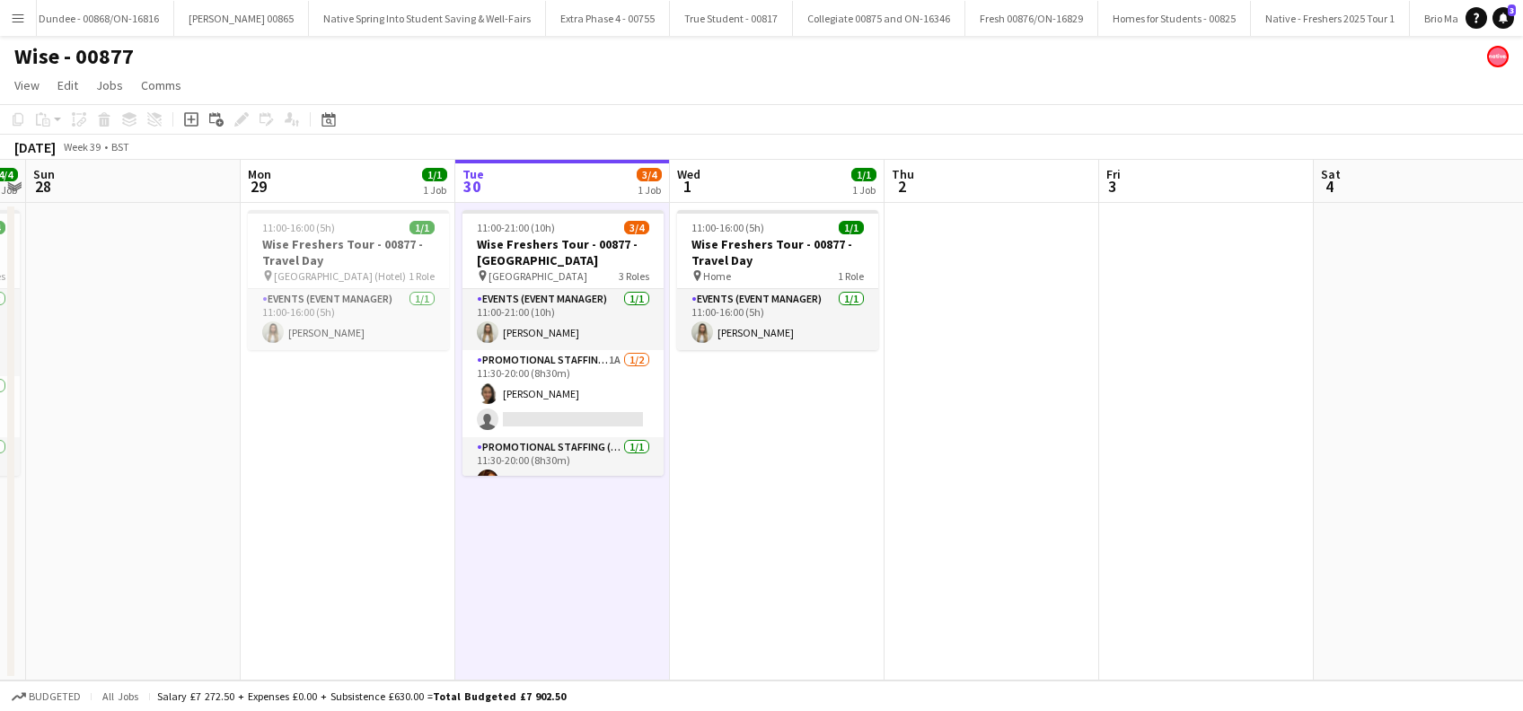
click at [814, 532] on app-date-cell "11:00-16:00 (5h) 1/1 Wise Freshers Tour - 00877 - Travel Day pin Home 1 Role Ev…" at bounding box center [777, 442] width 215 height 478
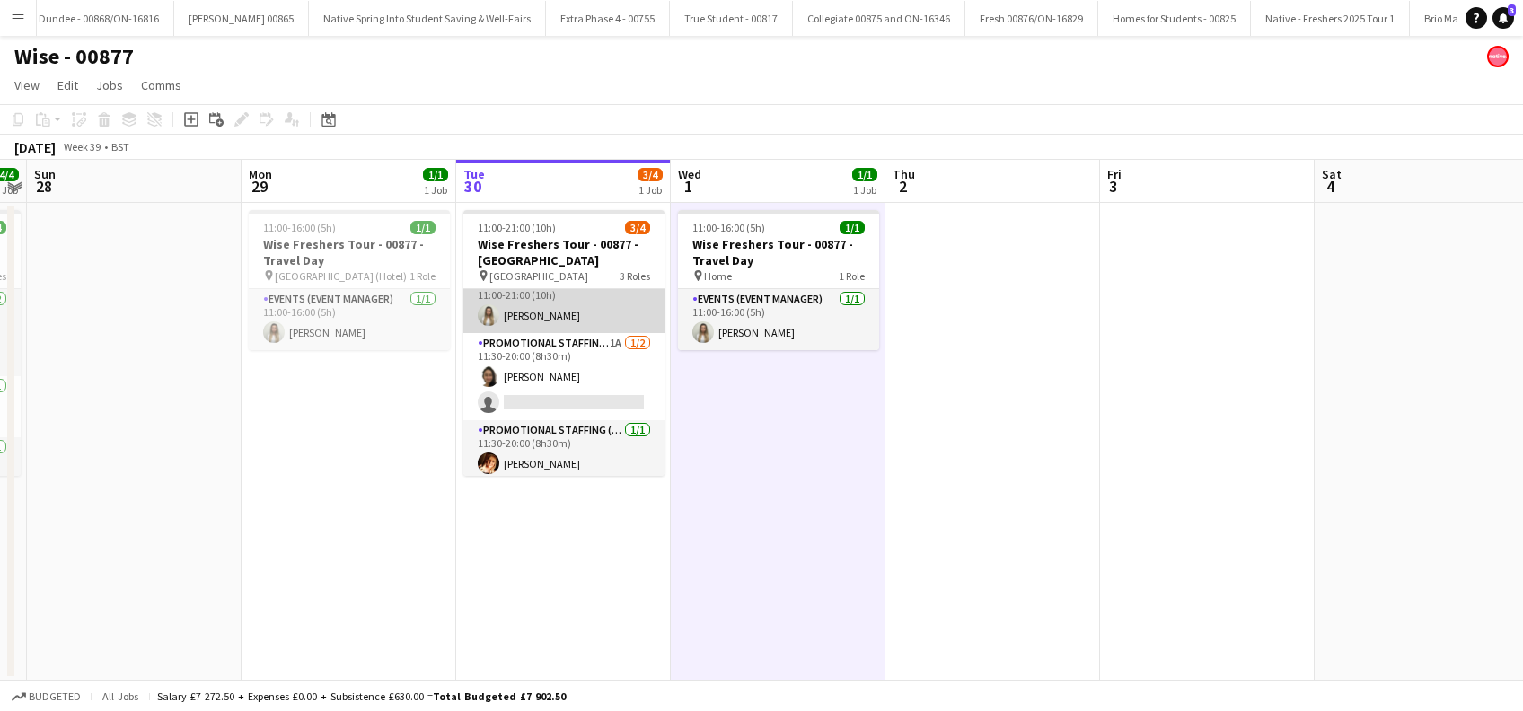
scroll to position [22, 0]
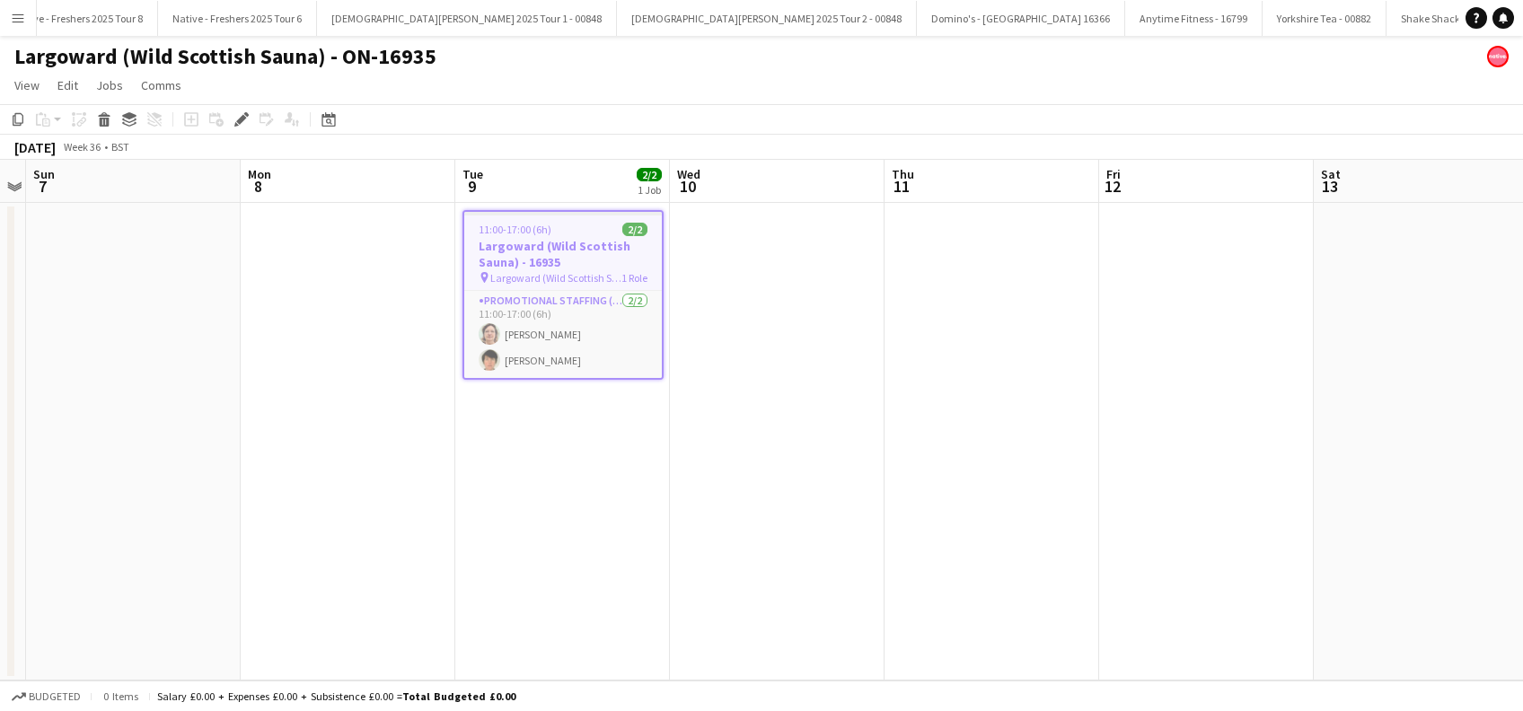
scroll to position [0, 5925]
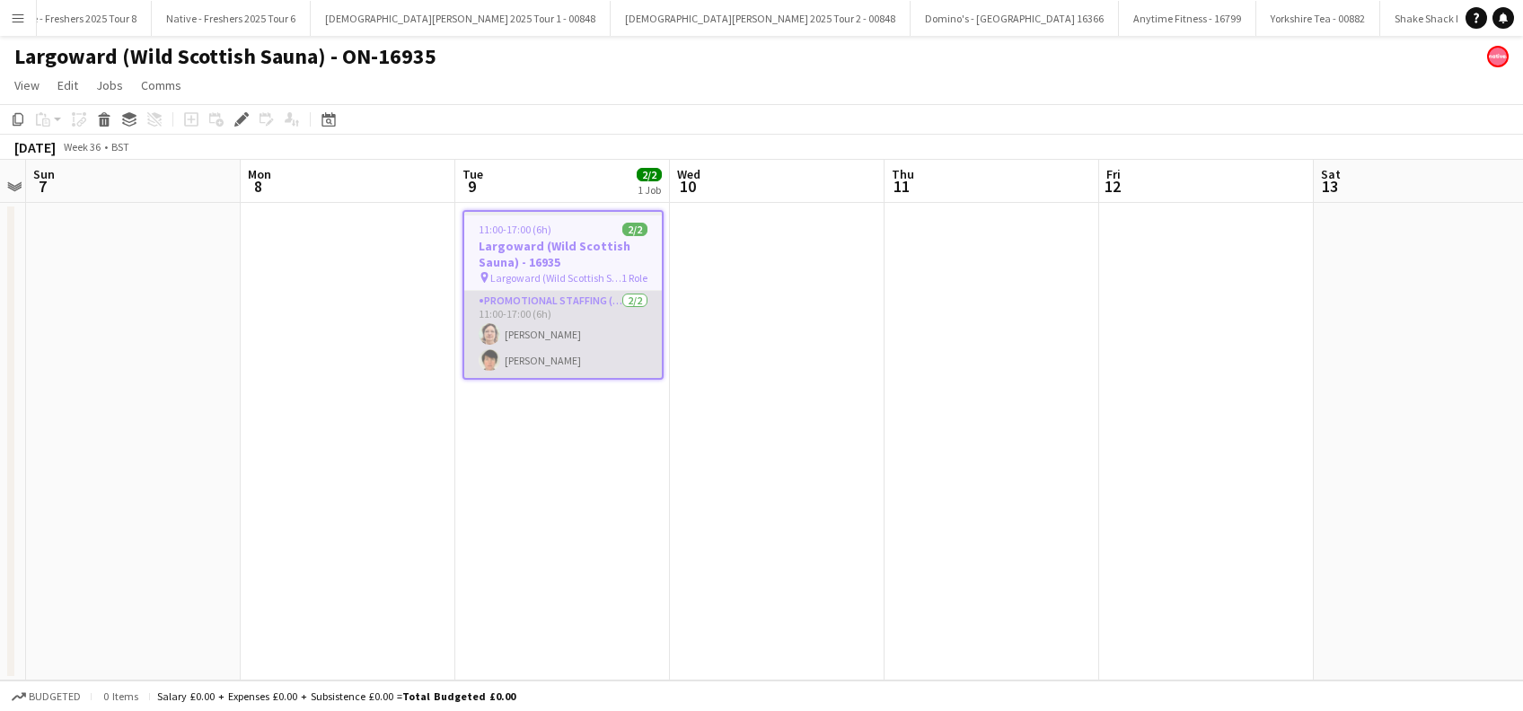
click at [546, 361] on app-card-role "Promotional Staffing (Brand Ambassadors) 2/2 11:00-17:00 (6h) Alicia Hendrick J…" at bounding box center [563, 334] width 198 height 87
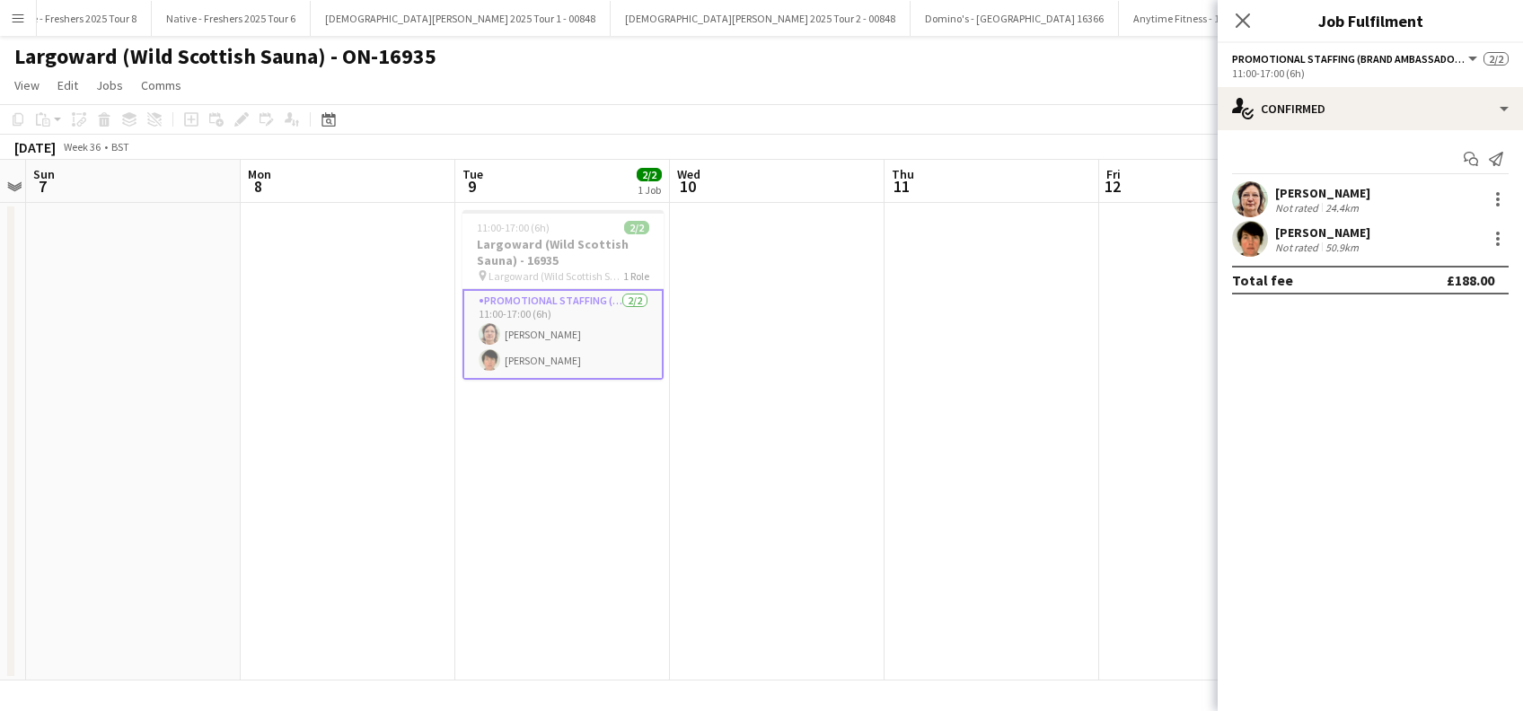
click at [1337, 235] on div "Jennie Fraser" at bounding box center [1322, 233] width 95 height 16
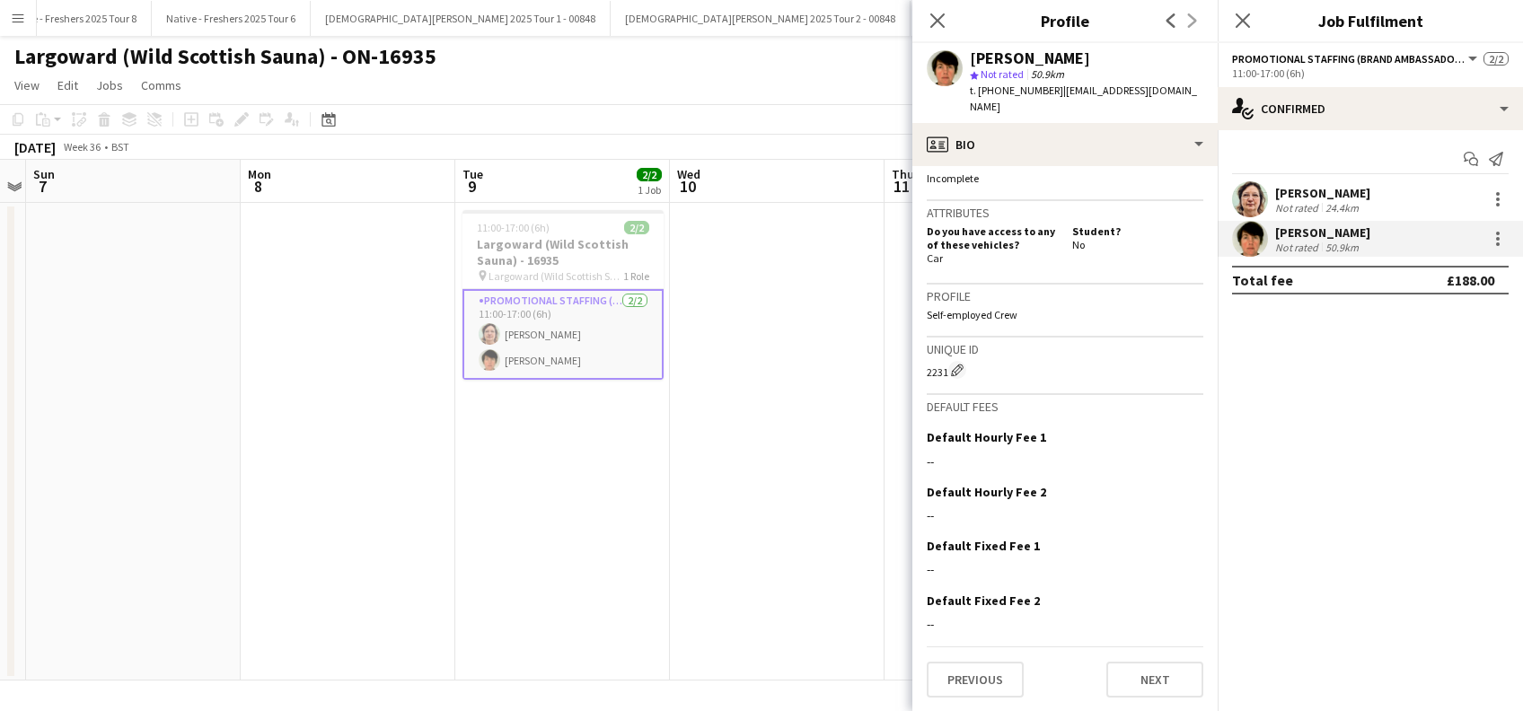
scroll to position [722, 0]
click at [1148, 668] on button "Next" at bounding box center [1155, 679] width 97 height 36
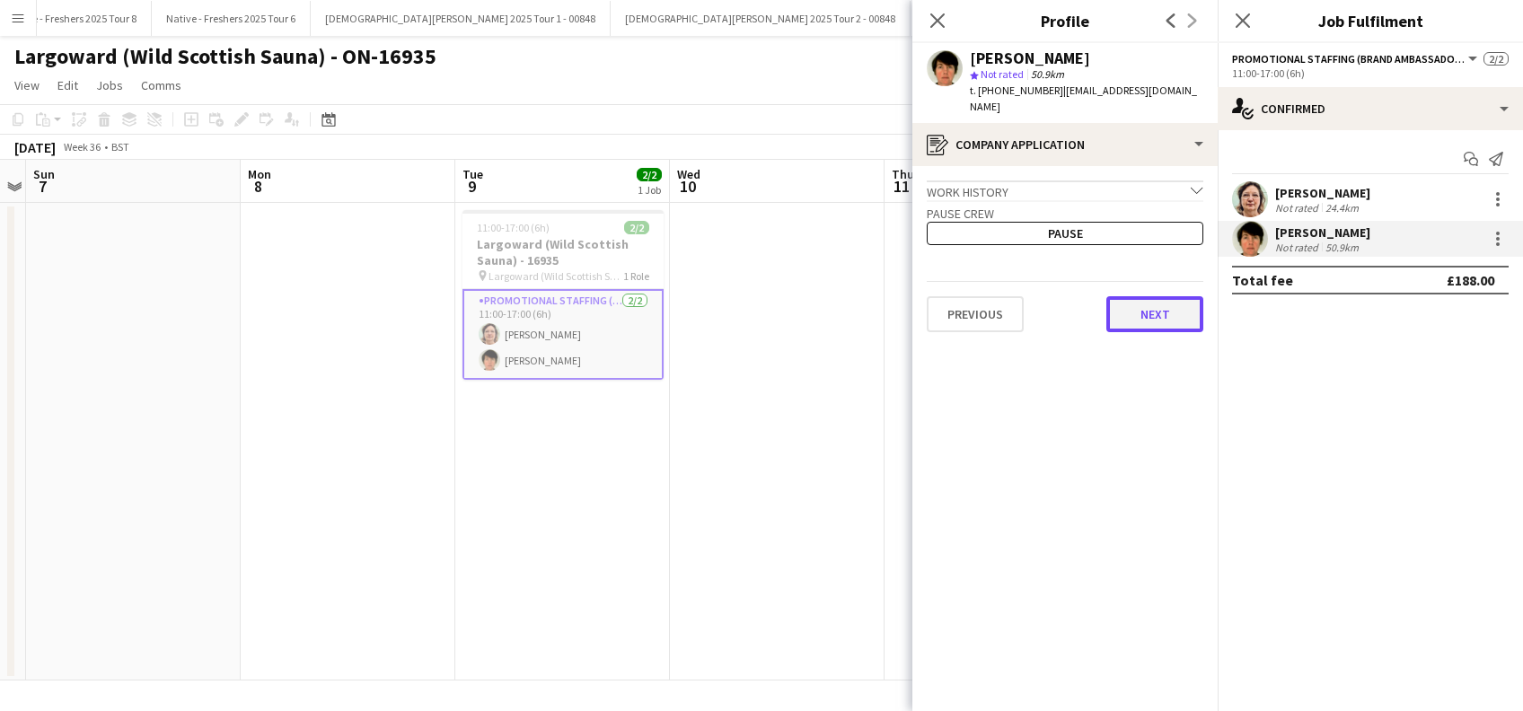
click at [1165, 302] on button "Next" at bounding box center [1155, 314] width 97 height 36
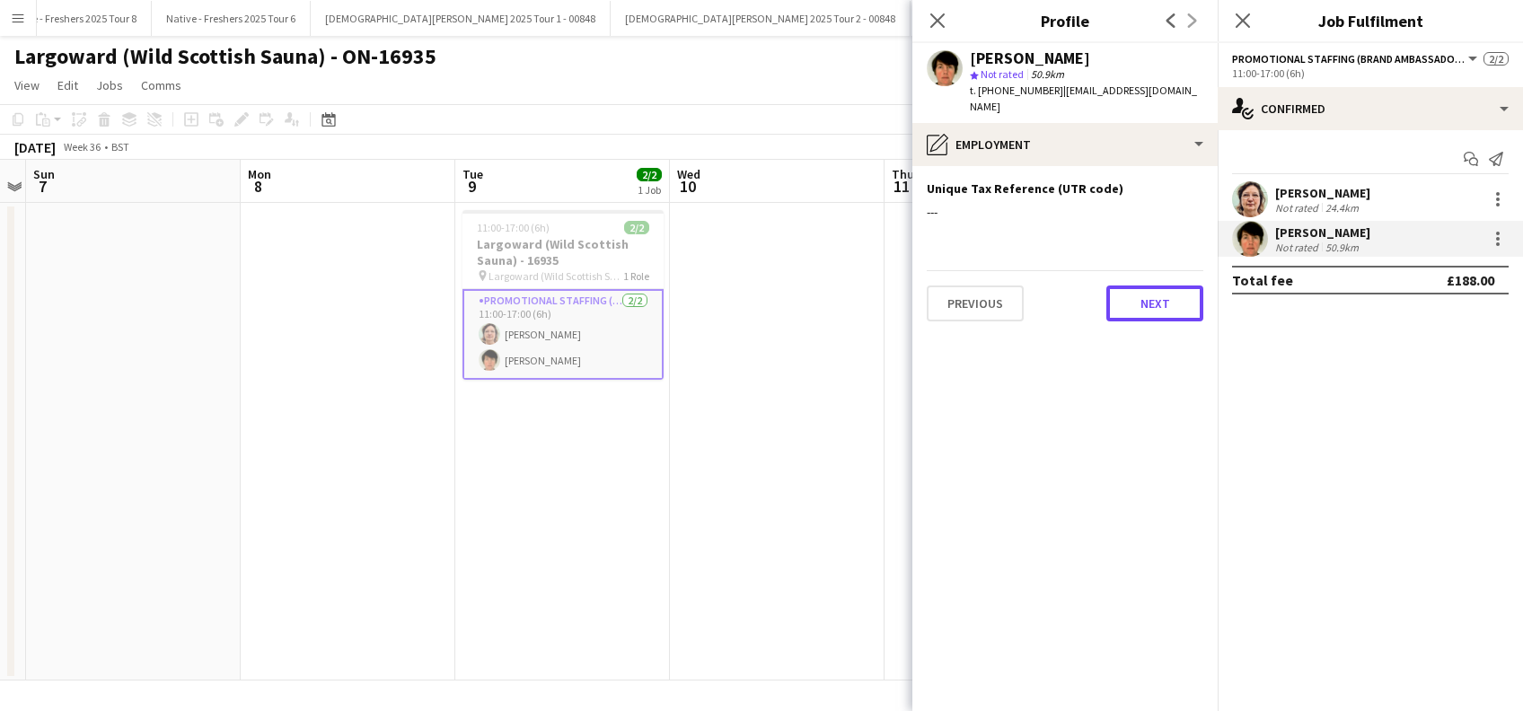
click at [1165, 302] on button "Next" at bounding box center [1155, 304] width 97 height 36
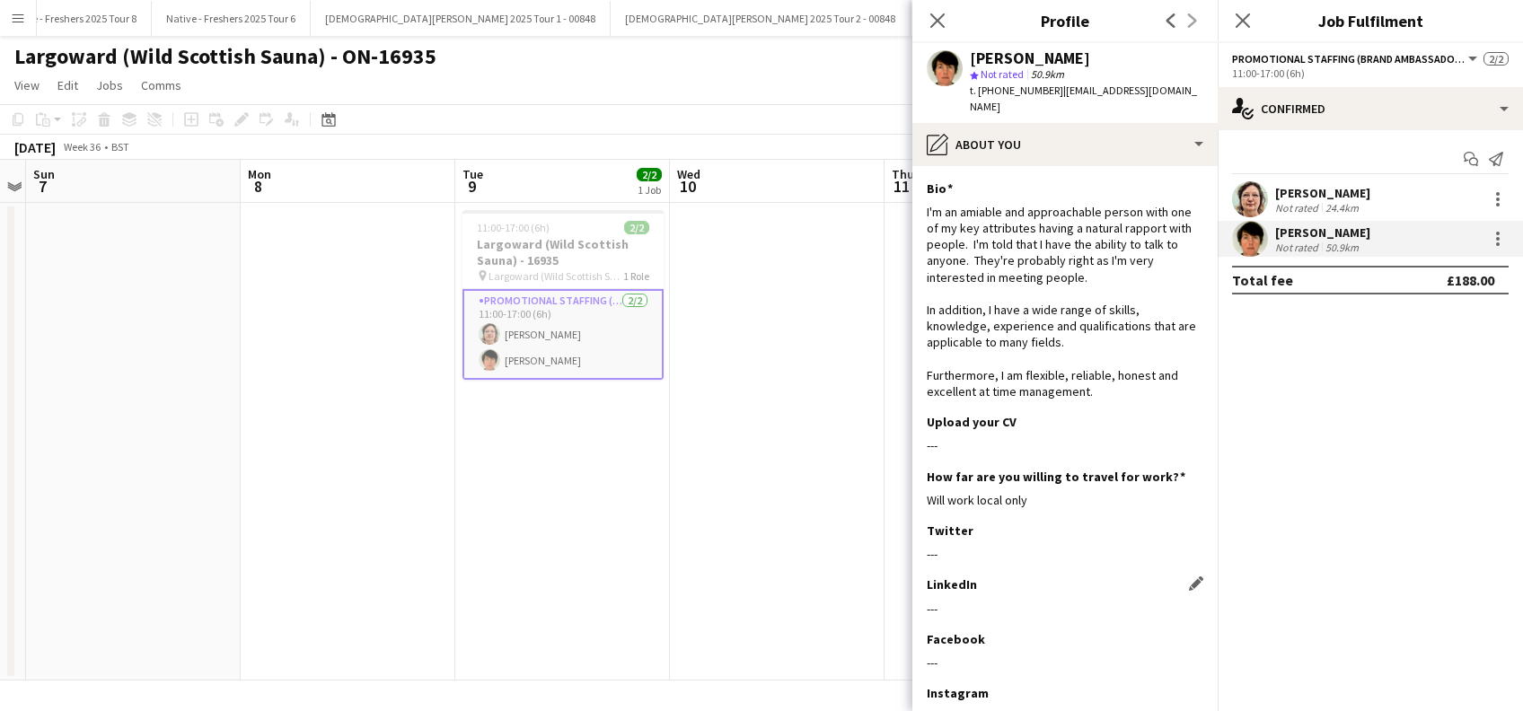
scroll to position [112, 0]
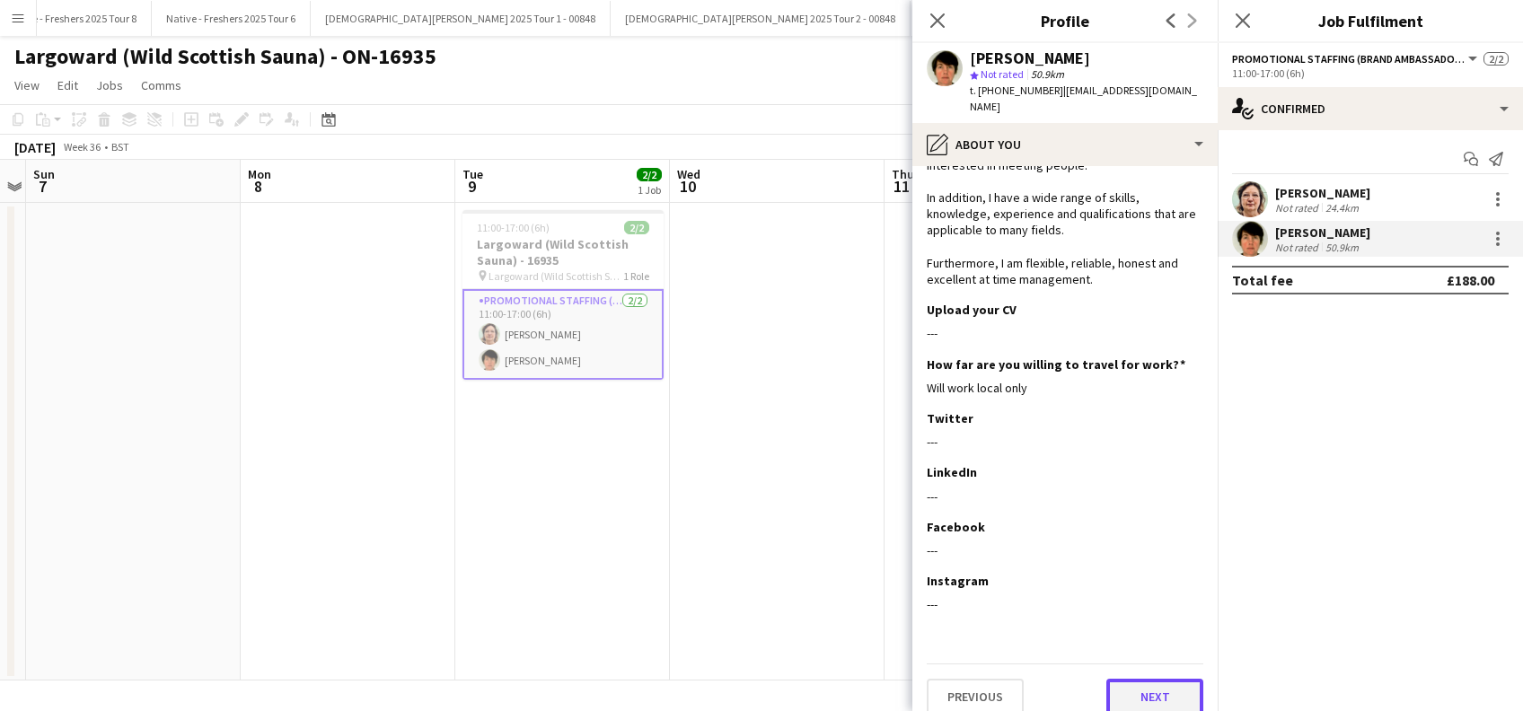
click at [1132, 679] on button "Next" at bounding box center [1155, 697] width 97 height 36
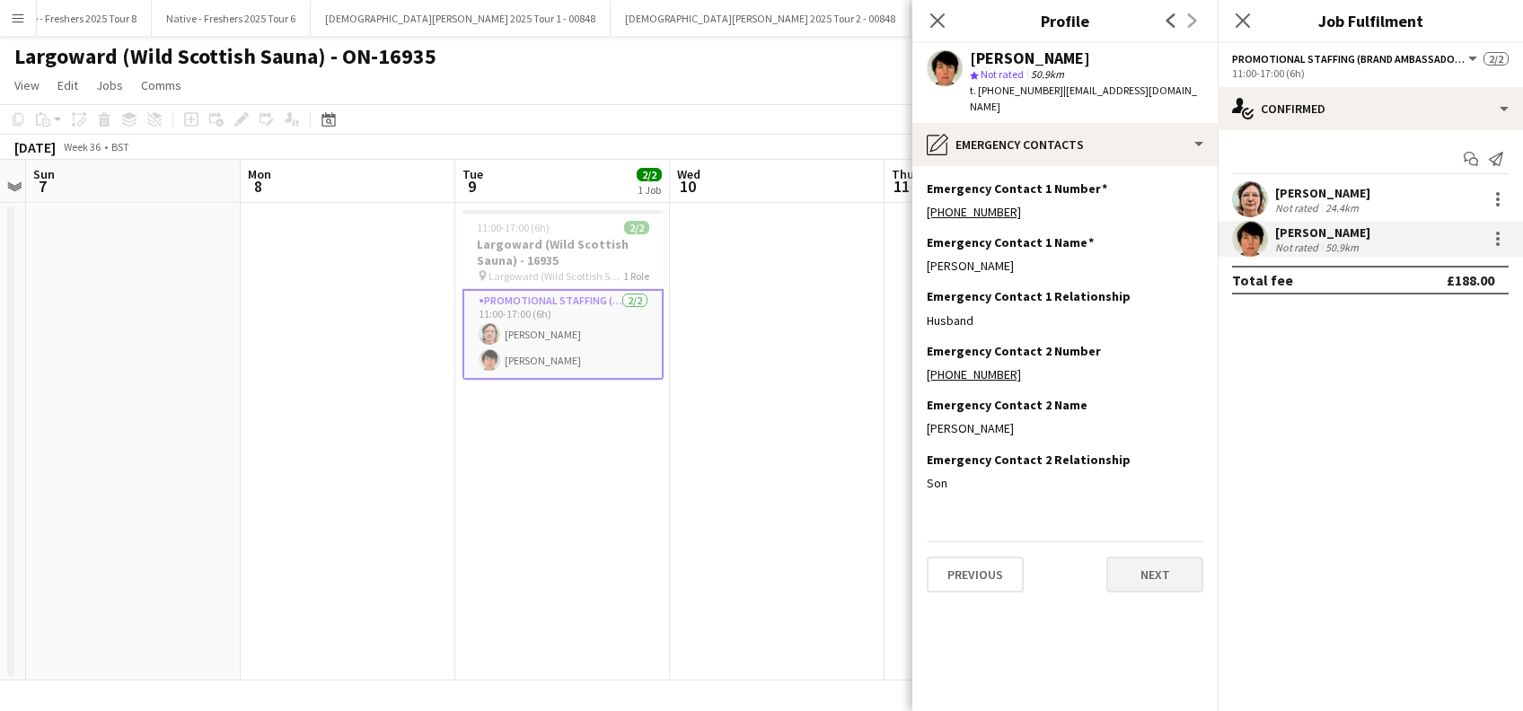
scroll to position [0, 0]
click at [1240, 13] on icon "Close pop-in" at bounding box center [1242, 20] width 17 height 17
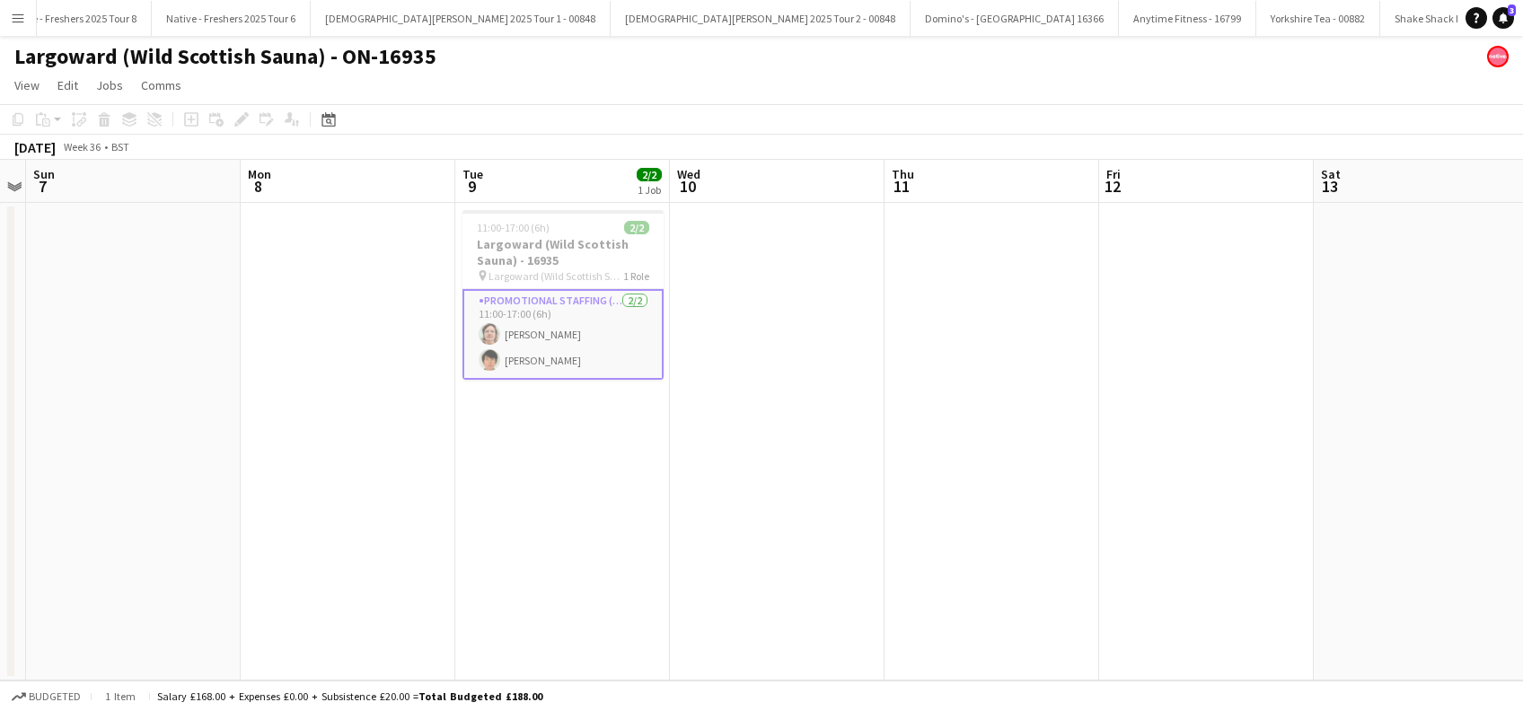
drag, startPoint x: 519, startPoint y: 467, endPoint x: 855, endPoint y: 463, distance: 335.9
click at [524, 467] on app-date-cell "11:00-17:00 (6h) 2/2 Largoward (Wild Scottish Sauna) - 16935 pin Largoward (Wil…" at bounding box center [562, 442] width 215 height 478
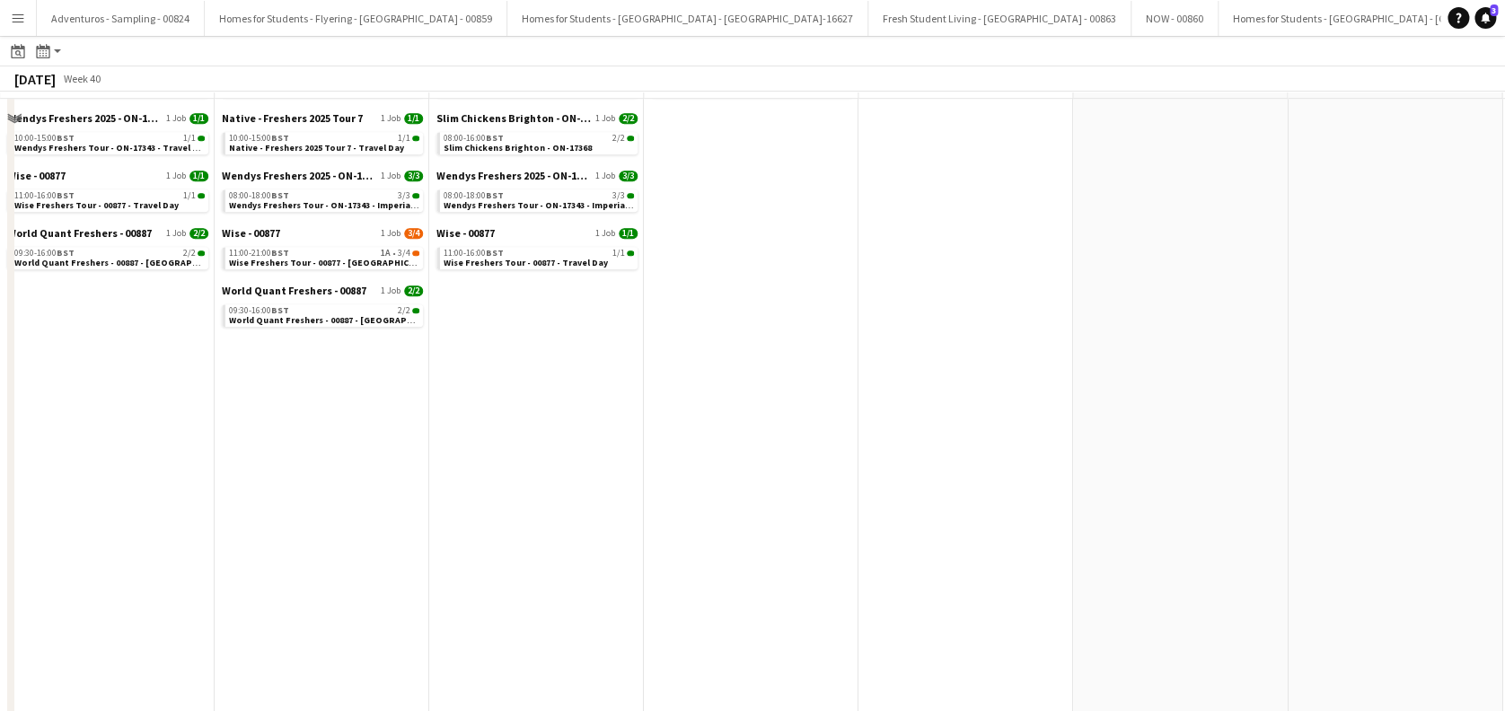
scroll to position [359, 0]
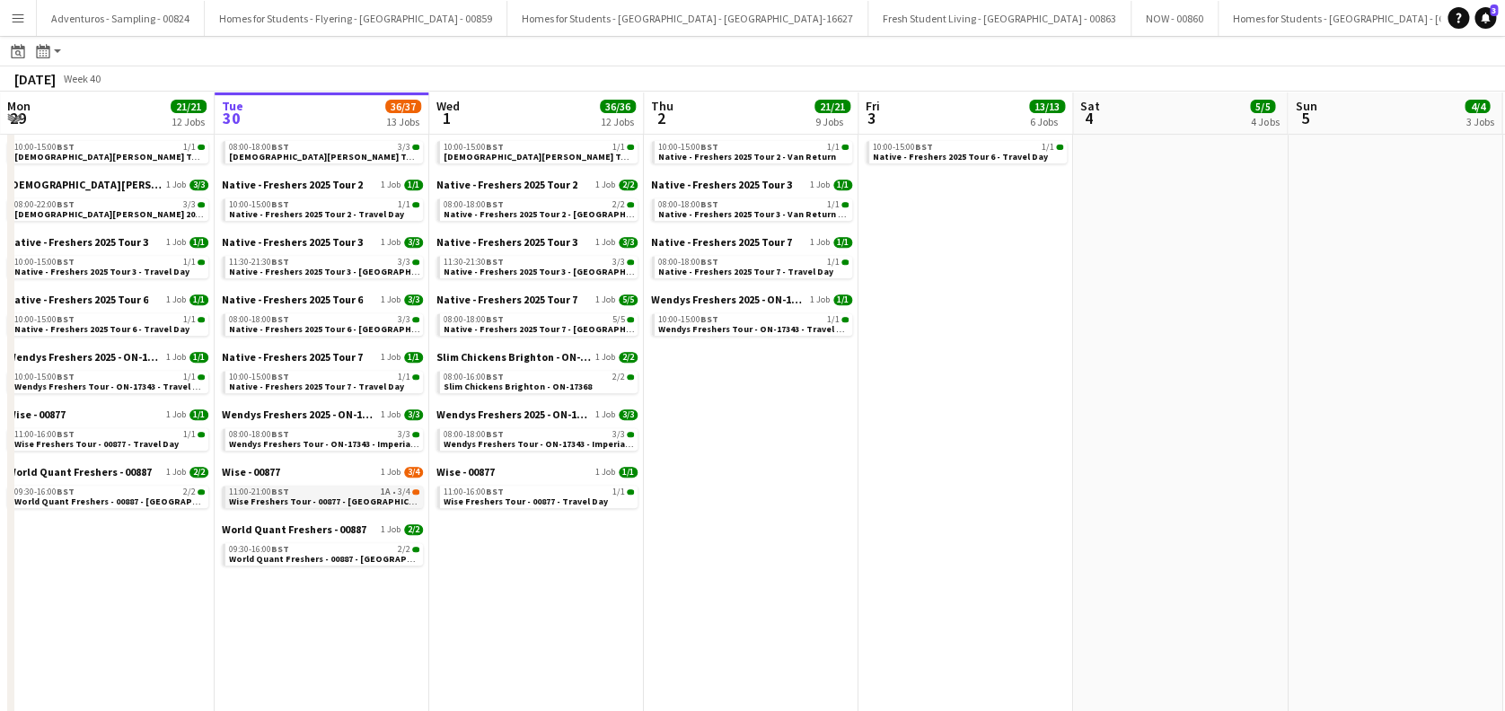
click at [295, 501] on span "Wise Freshers Tour - 00877 - [GEOGRAPHIC_DATA]" at bounding box center [333, 502] width 209 height 12
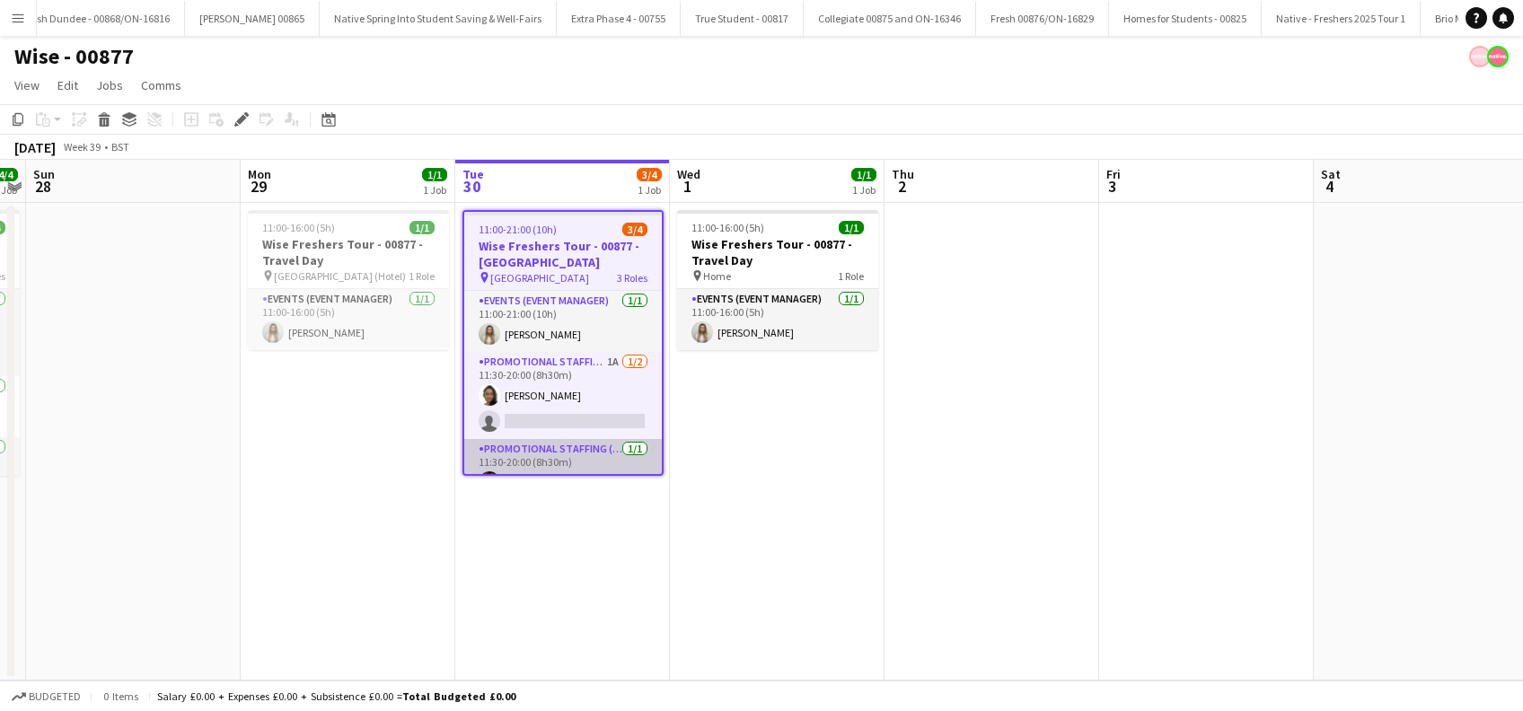
scroll to position [0, 2458]
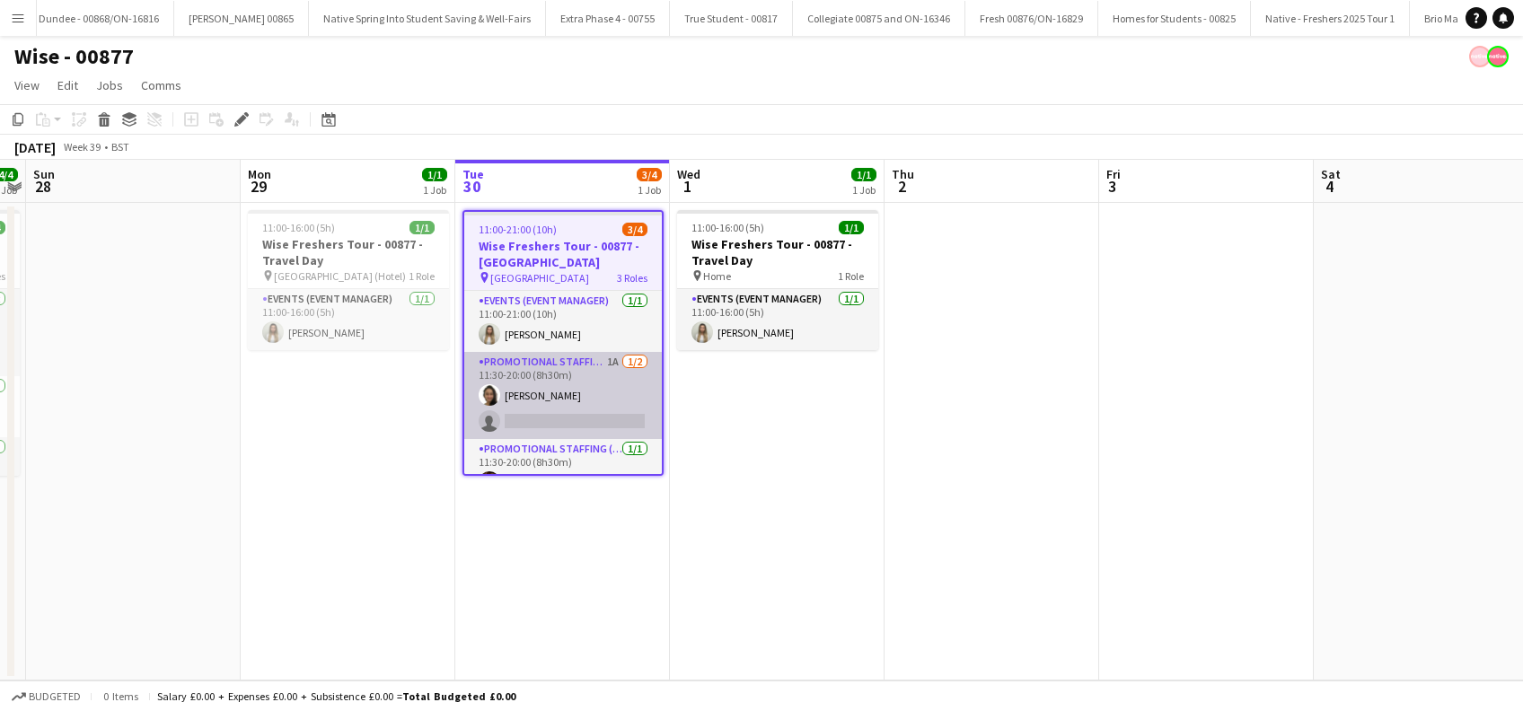
click at [560, 400] on app-card-role "Promotional Staffing (Brand Ambassadors) 1A [DATE] 11:30-20:00 (8h30m) [PERSON_…" at bounding box center [563, 395] width 198 height 87
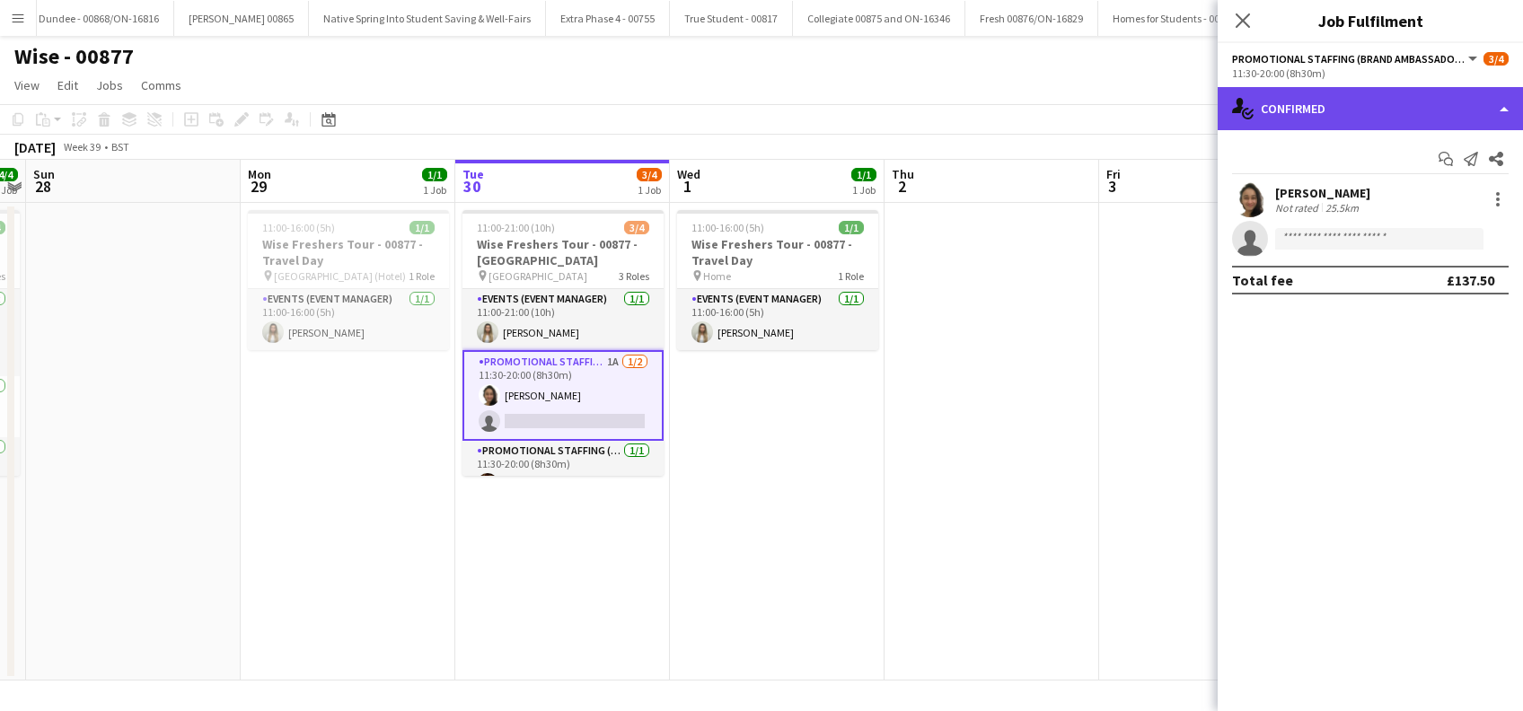
click at [1422, 115] on div "single-neutral-actions-check-2 Confirmed" at bounding box center [1370, 108] width 305 height 43
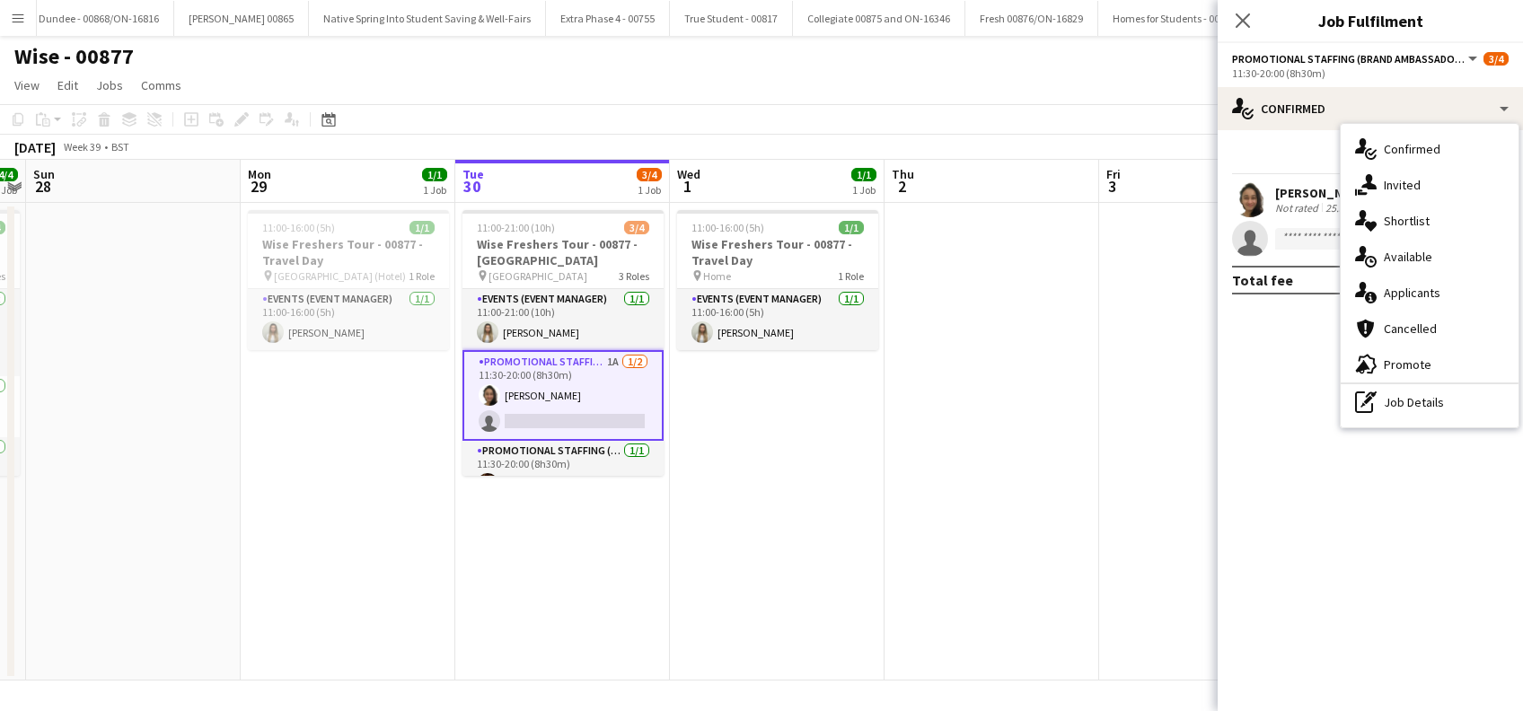
click at [1405, 293] on span "Applicants" at bounding box center [1412, 293] width 57 height 16
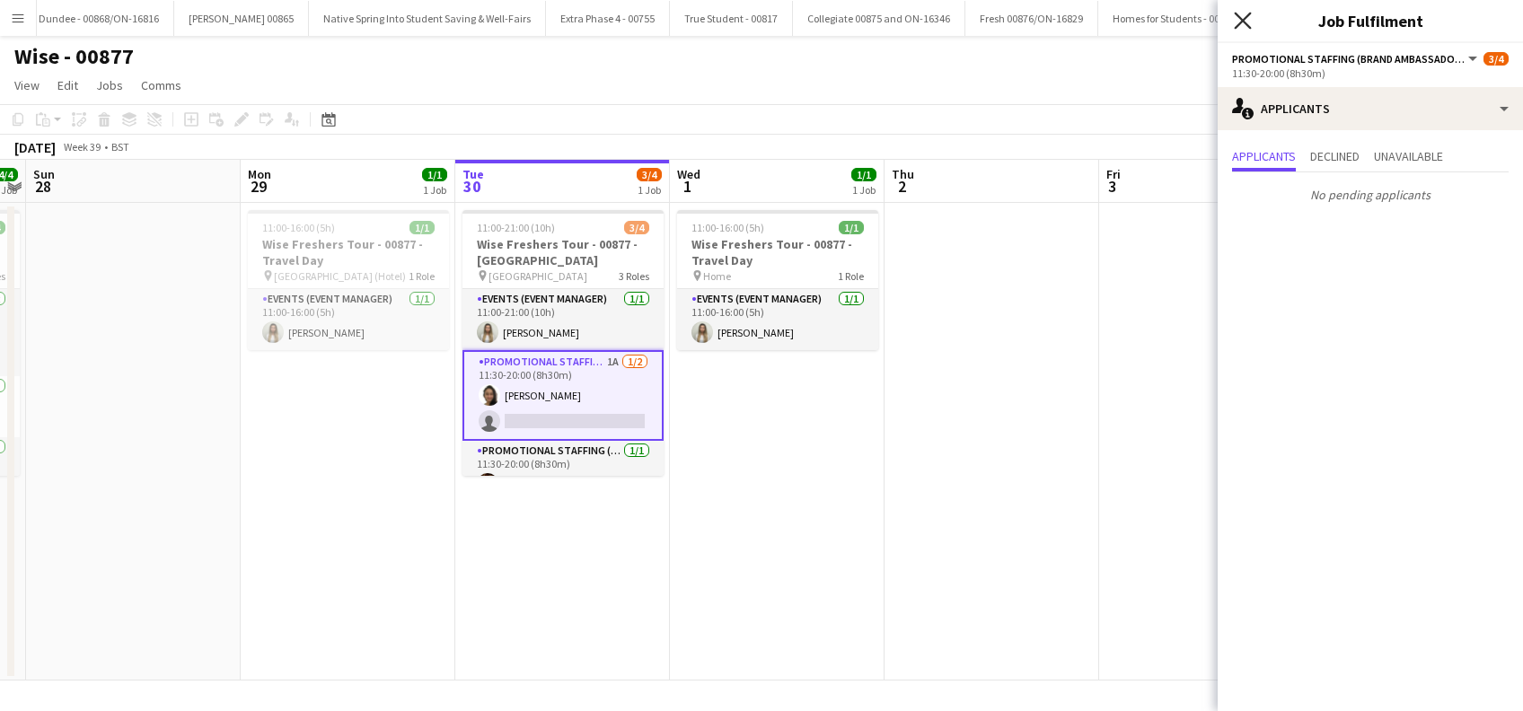
click at [1243, 22] on icon at bounding box center [1242, 20] width 17 height 17
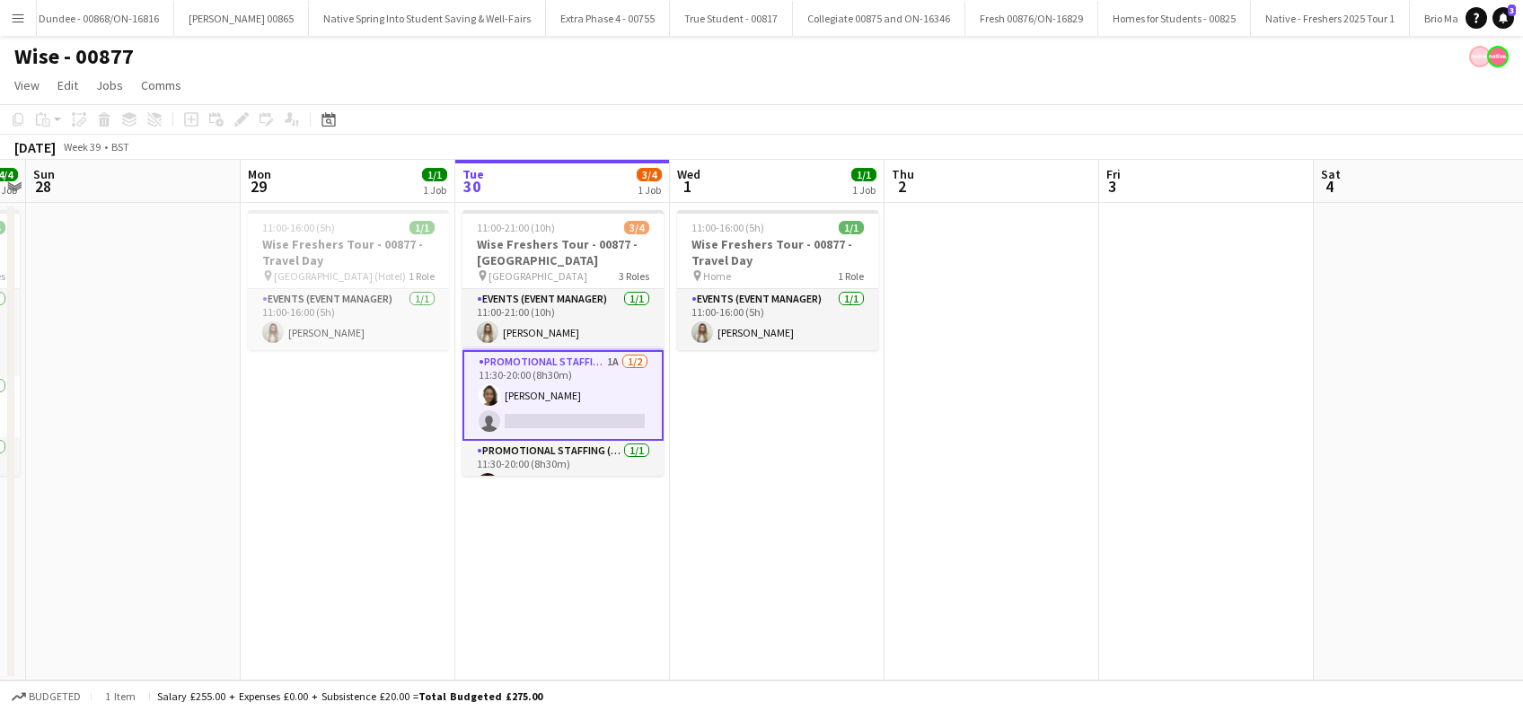
click at [1010, 416] on app-date-cell at bounding box center [992, 442] width 215 height 478
